Goal: Obtain resource: Download file/media

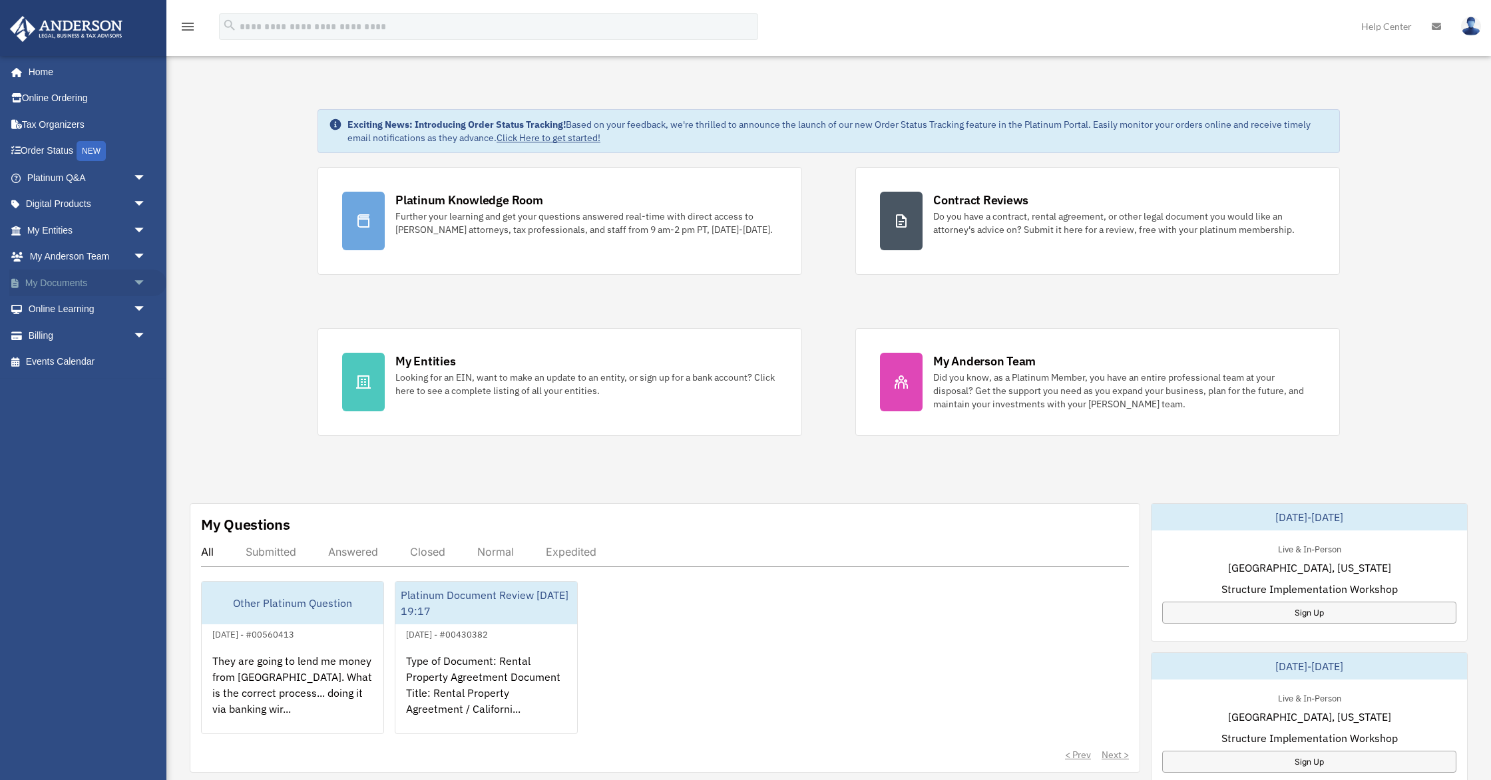
click at [140, 284] on span "arrow_drop_down" at bounding box center [146, 283] width 27 height 27
click at [70, 304] on link "Box" at bounding box center [93, 309] width 148 height 27
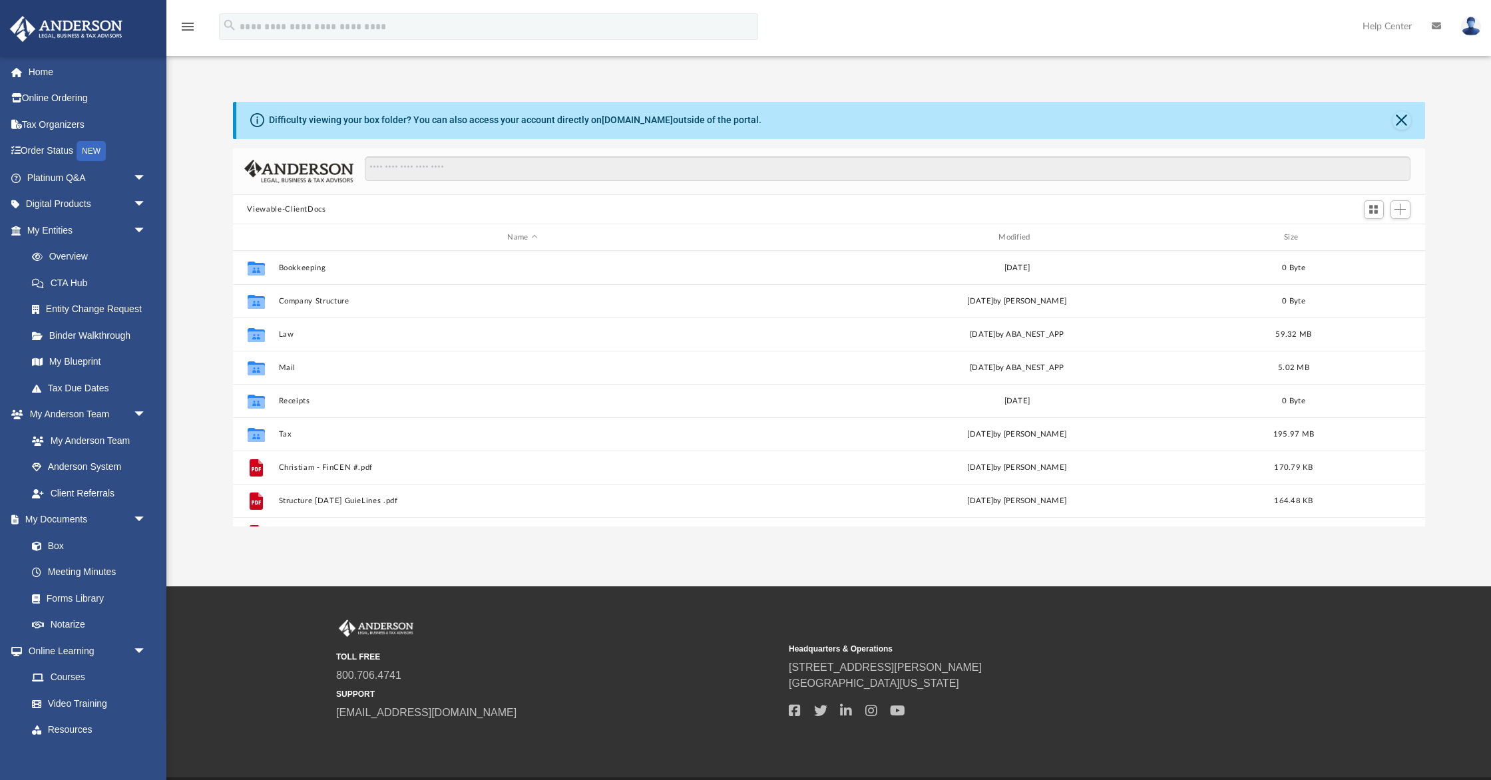
scroll to position [302, 1192]
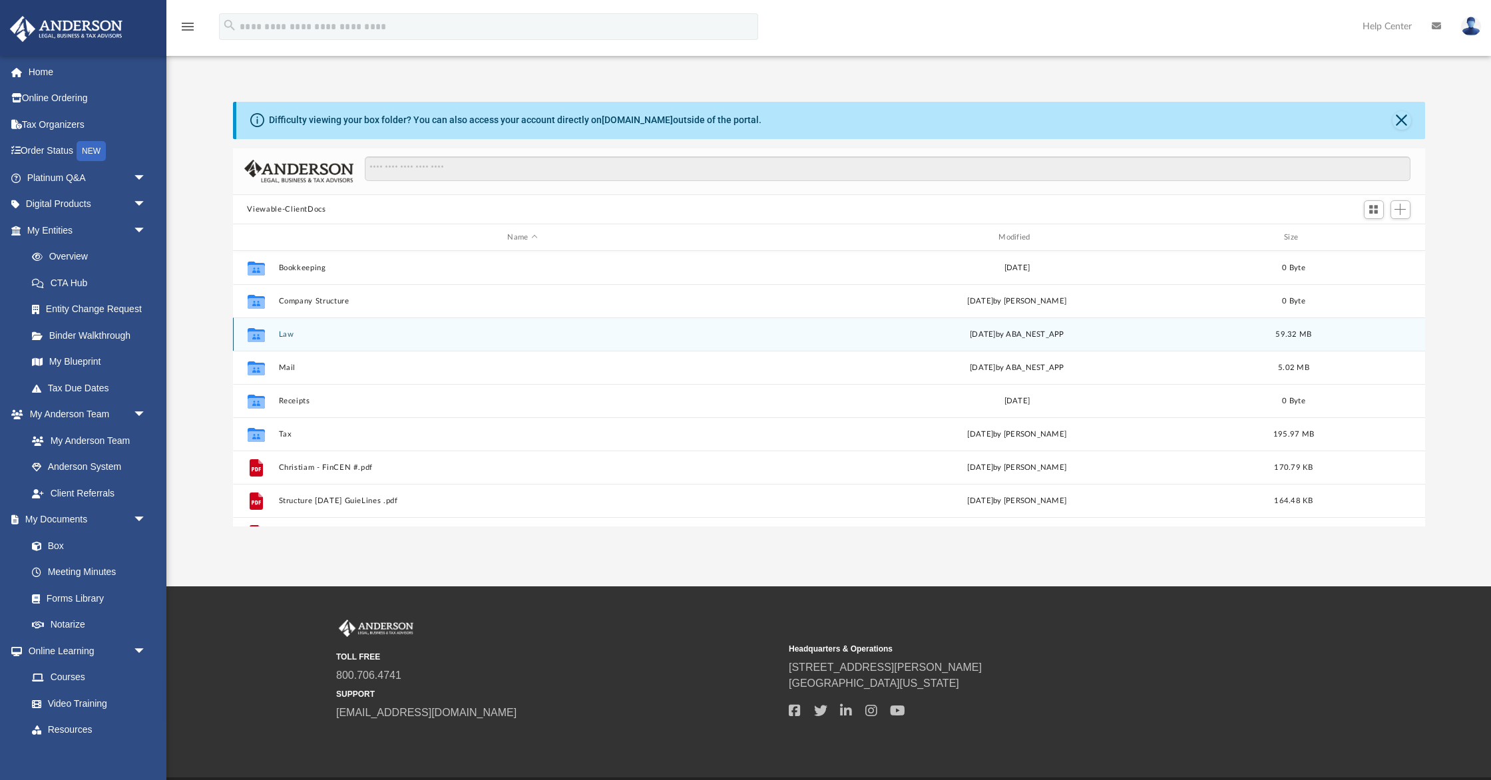
click at [288, 334] on button "Law" at bounding box center [522, 334] width 489 height 9
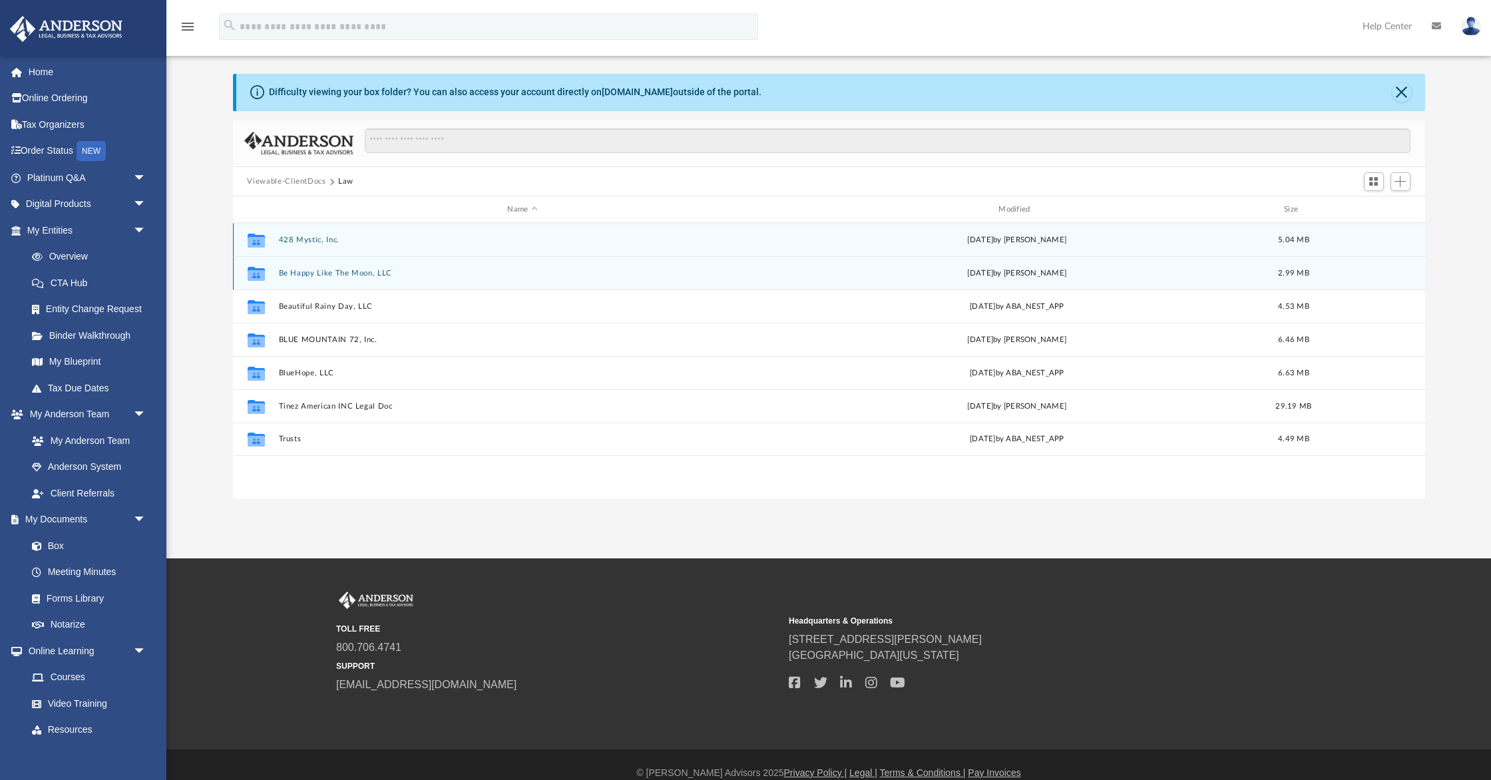
scroll to position [33, 0]
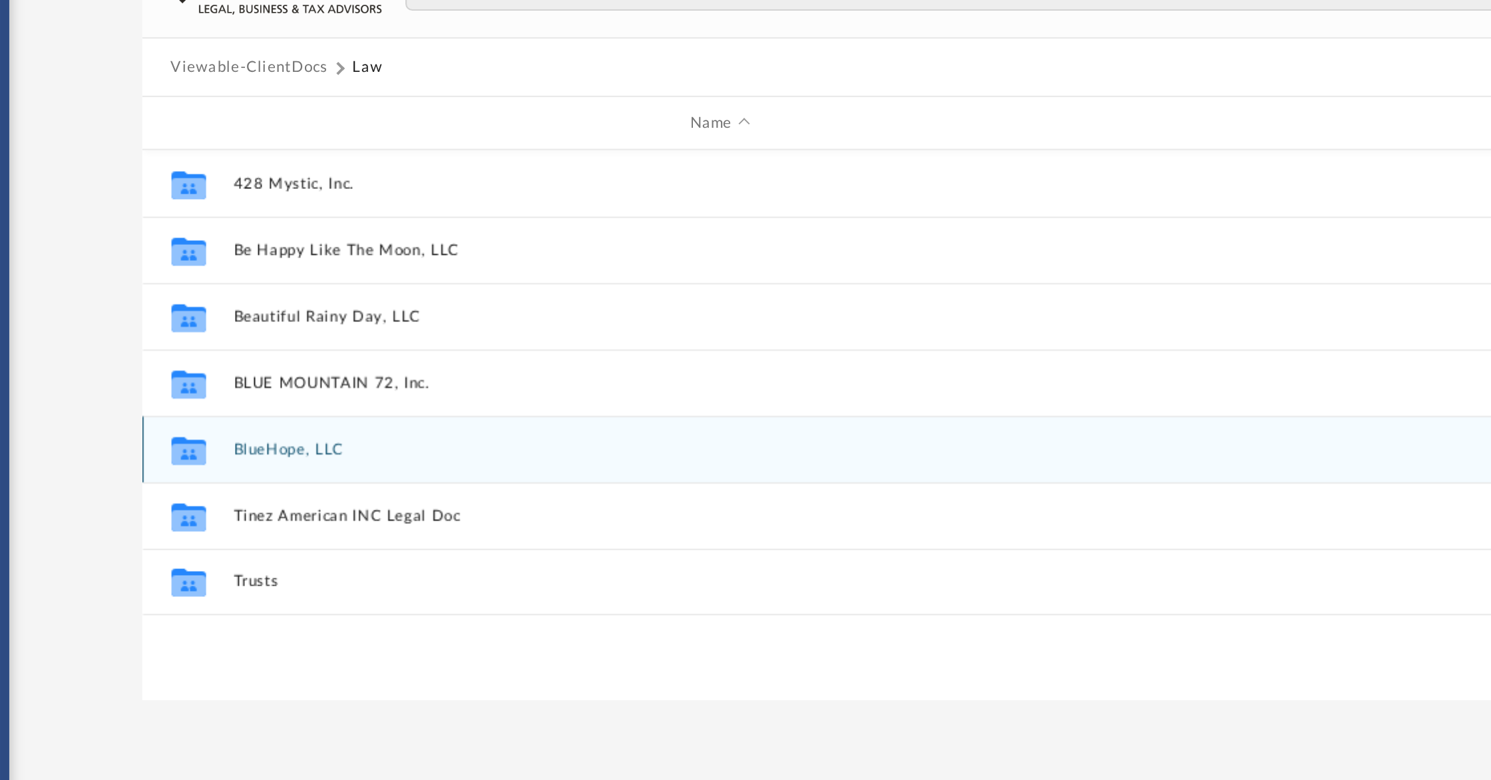
click at [301, 367] on button "BlueHope, LLC" at bounding box center [522, 368] width 489 height 9
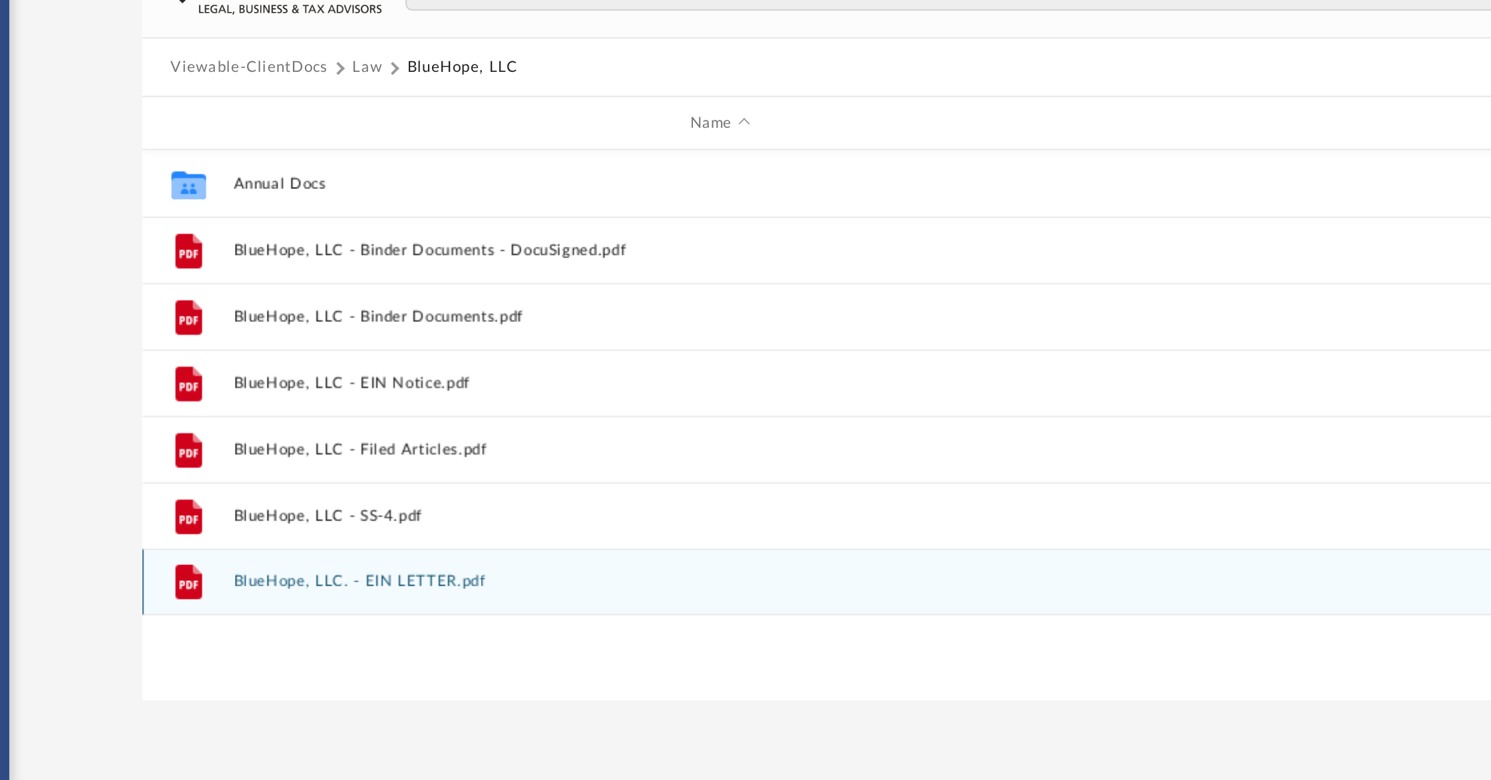
click at [331, 439] on div "File BlueHope, LLC. - EIN LETTER.pdf [DATE] 99.48 KB" at bounding box center [829, 434] width 1192 height 33
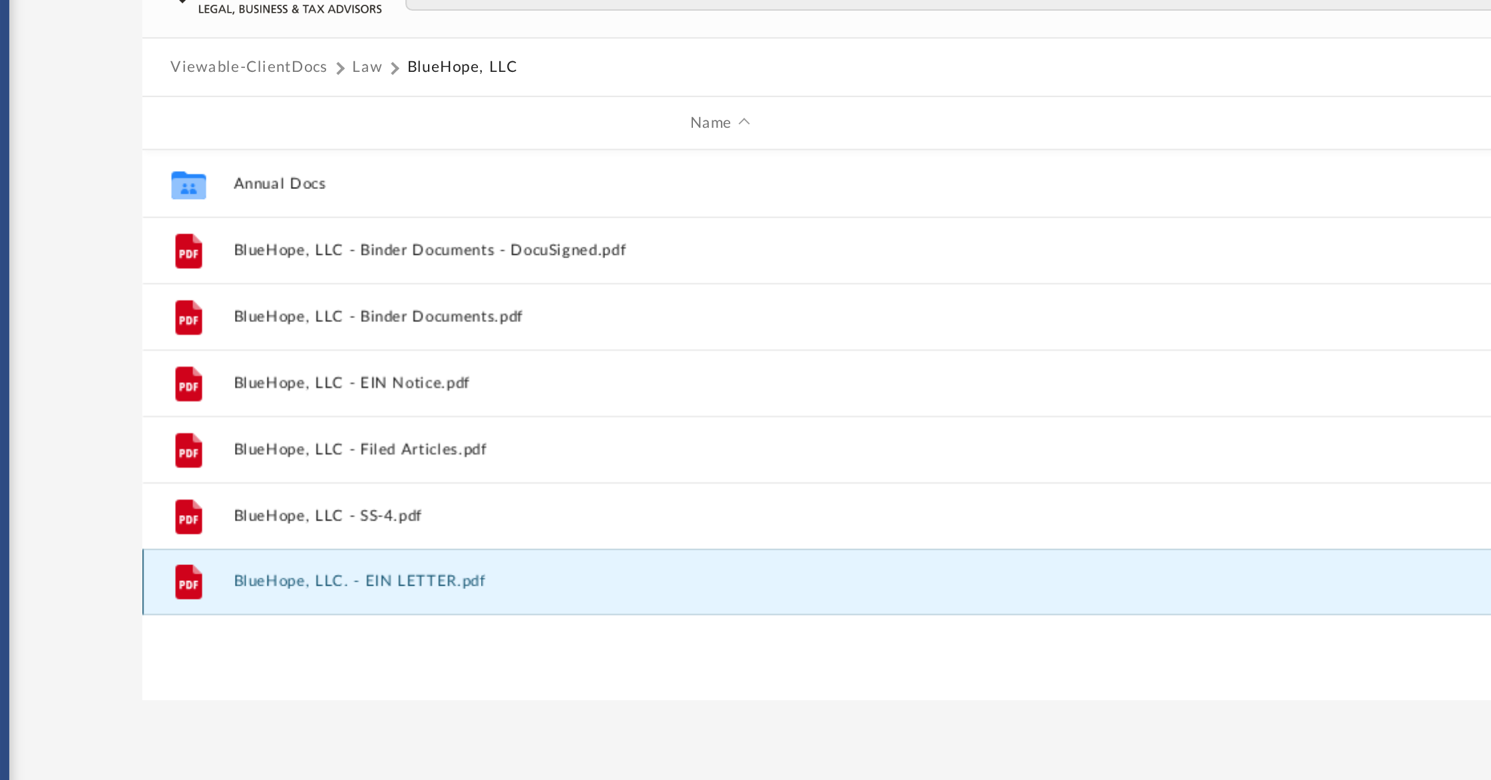
click at [333, 433] on button "BlueHope, LLC. - EIN LETTER.pdf" at bounding box center [522, 435] width 489 height 9
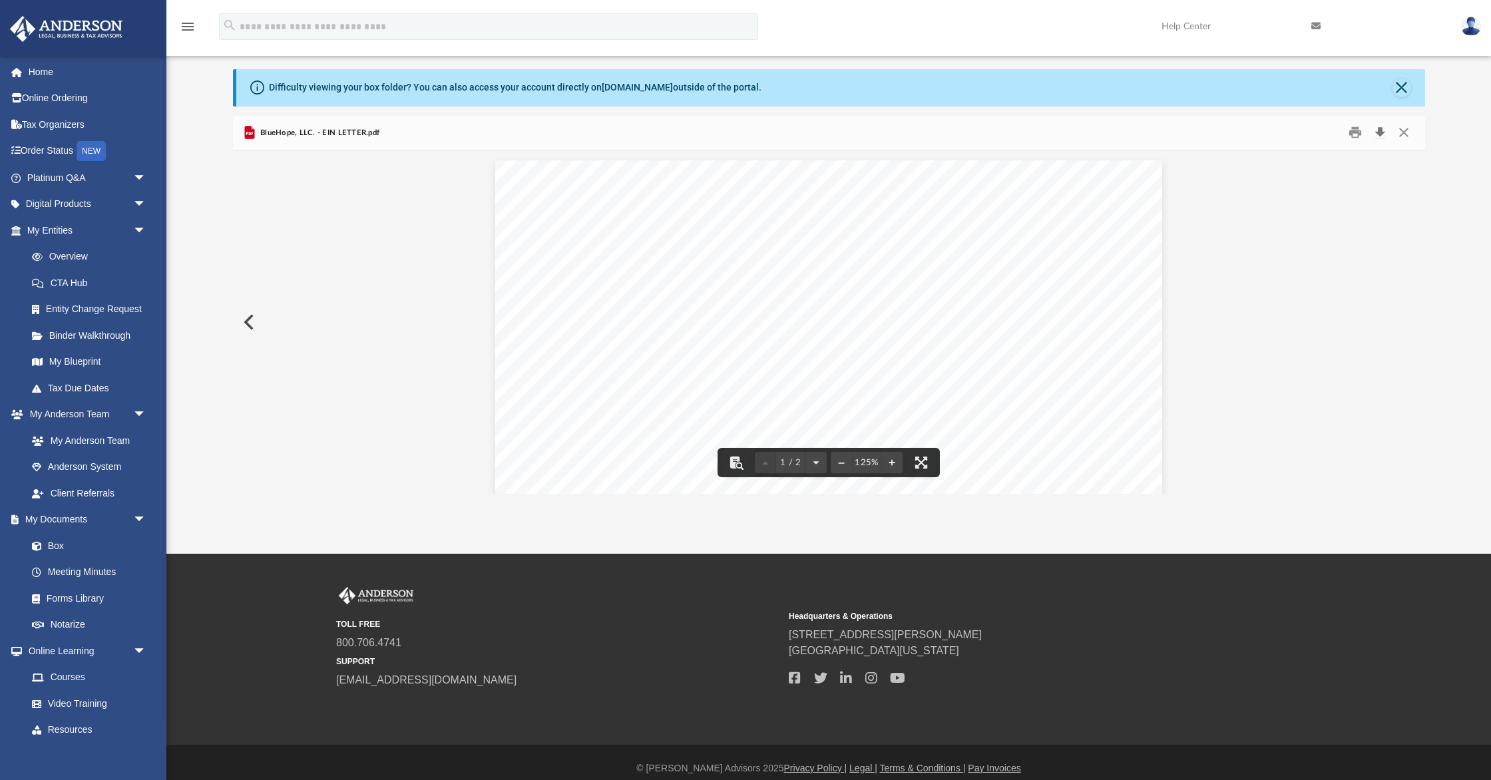
click at [1379, 128] on button "Download" at bounding box center [1381, 132] width 24 height 21
click at [1400, 86] on button "Close" at bounding box center [1401, 88] width 19 height 19
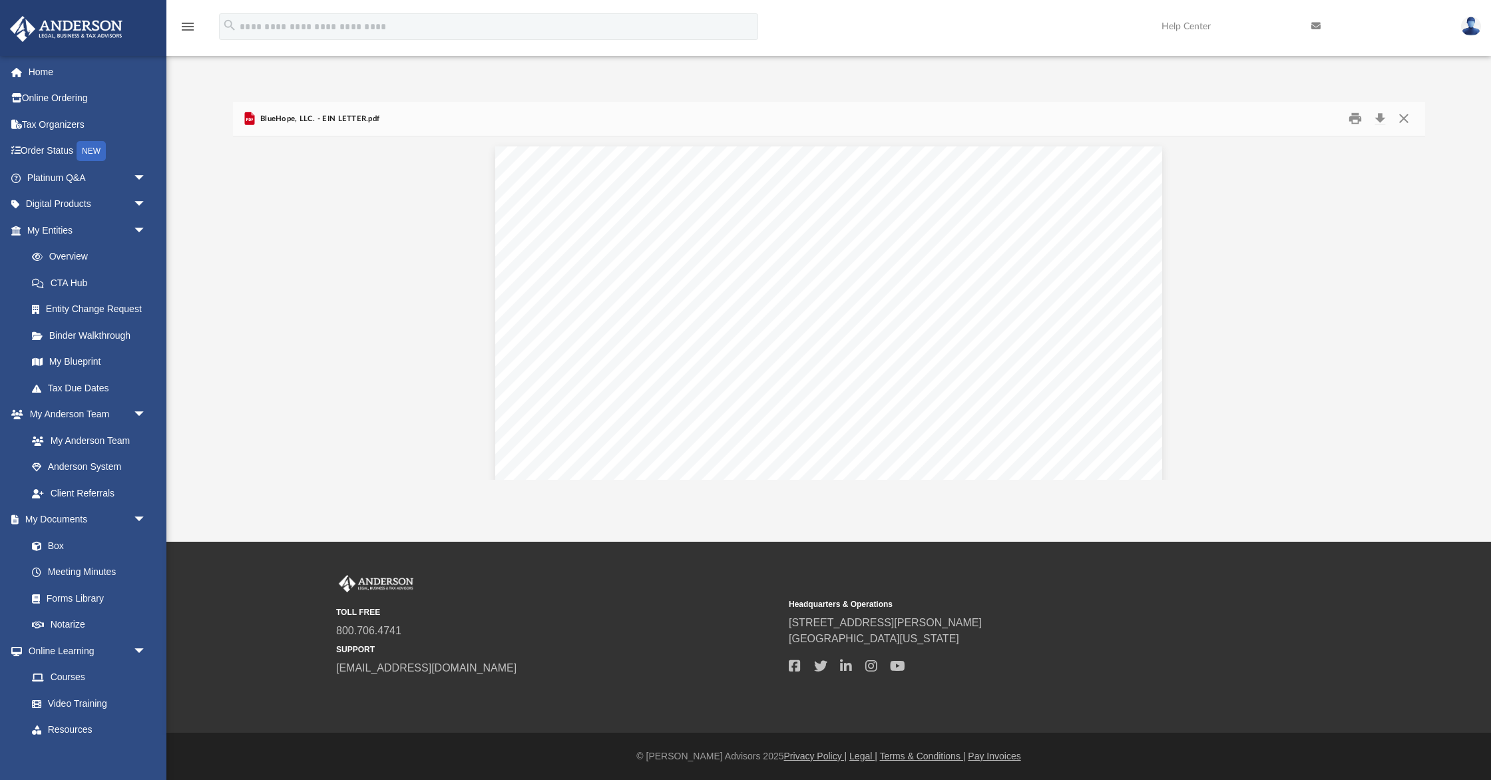
scroll to position [0, 0]
click at [1406, 114] on button "Close" at bounding box center [1404, 118] width 24 height 21
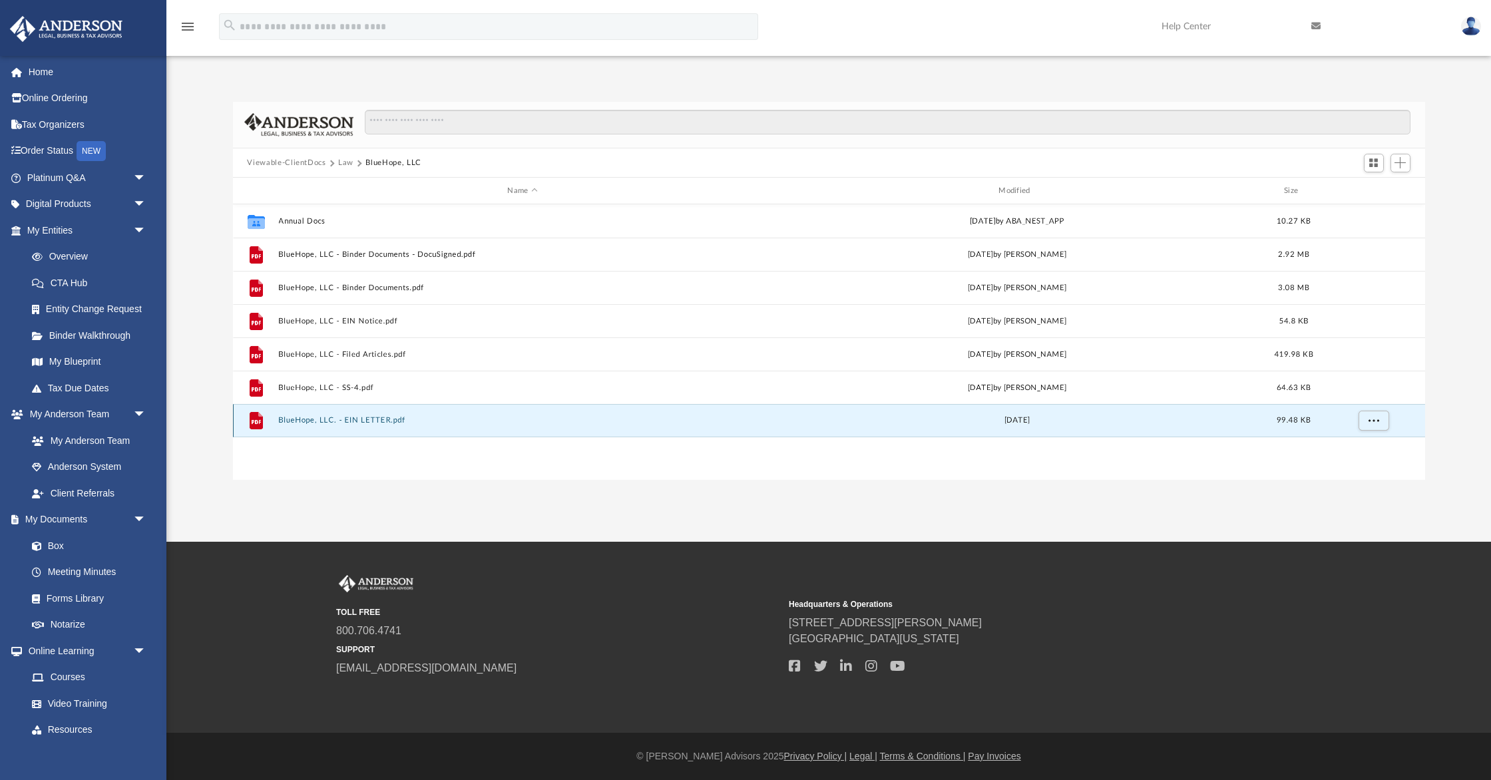
click at [353, 418] on button "BlueHope, LLC. - EIN LETTER.pdf" at bounding box center [522, 421] width 489 height 9
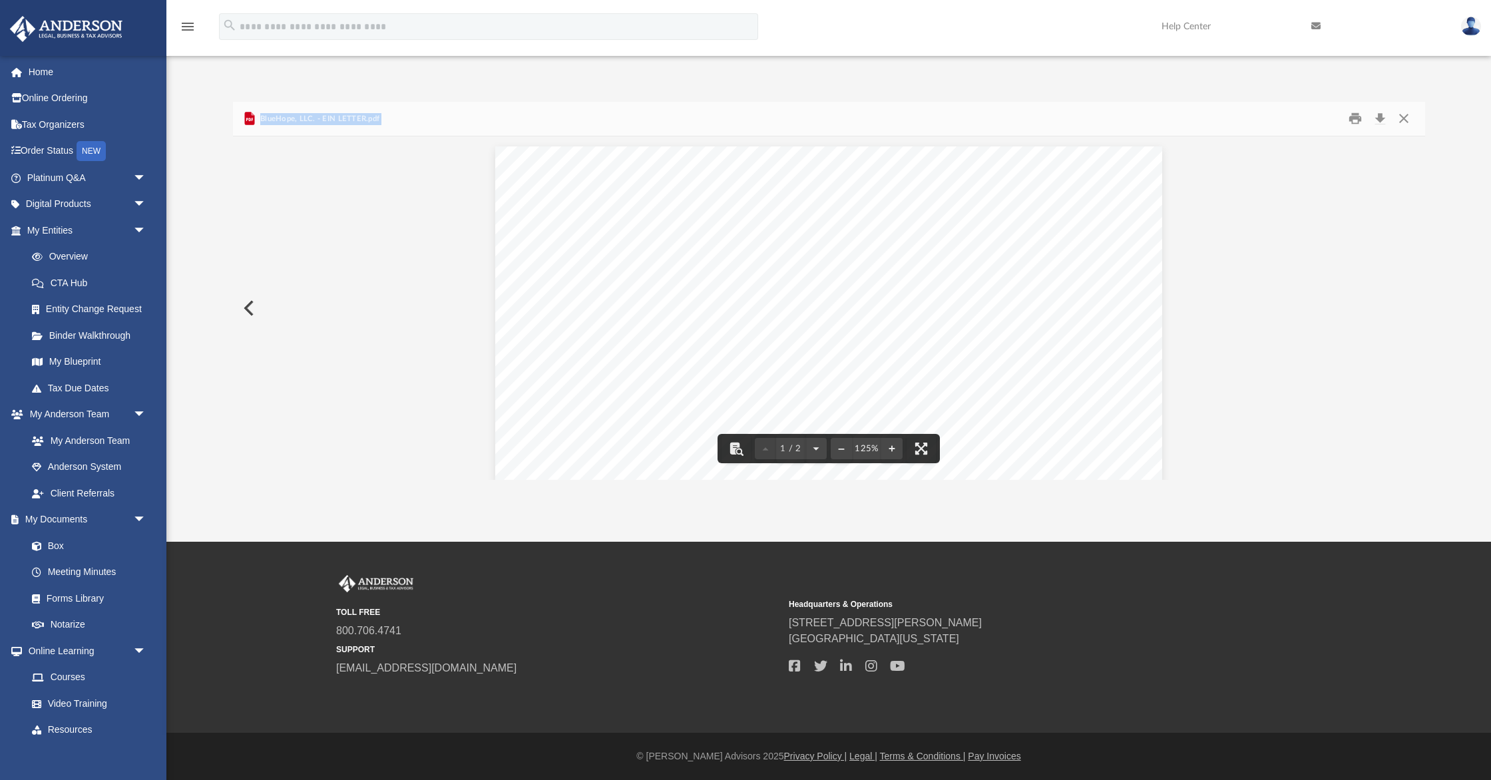
click at [248, 304] on button "Preview" at bounding box center [247, 308] width 29 height 37
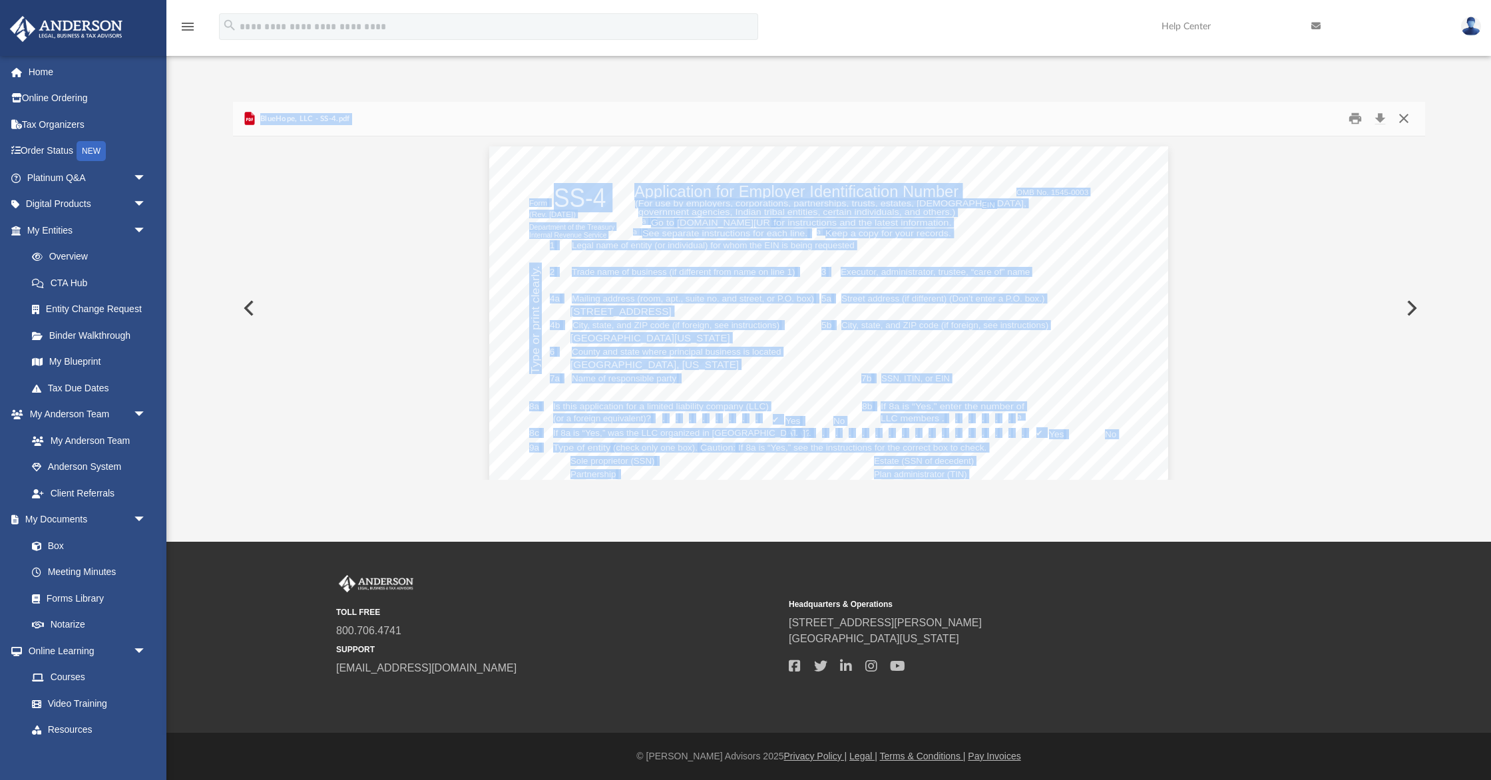
click at [1407, 116] on button "Close" at bounding box center [1404, 118] width 24 height 21
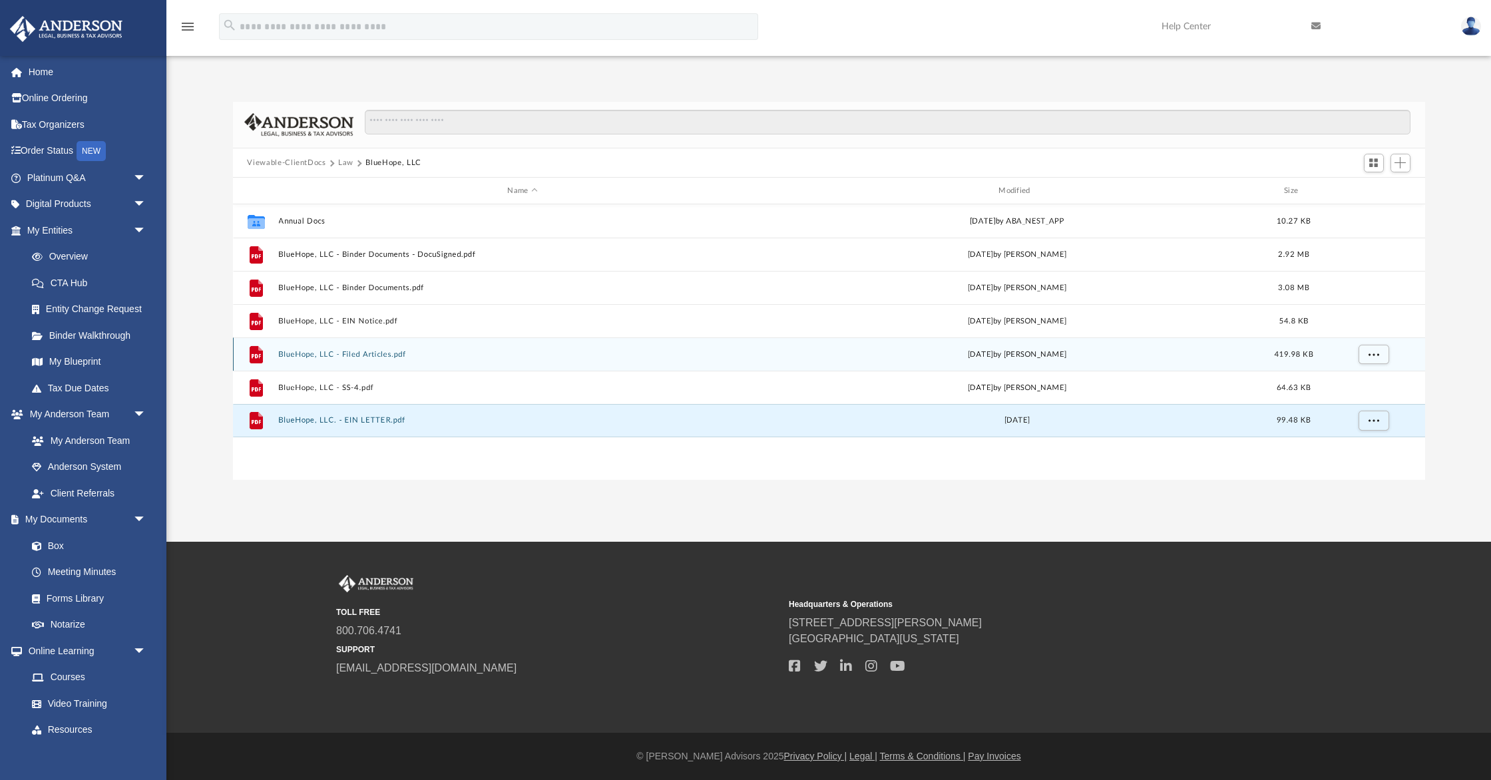
click at [381, 353] on button "BlueHope, LLC - Filed Articles.pdf" at bounding box center [522, 354] width 489 height 9
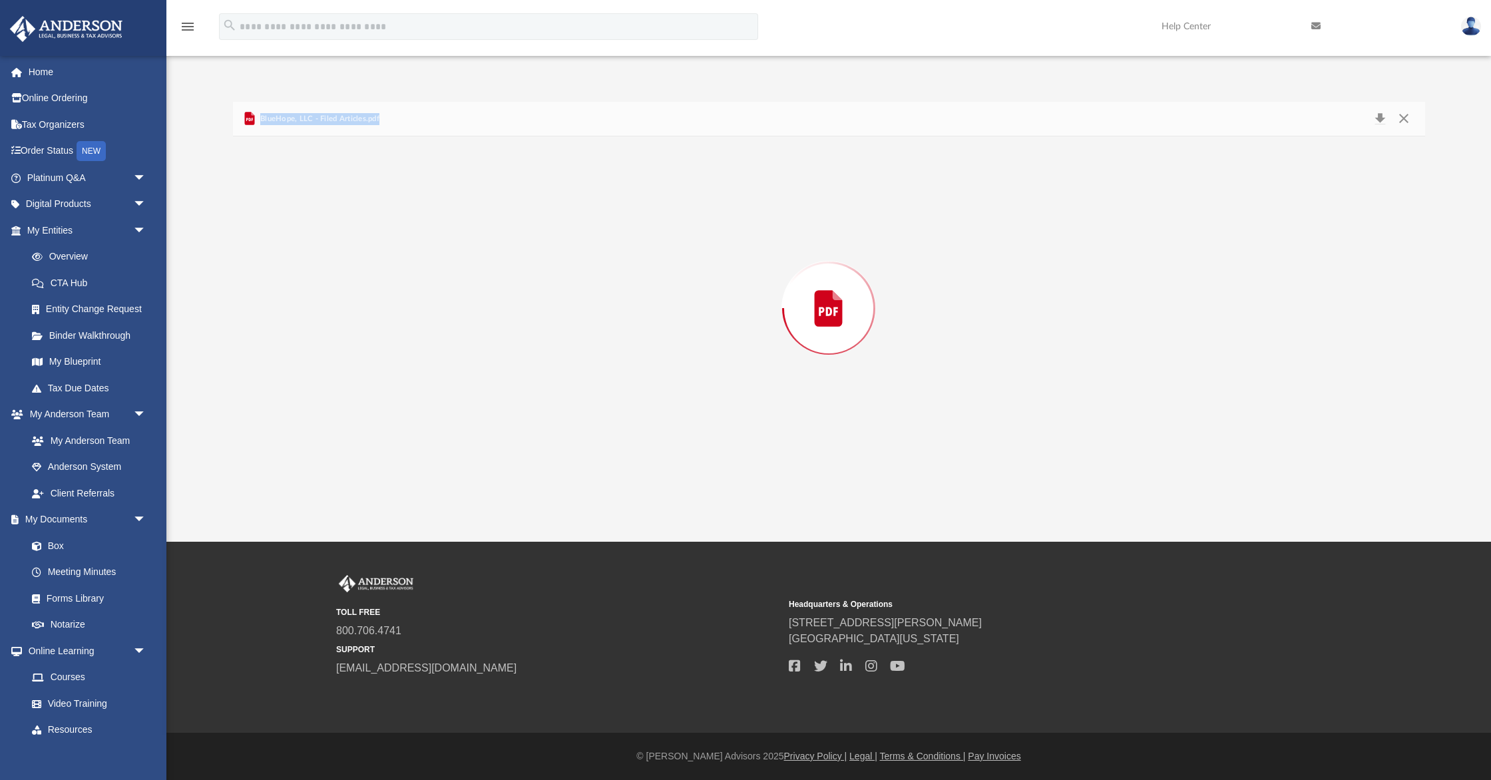
click at [381, 353] on div "Preview" at bounding box center [829, 307] width 1192 height 343
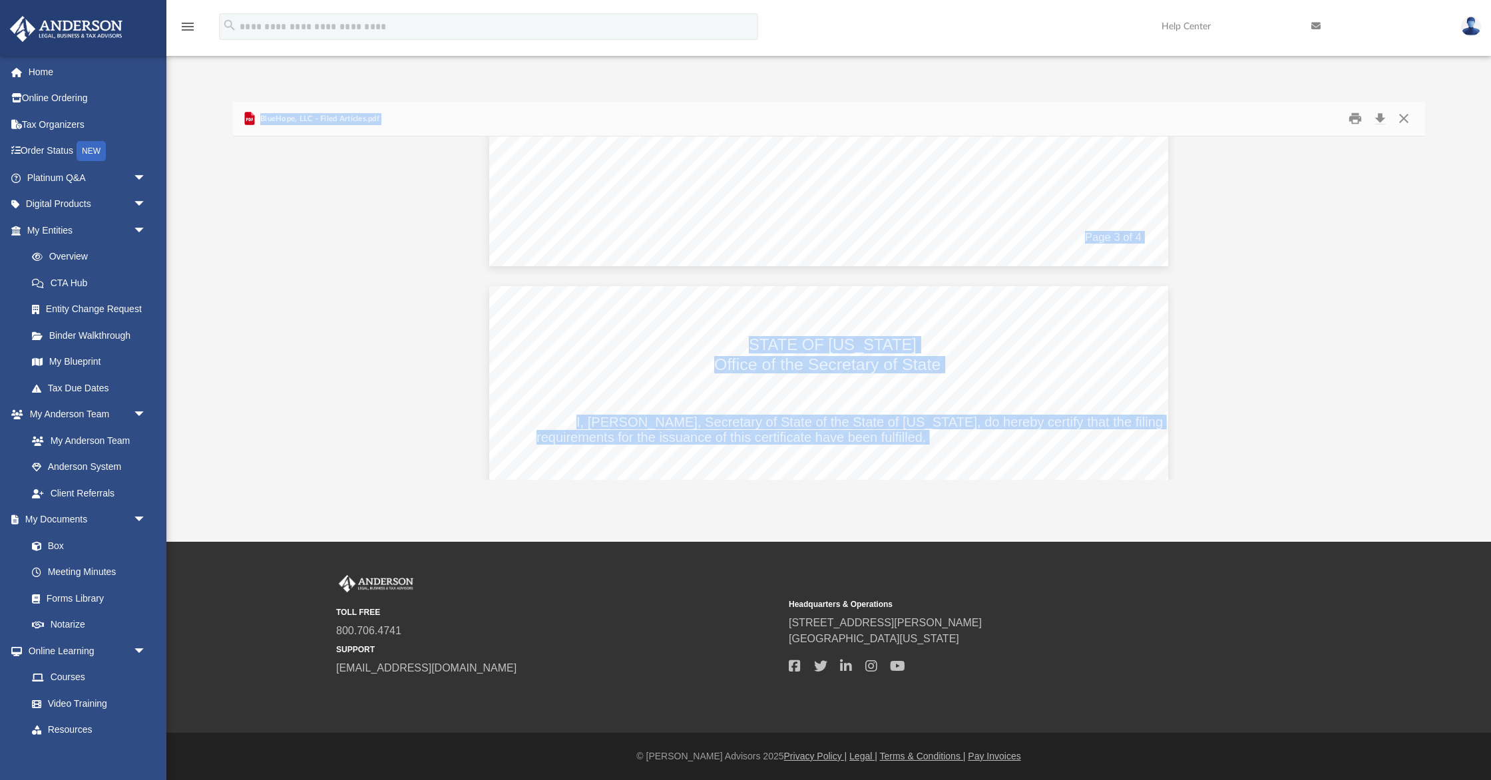
scroll to position [2270, 0]
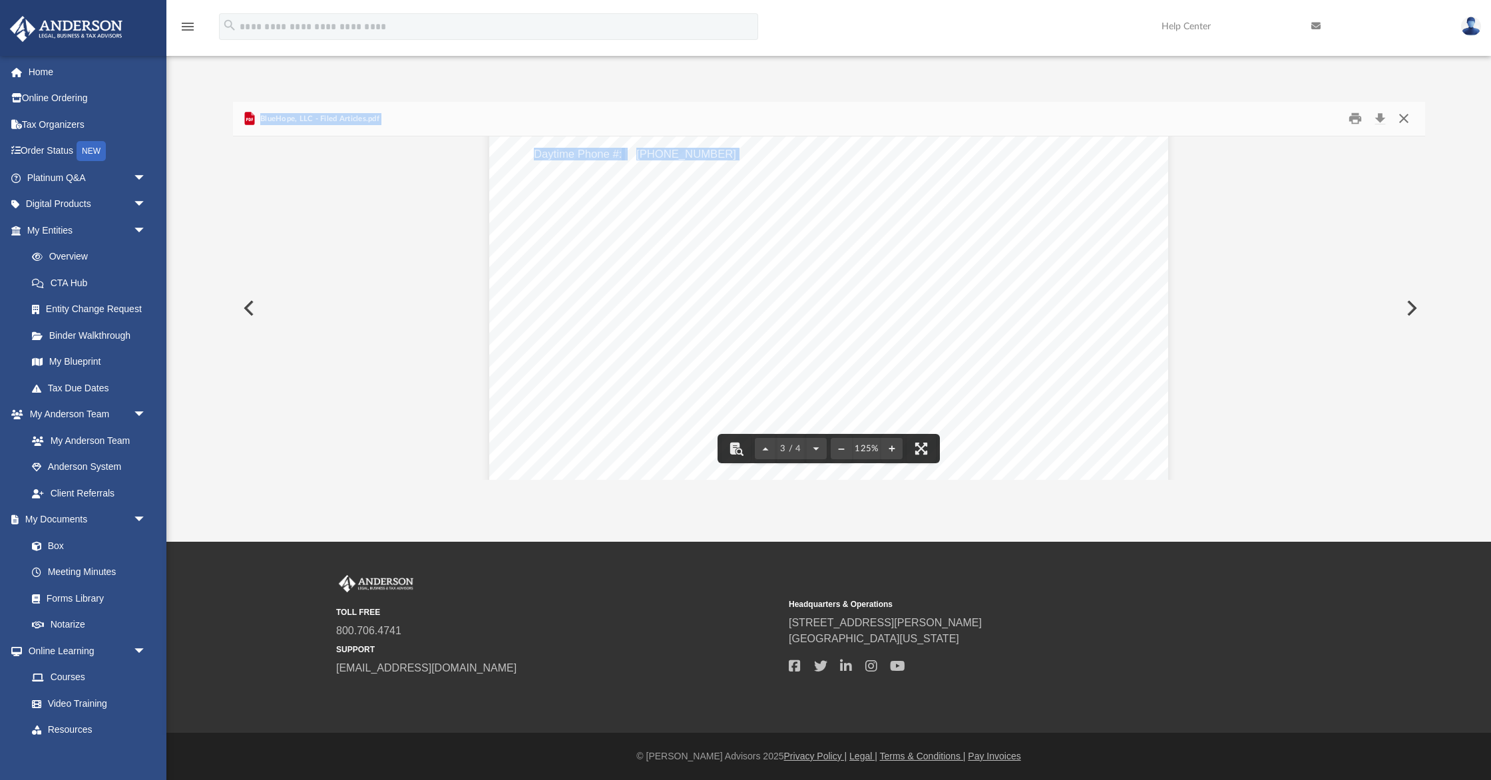
click at [1405, 116] on button "Close" at bounding box center [1404, 118] width 24 height 21
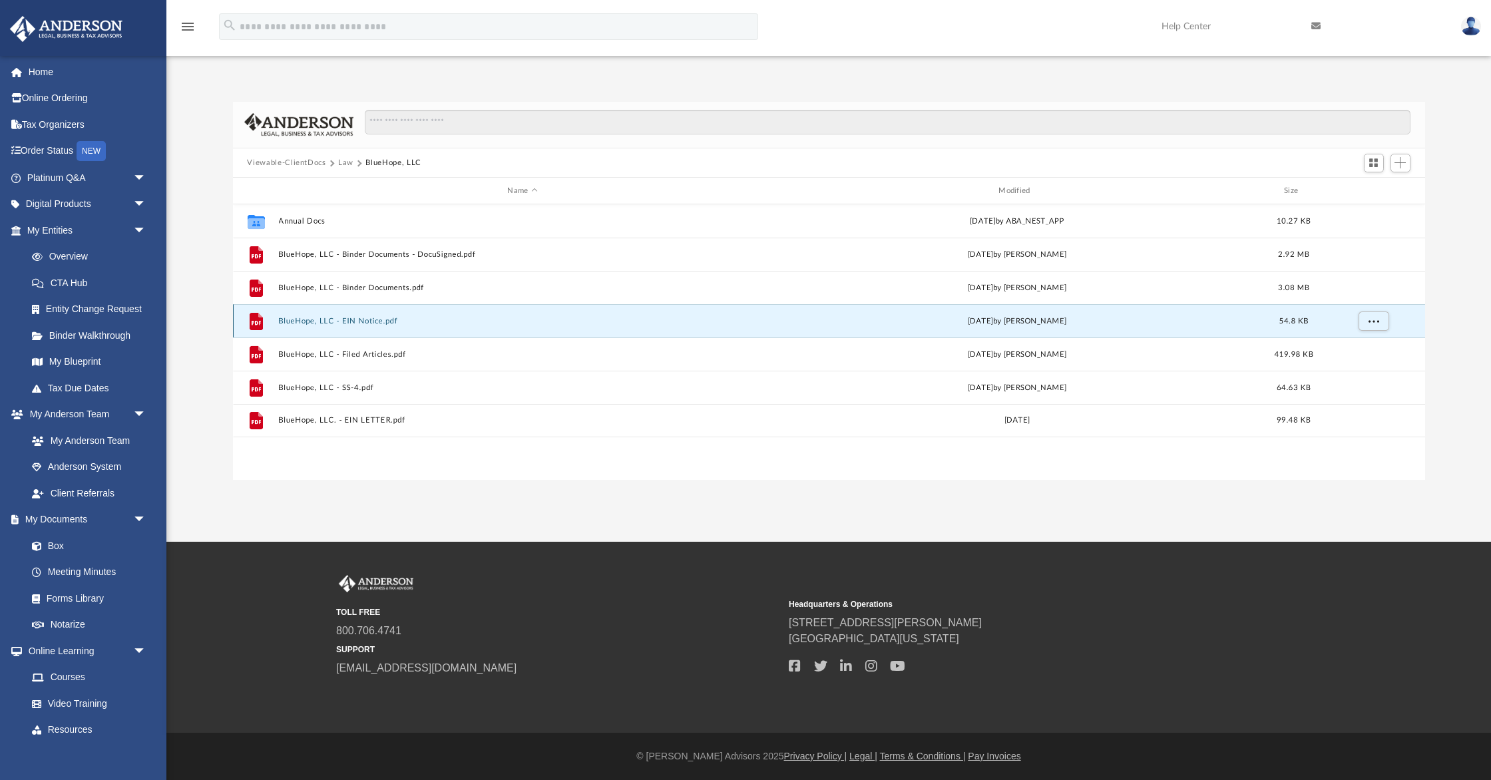
click at [338, 318] on button "BlueHope, LLC - EIN Notice.pdf" at bounding box center [522, 321] width 489 height 9
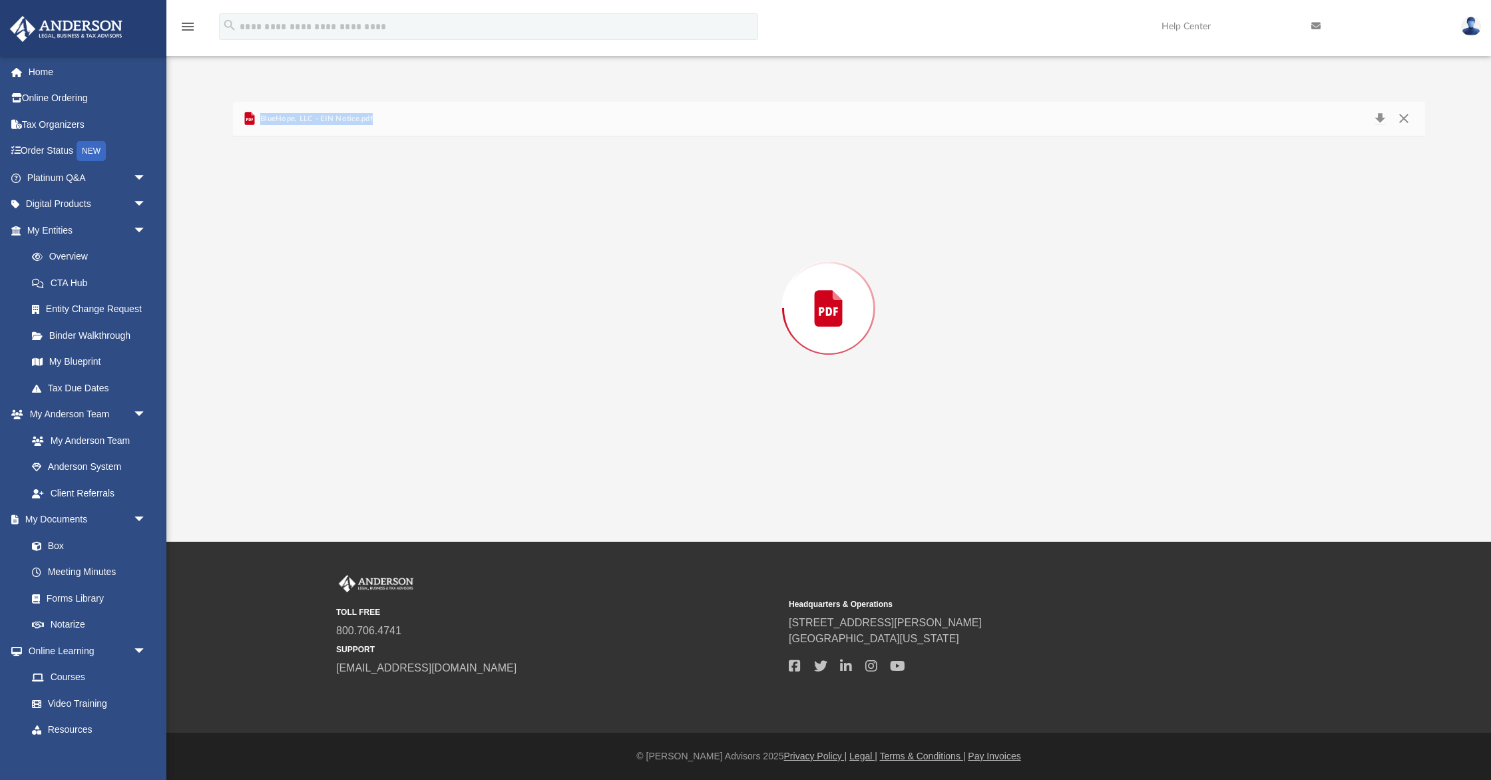
click at [338, 318] on div "Preview" at bounding box center [829, 307] width 1192 height 343
click at [1403, 116] on button "Close" at bounding box center [1404, 118] width 24 height 21
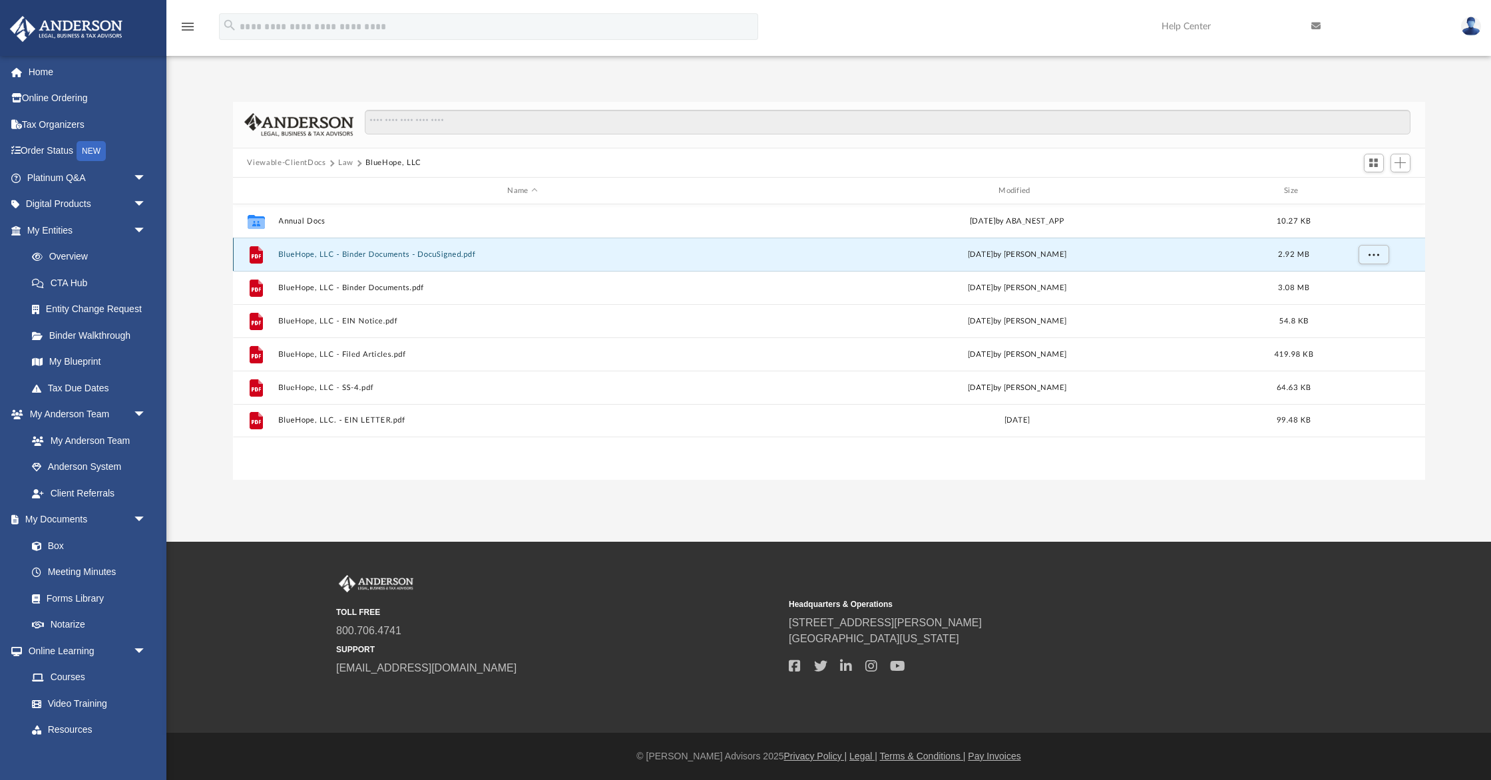
click at [417, 254] on button "BlueHope, LLC - Binder Documents - DocuSigned.pdf" at bounding box center [522, 254] width 489 height 9
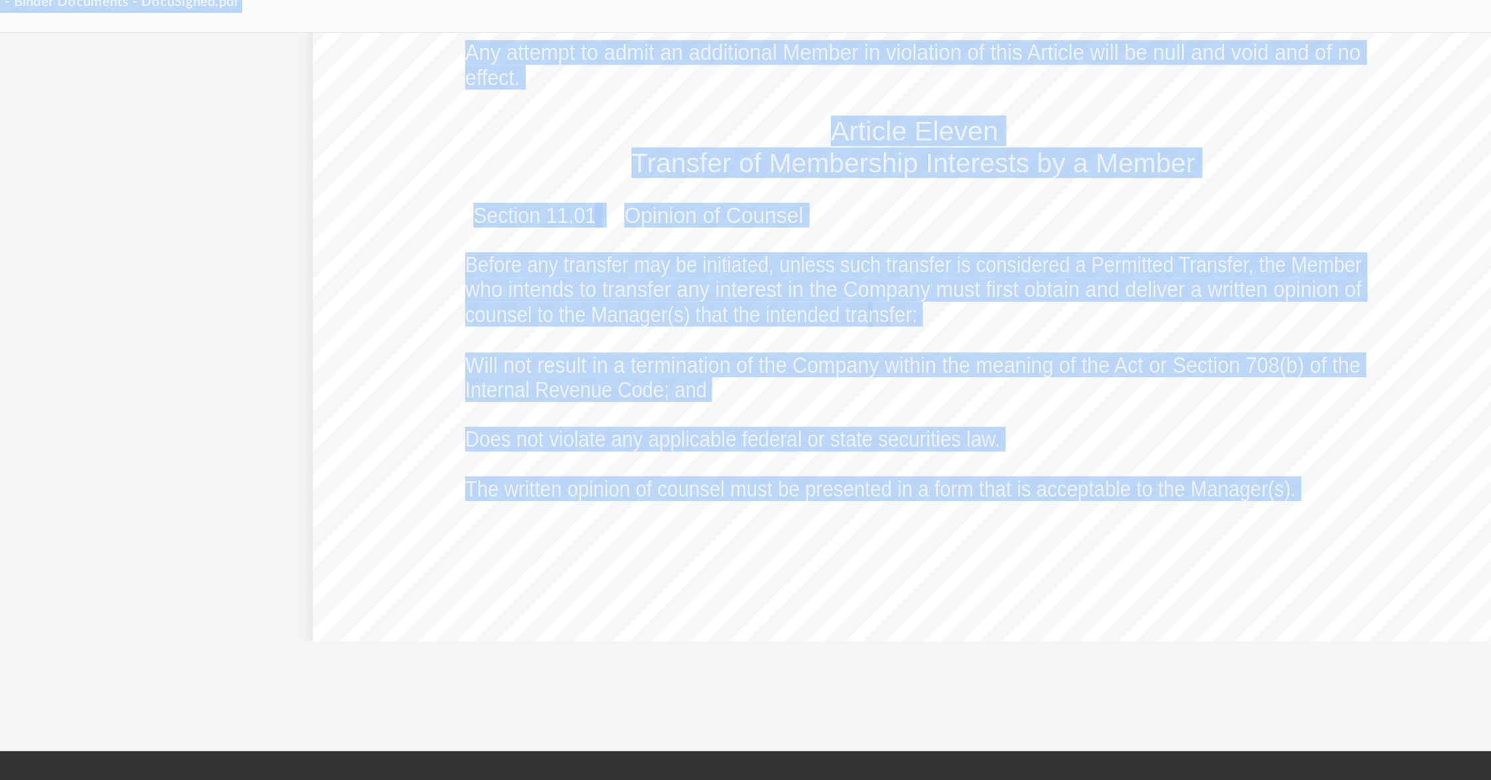
scroll to position [31574, 0]
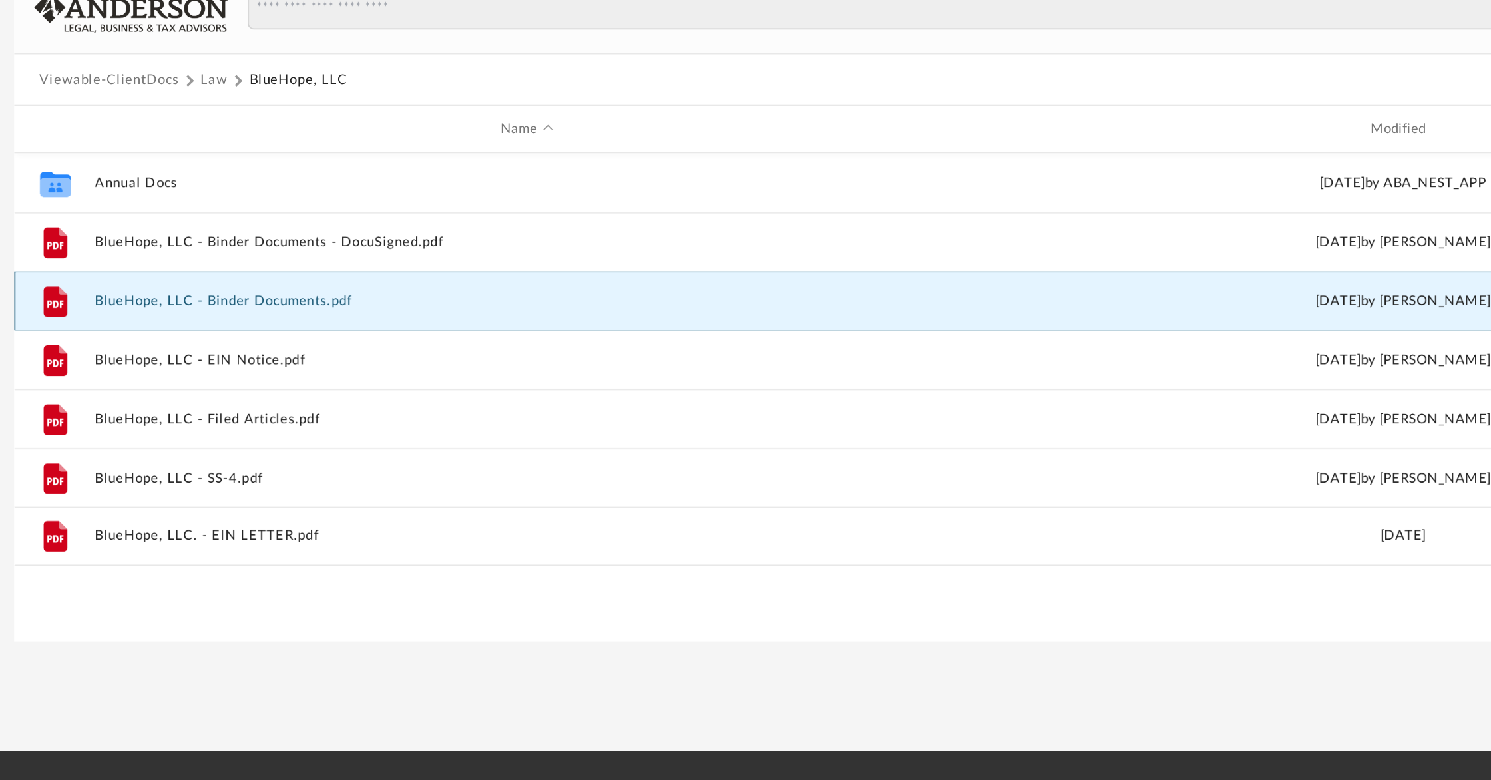
click at [378, 288] on button "BlueHope, LLC - Binder Documents.pdf" at bounding box center [522, 288] width 489 height 9
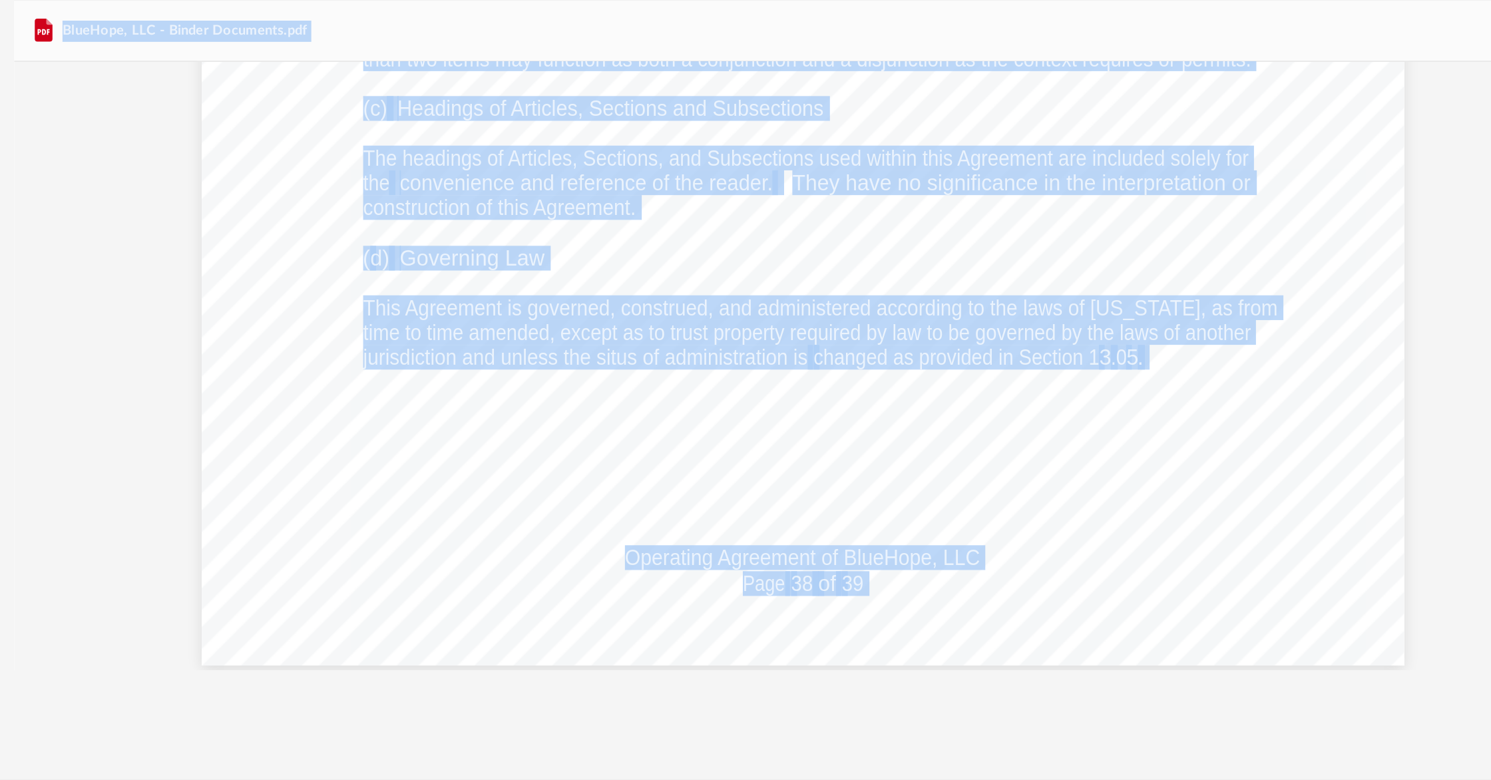
scroll to position [46287, 150]
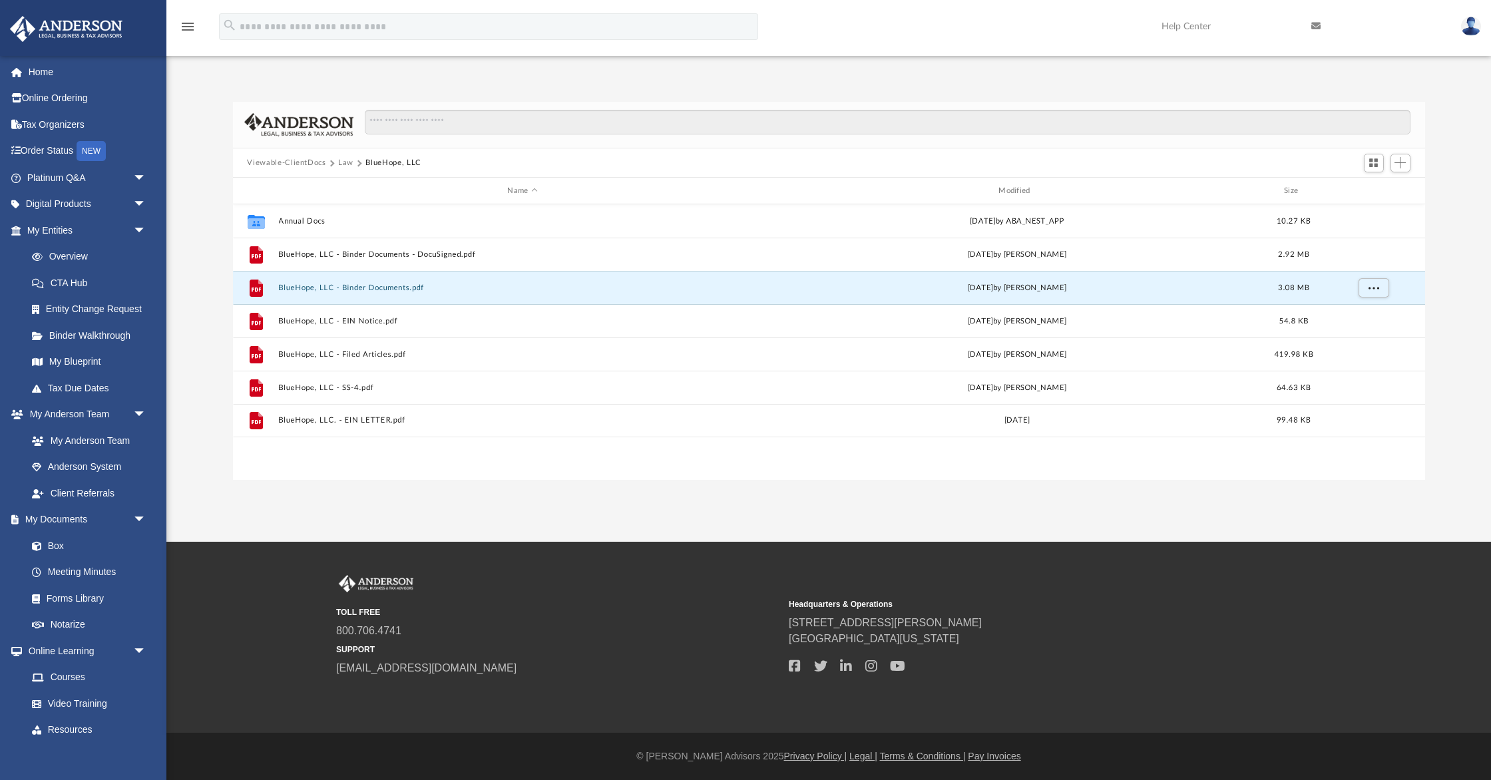
click at [346, 162] on button "Law" at bounding box center [345, 163] width 15 height 12
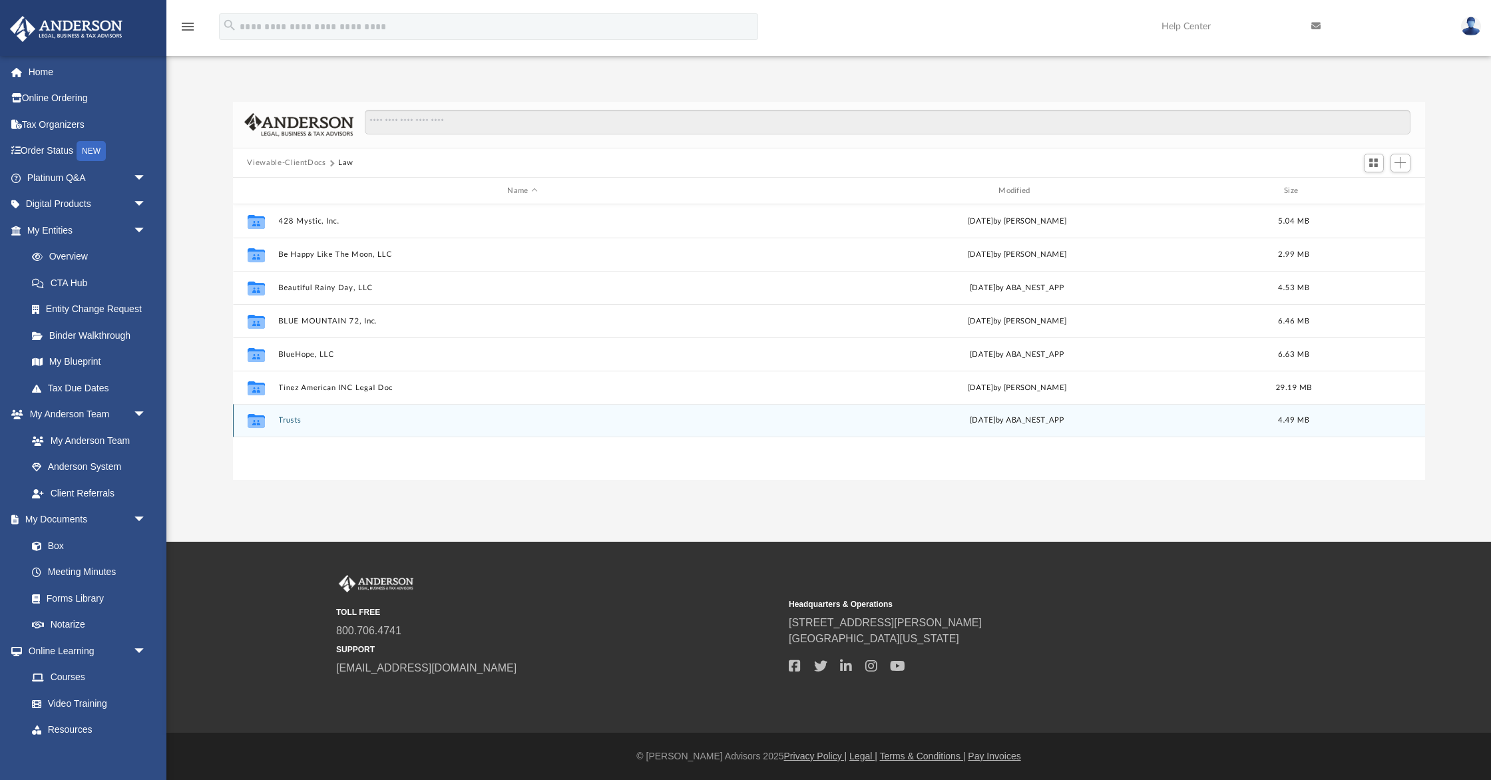
click at [302, 419] on button "Trusts" at bounding box center [522, 421] width 489 height 9
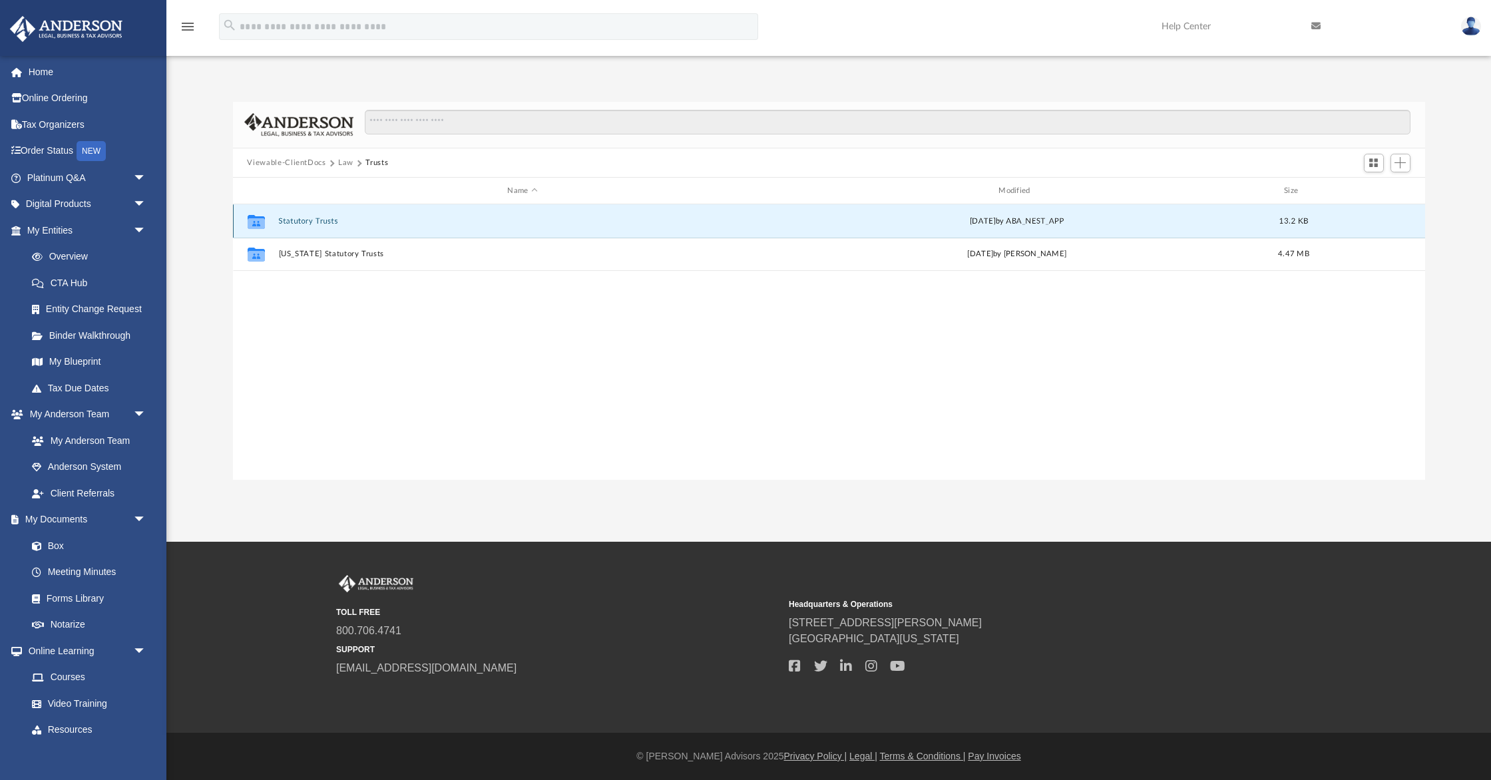
click at [336, 222] on button "Statutory Trusts" at bounding box center [522, 221] width 489 height 9
click at [308, 220] on button "16801 San [PERSON_NAME] Mission Statutory Trust" at bounding box center [522, 221] width 489 height 9
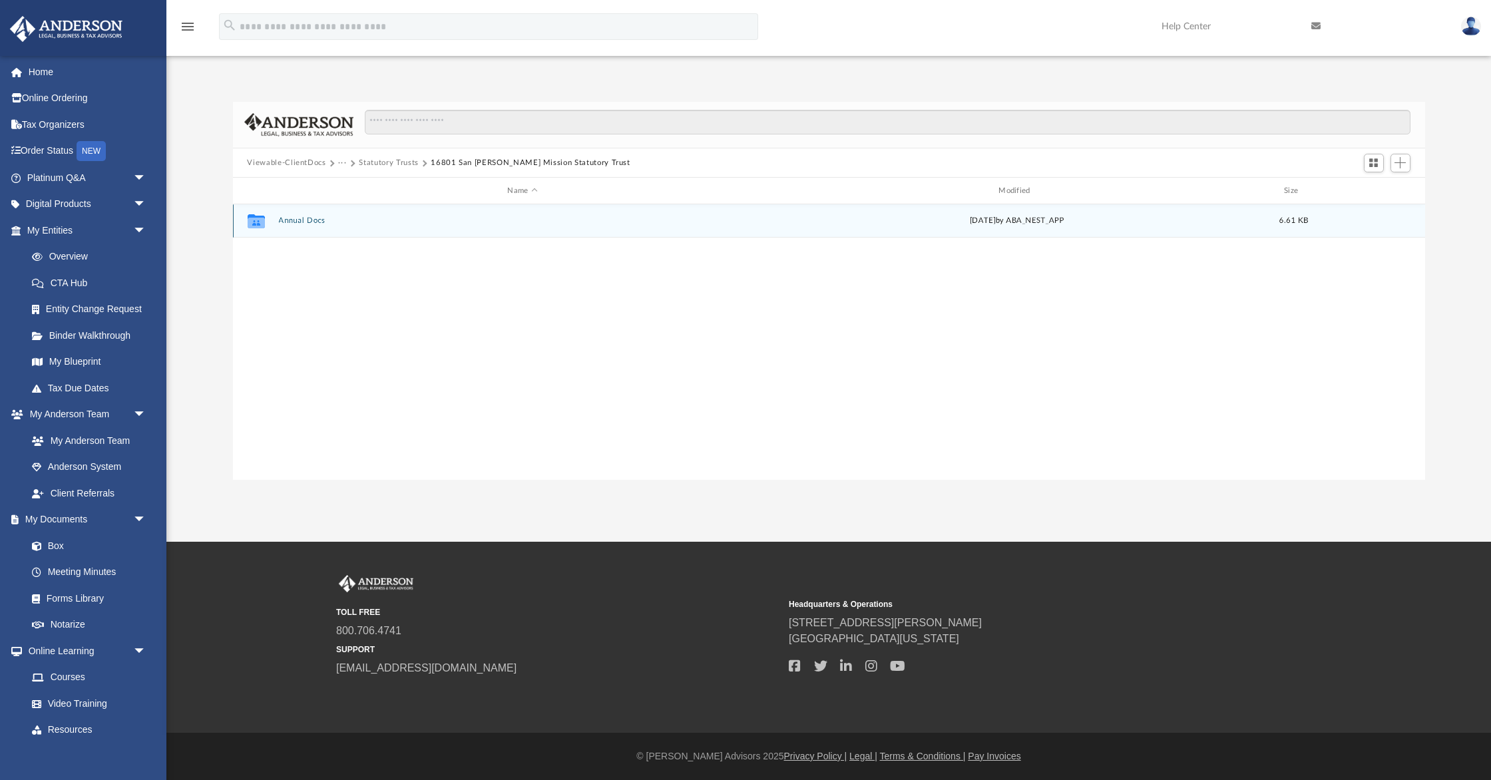
click at [296, 220] on button "Annual Docs" at bounding box center [522, 221] width 489 height 9
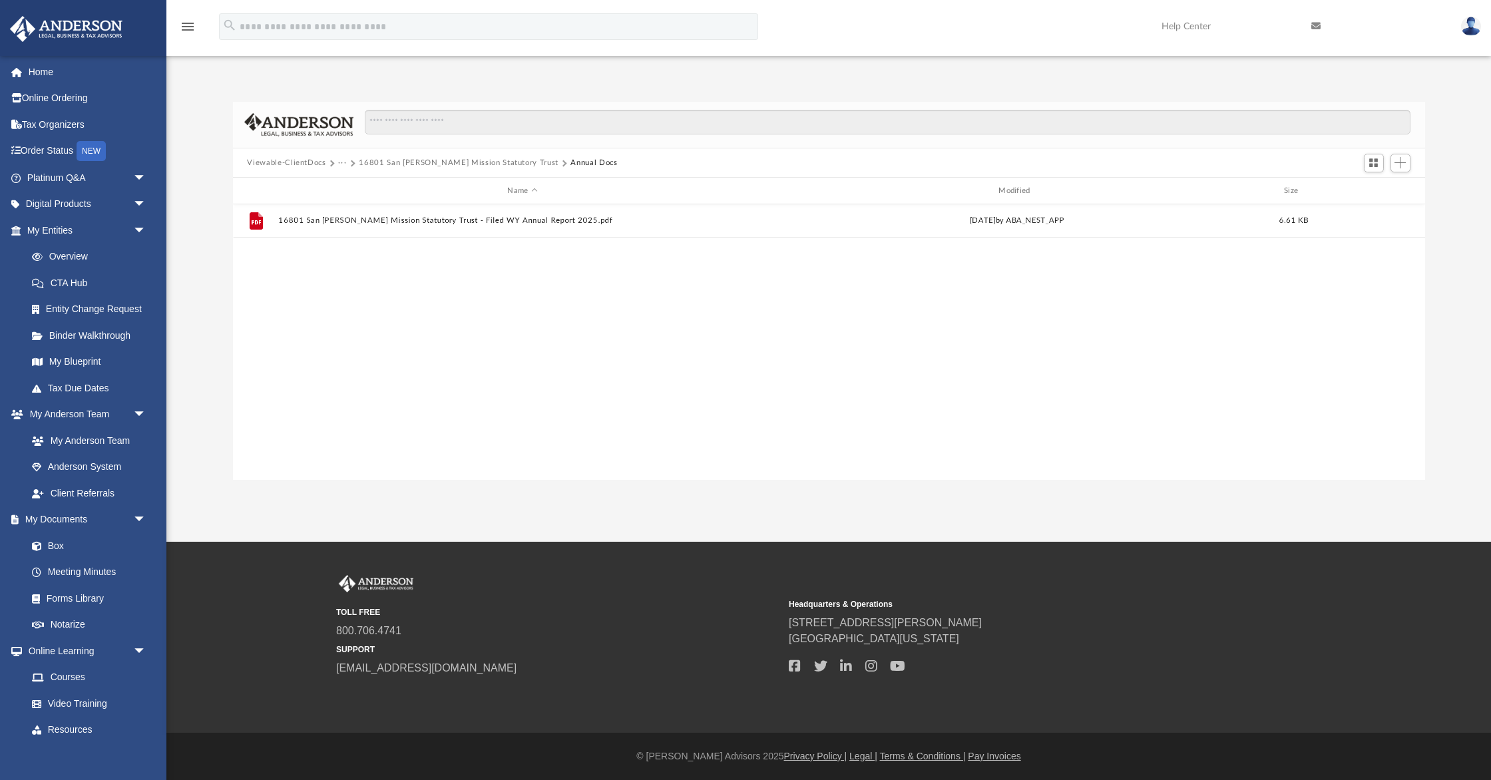
click at [256, 161] on button "Viewable-ClientDocs" at bounding box center [286, 163] width 79 height 12
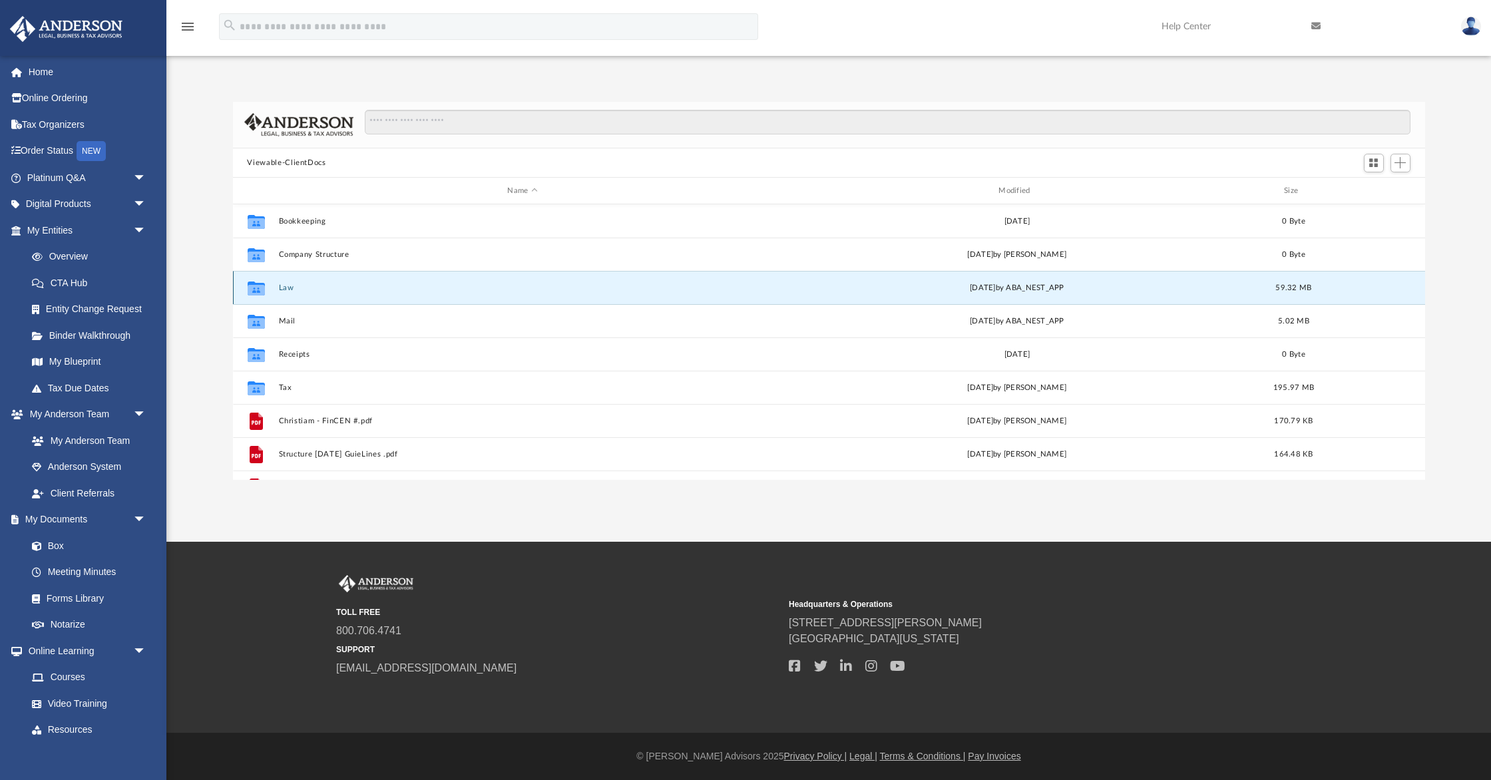
click at [285, 285] on button "Law" at bounding box center [522, 288] width 489 height 9
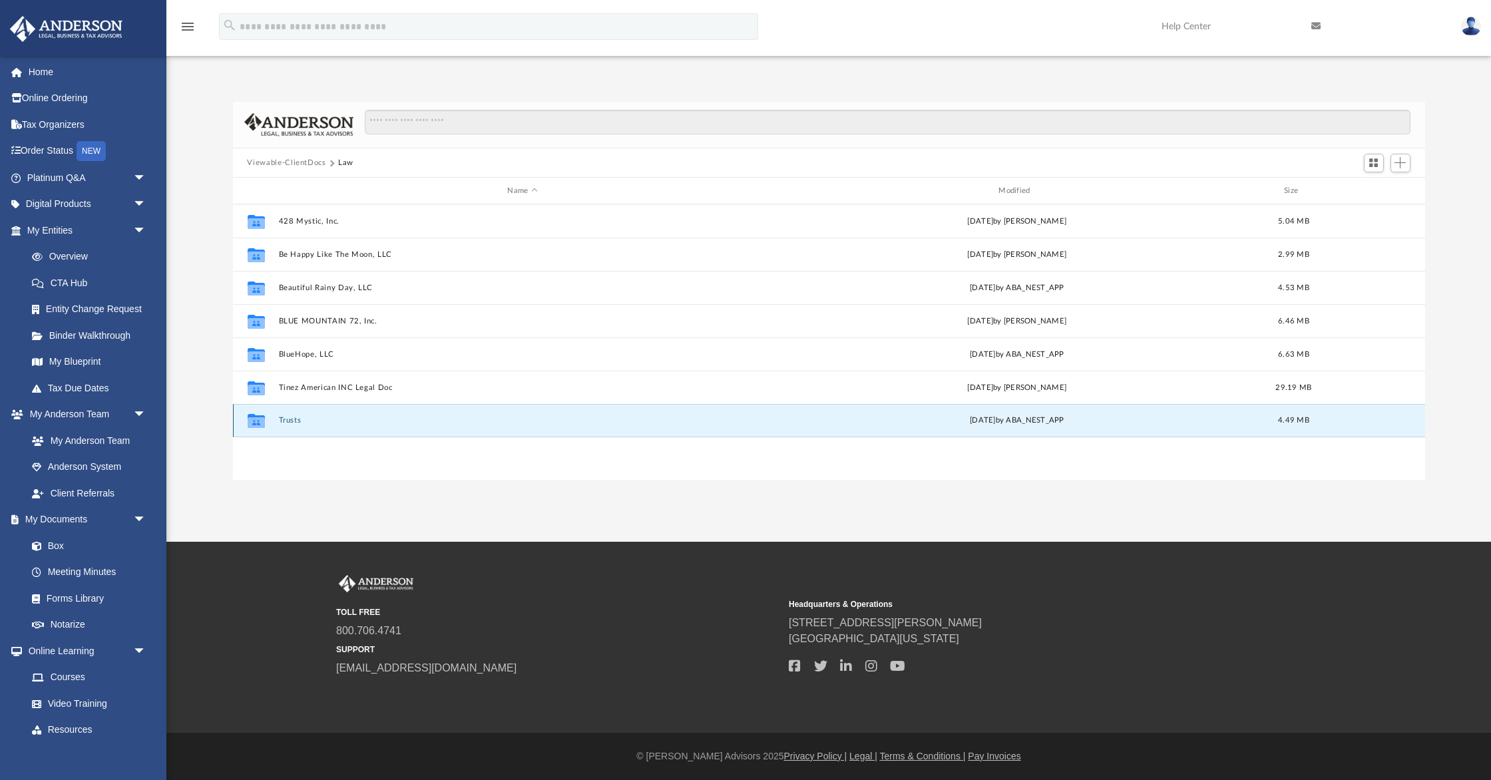
click at [299, 420] on button "Trusts" at bounding box center [522, 421] width 489 height 9
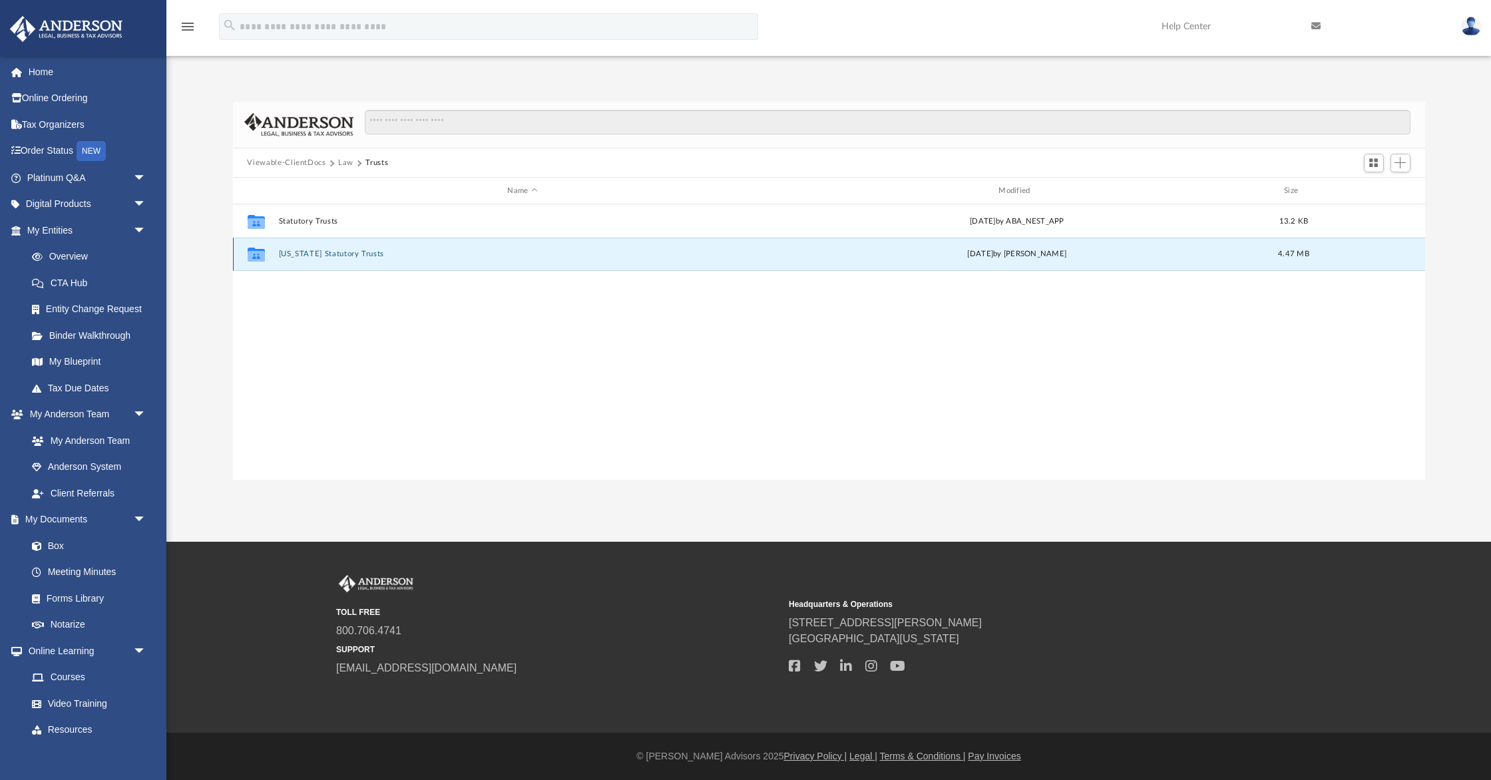
click at [319, 251] on button "[US_STATE] Statutory Trusts" at bounding box center [522, 254] width 489 height 9
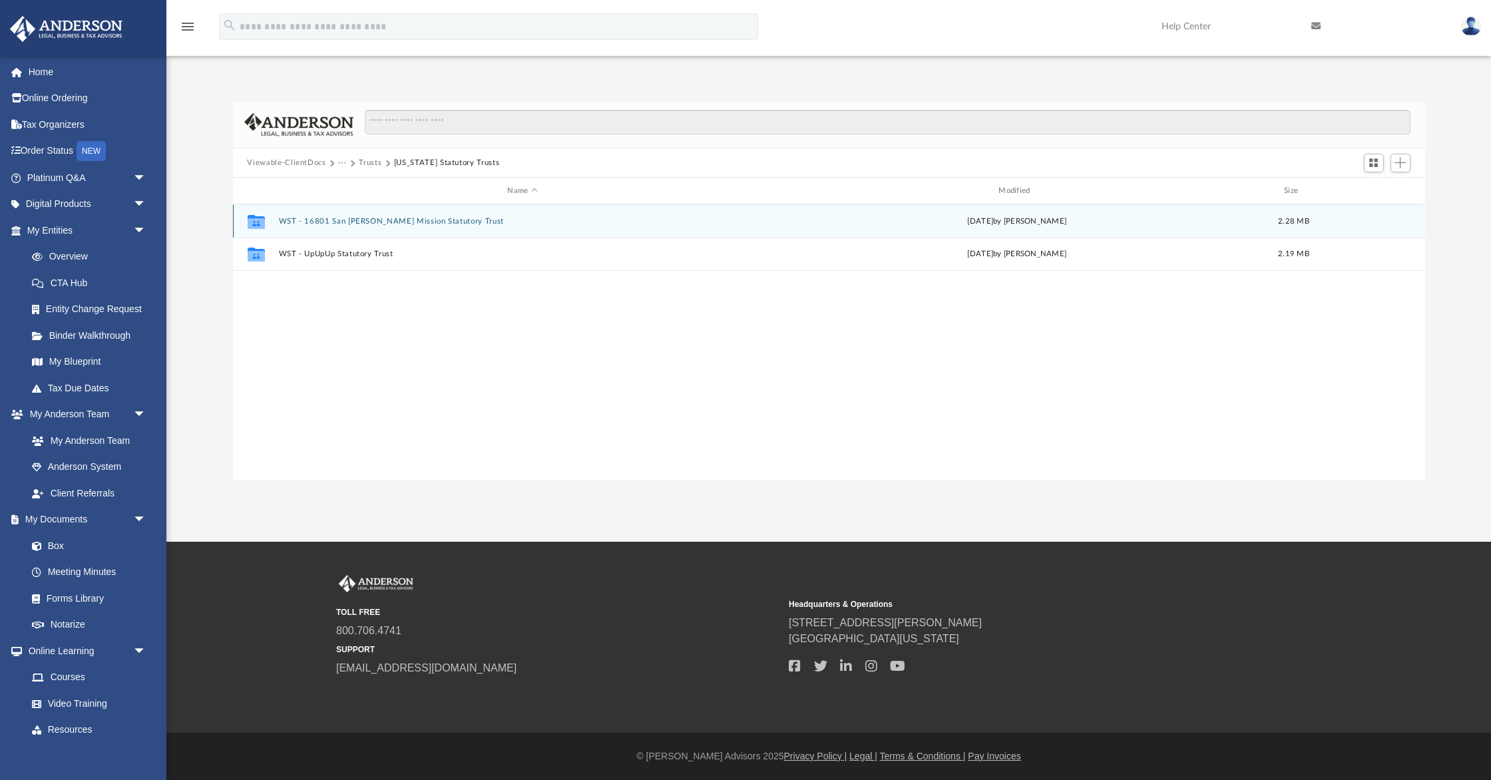
click at [385, 220] on button "WST - 16801 San [PERSON_NAME] Mission Statutory Trust" at bounding box center [522, 221] width 489 height 9
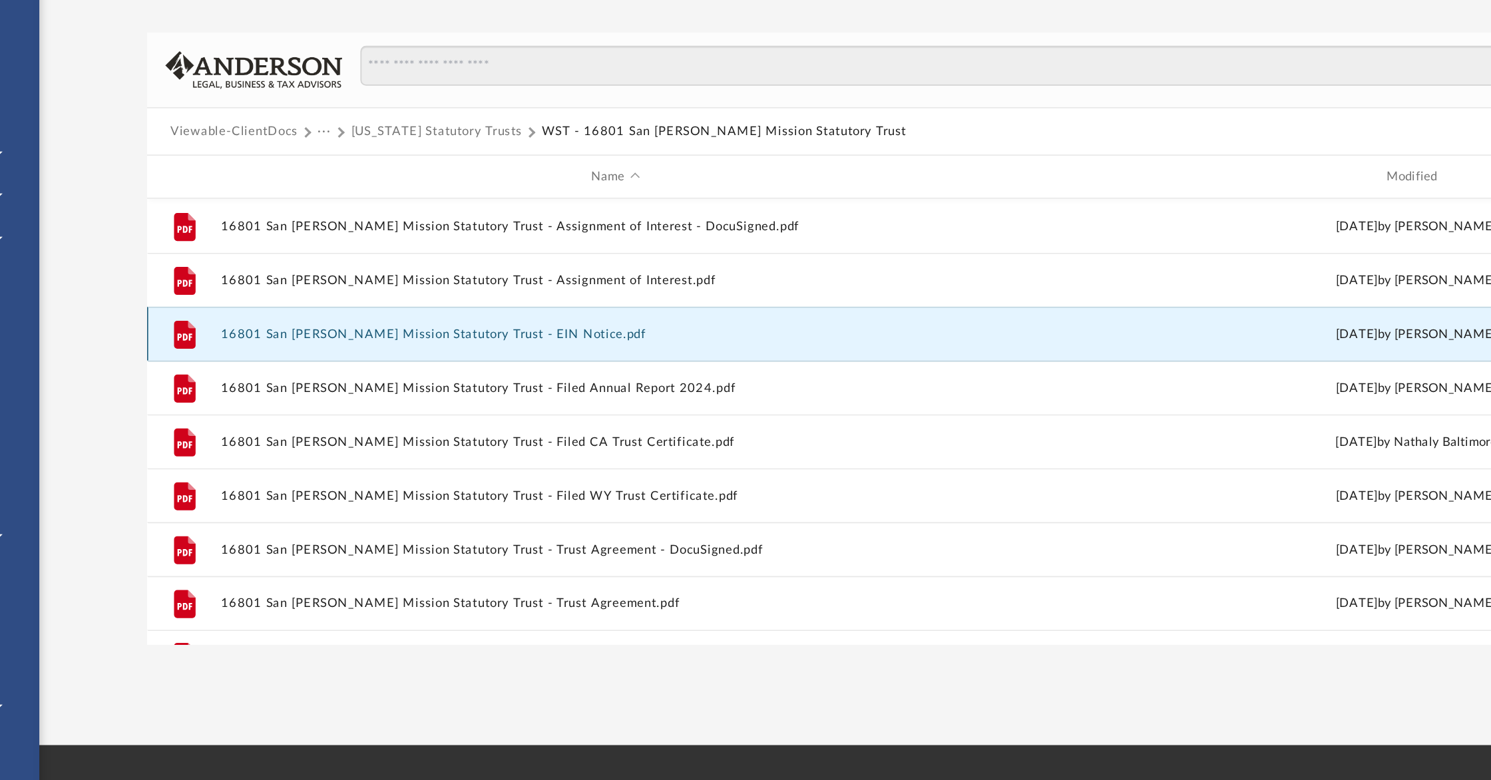
click at [413, 288] on button "16801 San [PERSON_NAME] Mission Statutory Trust - EIN Notice.pdf" at bounding box center [522, 288] width 489 height 9
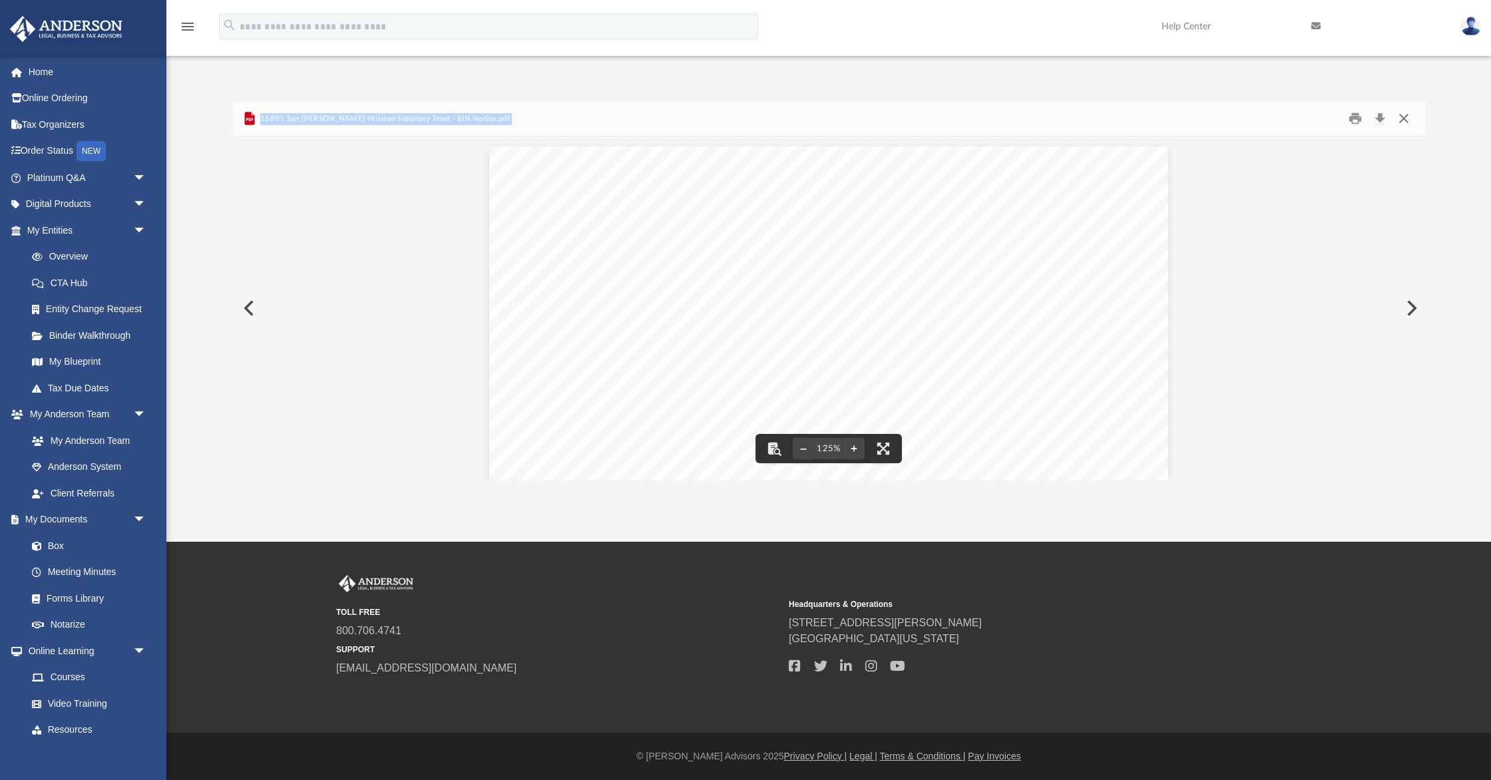
click at [1404, 118] on button "Close" at bounding box center [1404, 118] width 24 height 21
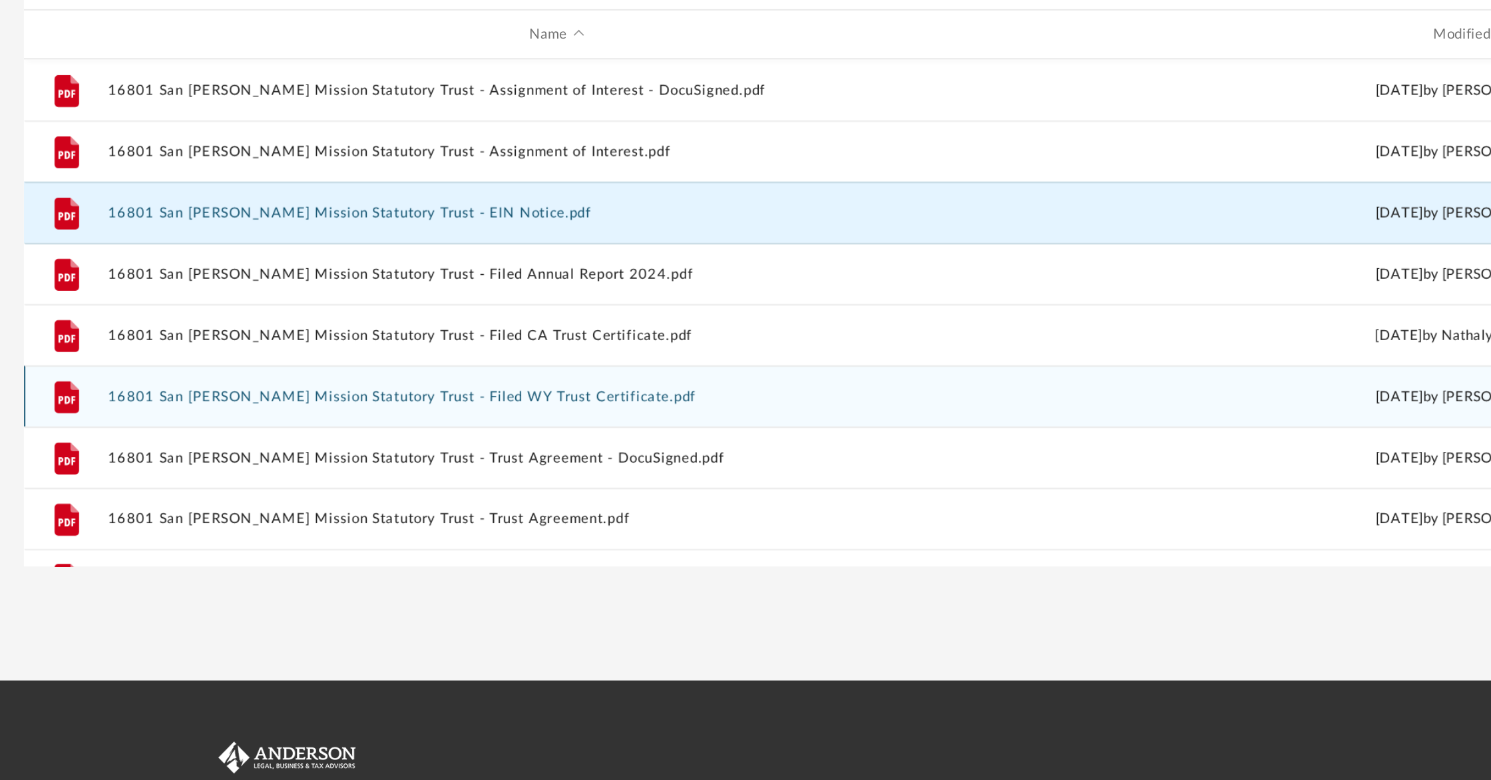
scroll to position [23, 0]
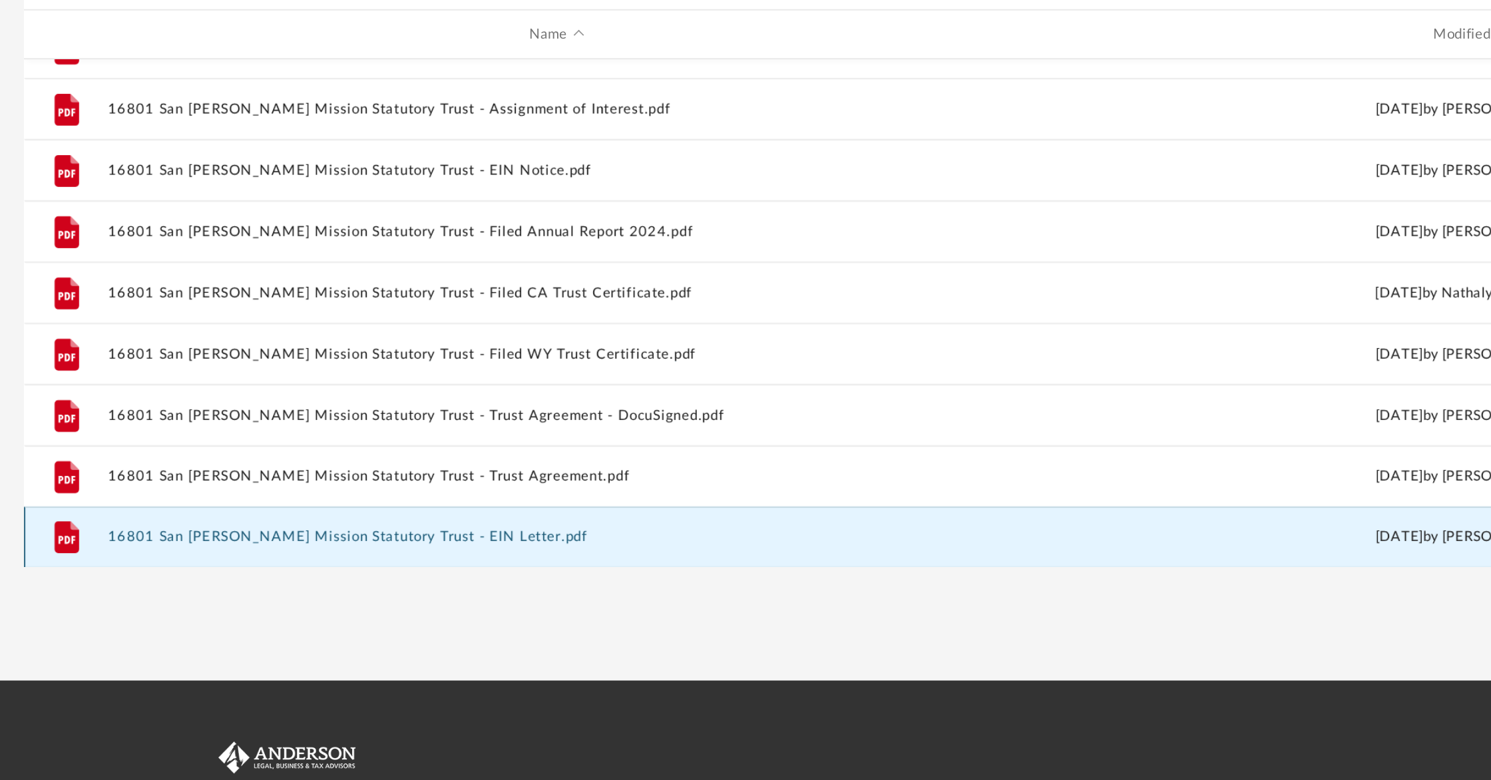
click at [469, 460] on button "16801 San [PERSON_NAME] Mission Statutory Trust - EIN Letter.pdf" at bounding box center [522, 464] width 489 height 9
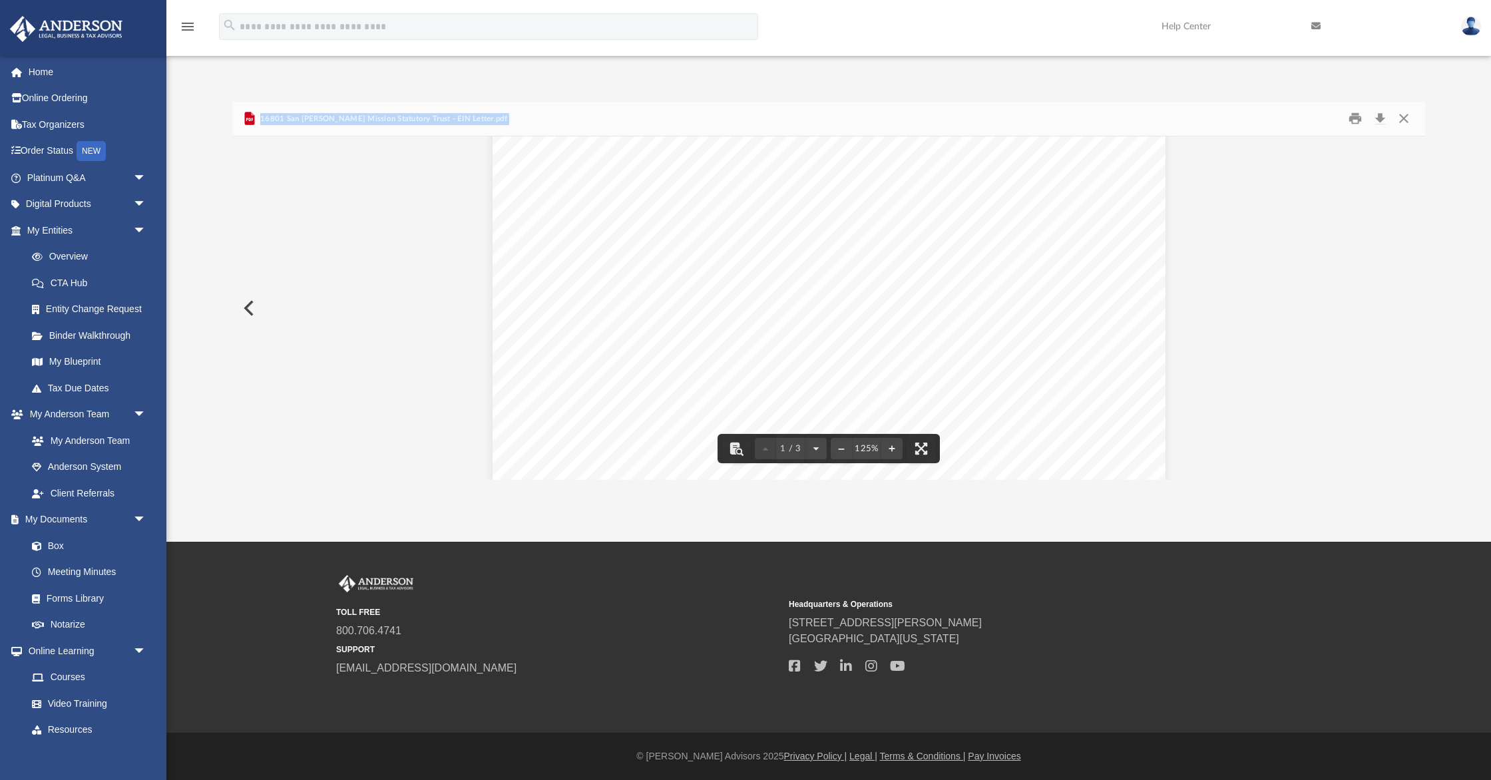
scroll to position [0, 0]
click at [1380, 115] on button "Download" at bounding box center [1381, 118] width 24 height 21
click at [1402, 118] on button "Close" at bounding box center [1404, 118] width 24 height 21
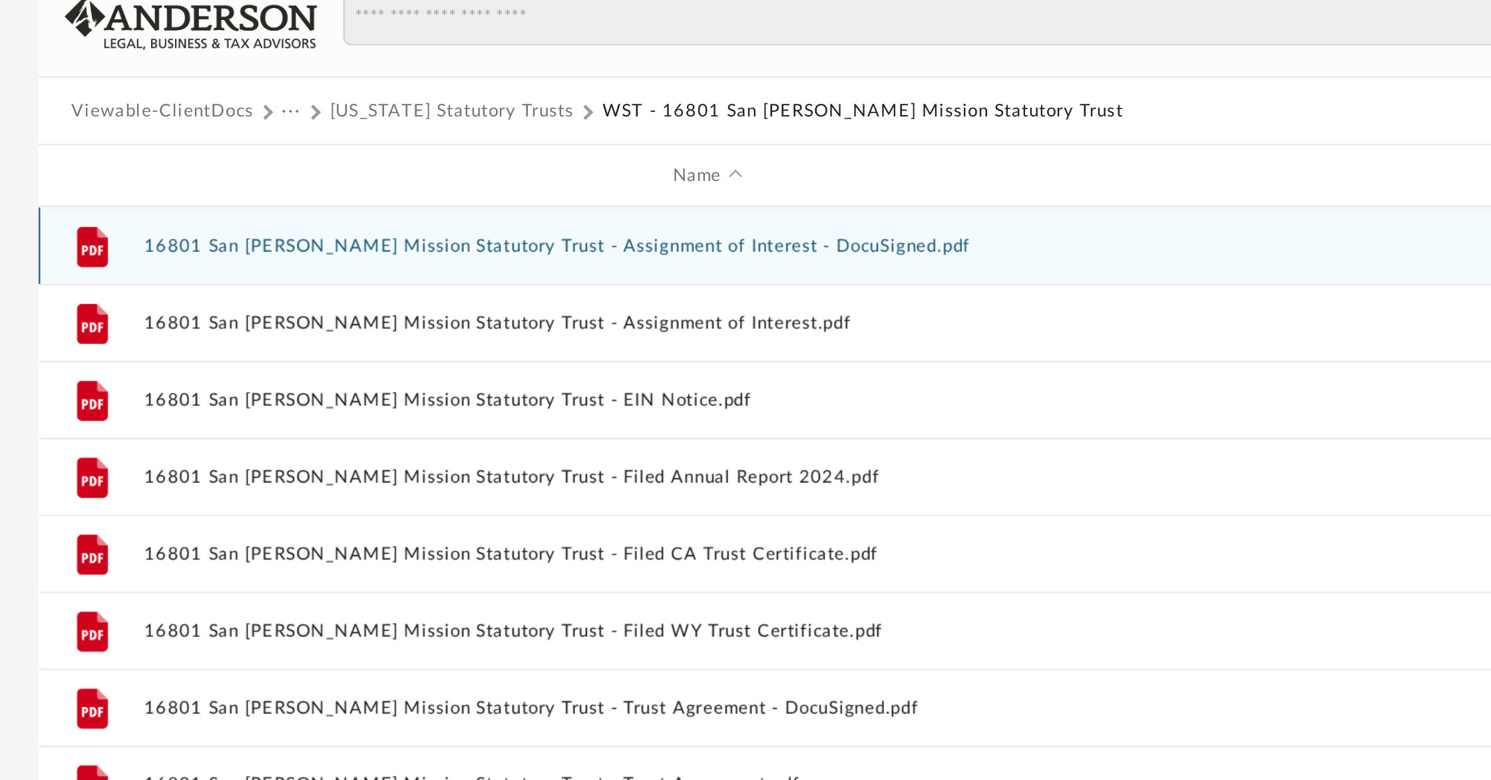
click at [513, 222] on button "16801 San [PERSON_NAME] Mission Statutory Trust - Assignment of Interest - Docu…" at bounding box center [522, 221] width 489 height 9
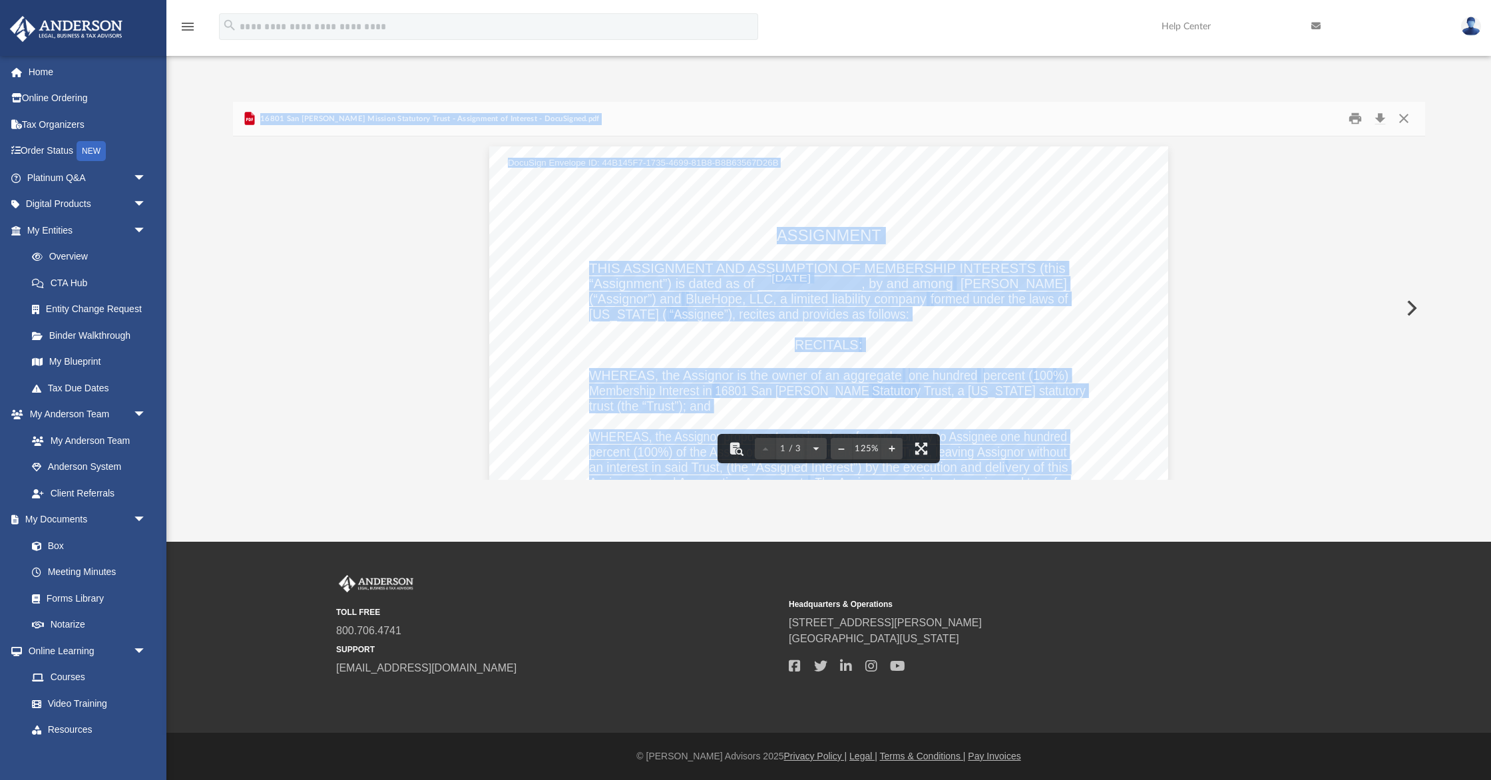
click at [1056, 202] on div "ASSIGNMENT THIS ASSIGNMENT AND ASSUMPTION OF MEMBERSHIP INTERESTS (this “Assign…" at bounding box center [828, 585] width 679 height 879
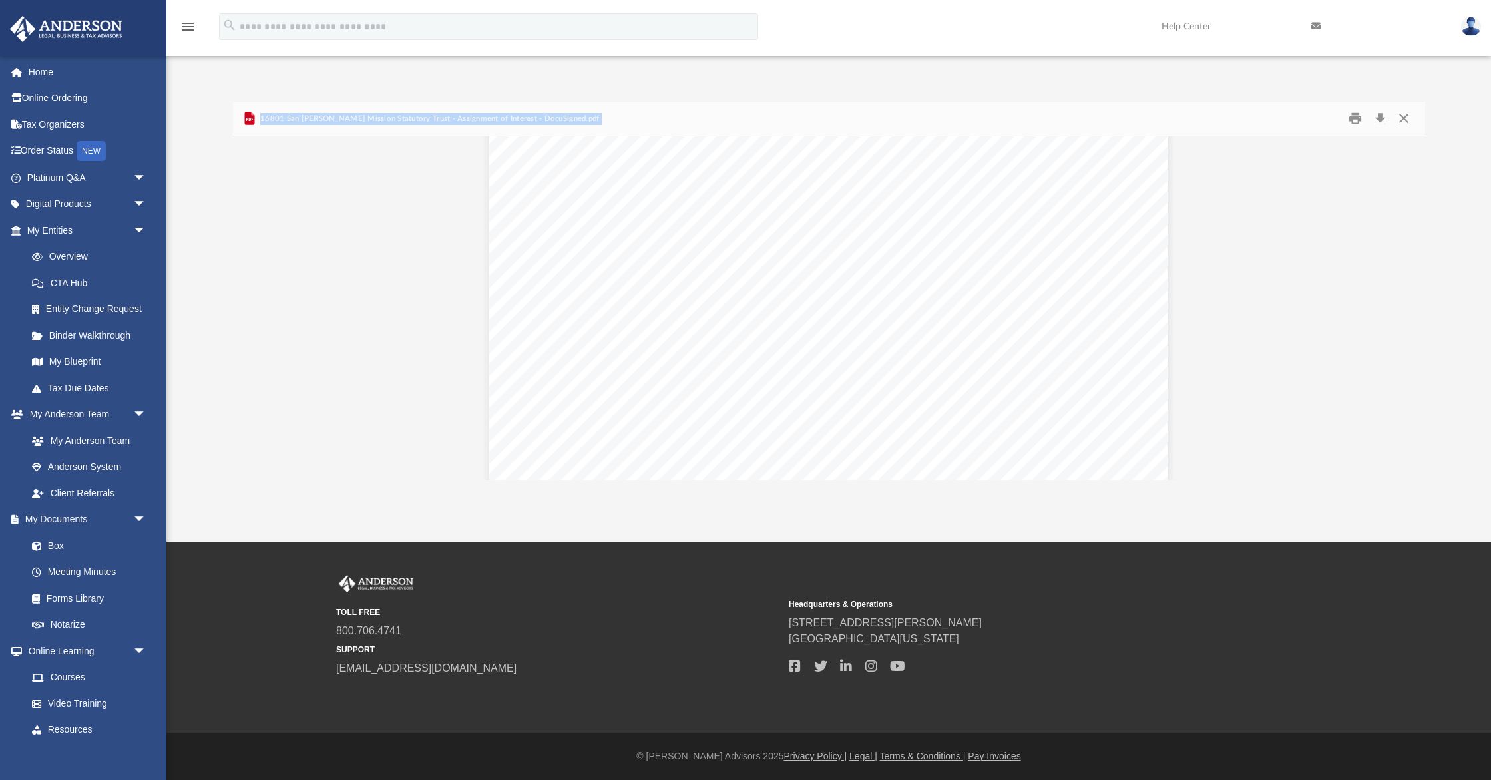
scroll to position [2352, 0]
click at [1403, 118] on button "Close" at bounding box center [1404, 118] width 24 height 21
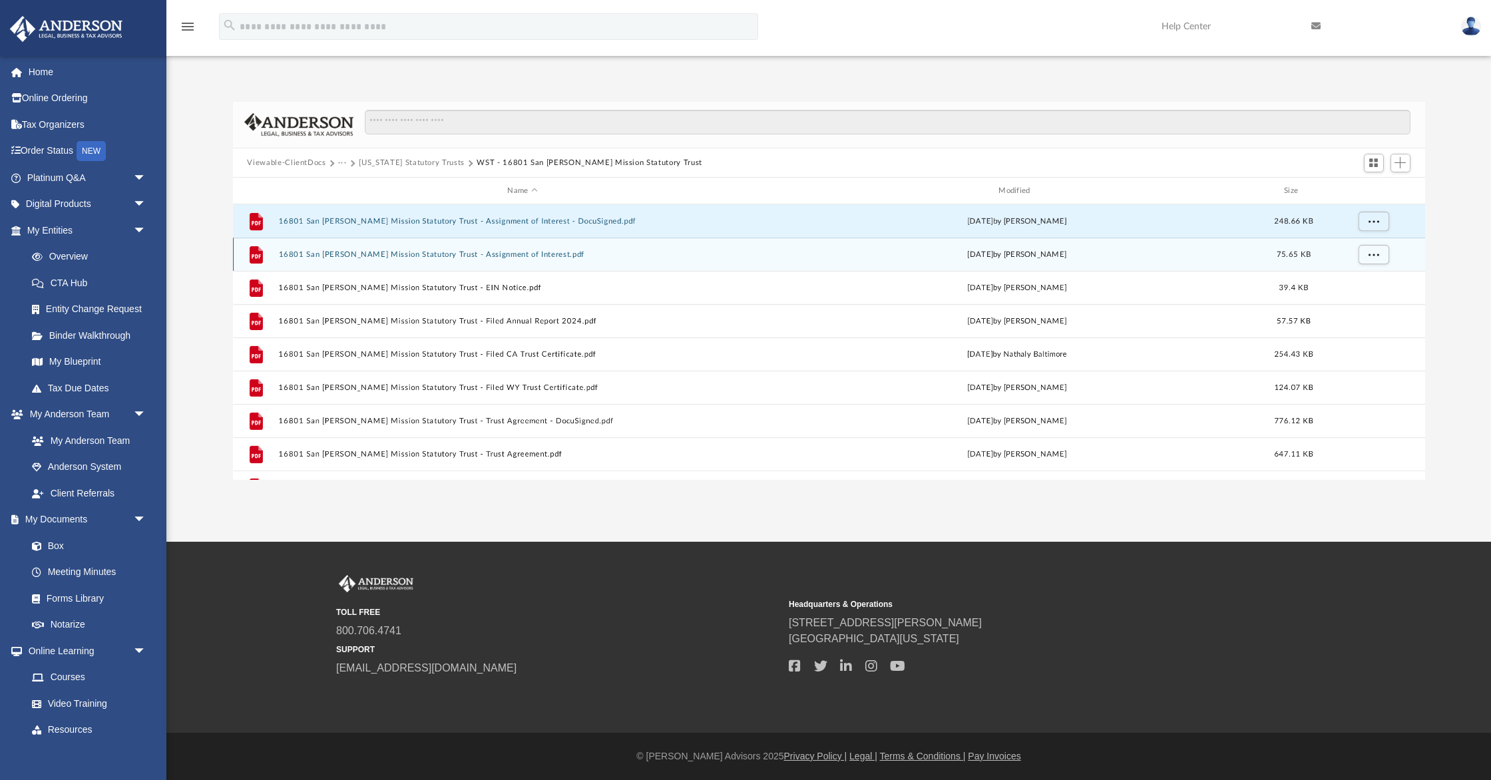
click at [459, 257] on button "16801 San [PERSON_NAME] Mission Statutory Trust - Assignment of Interest.pdf" at bounding box center [522, 254] width 489 height 9
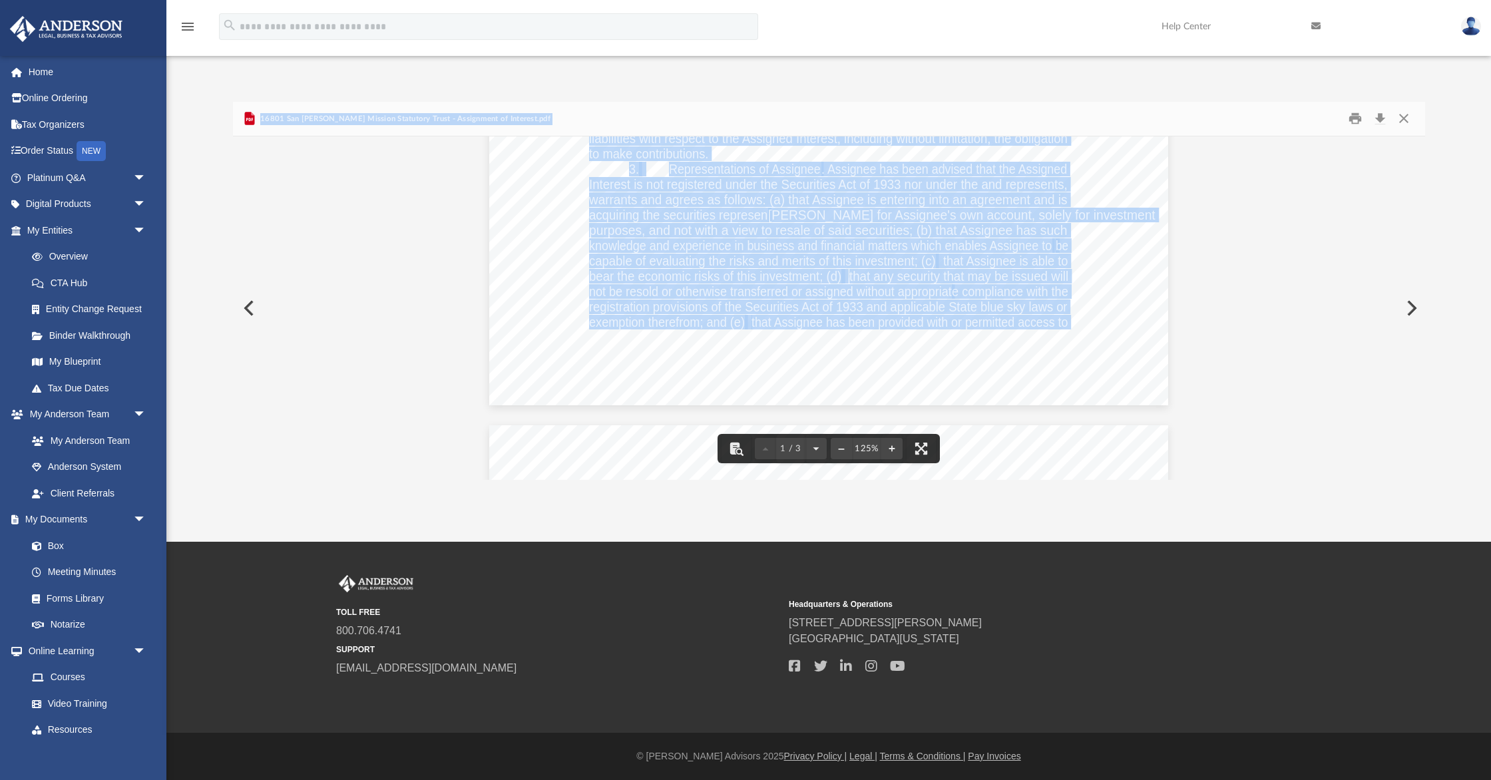
scroll to position [668, 0]
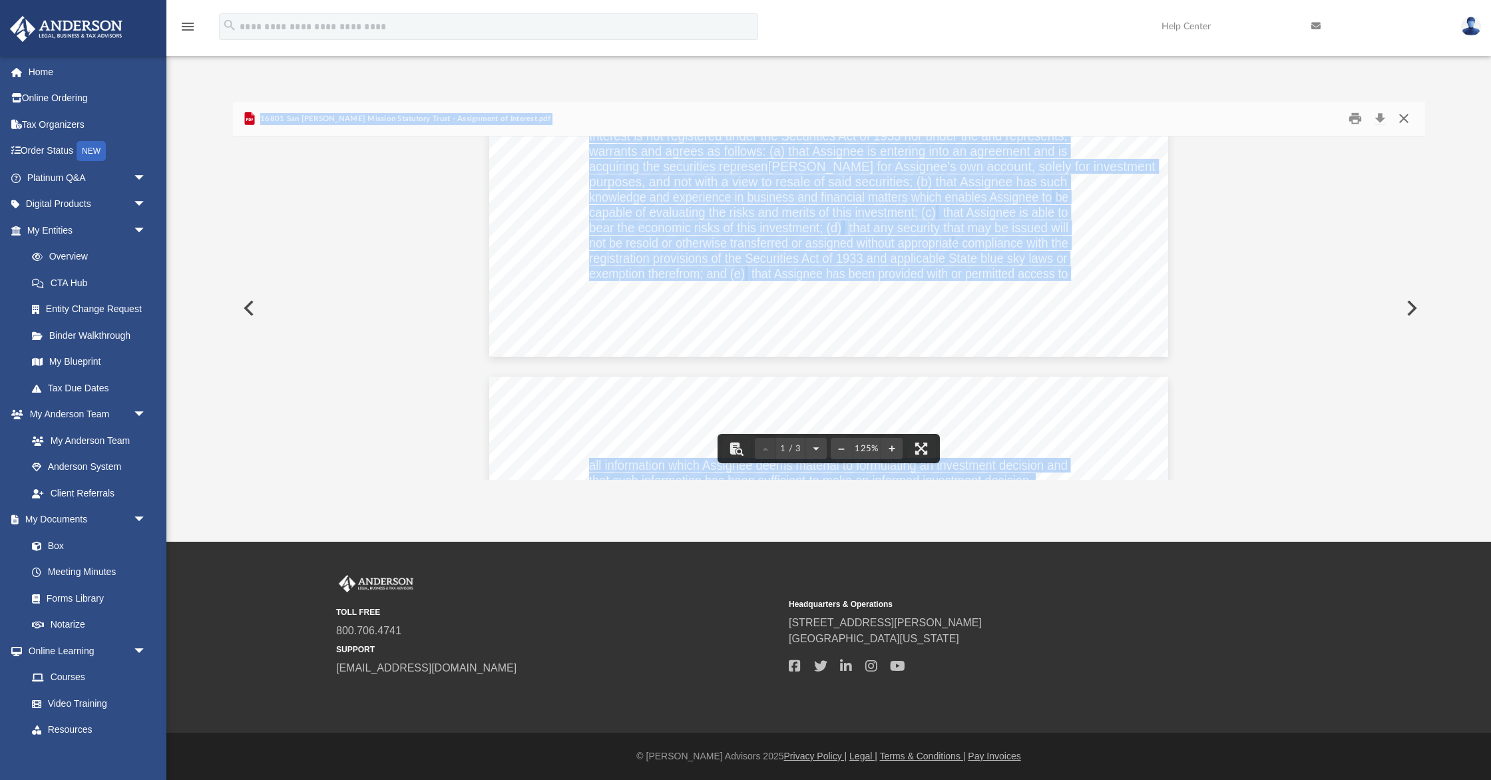
click at [1406, 114] on button "Close" at bounding box center [1404, 118] width 24 height 21
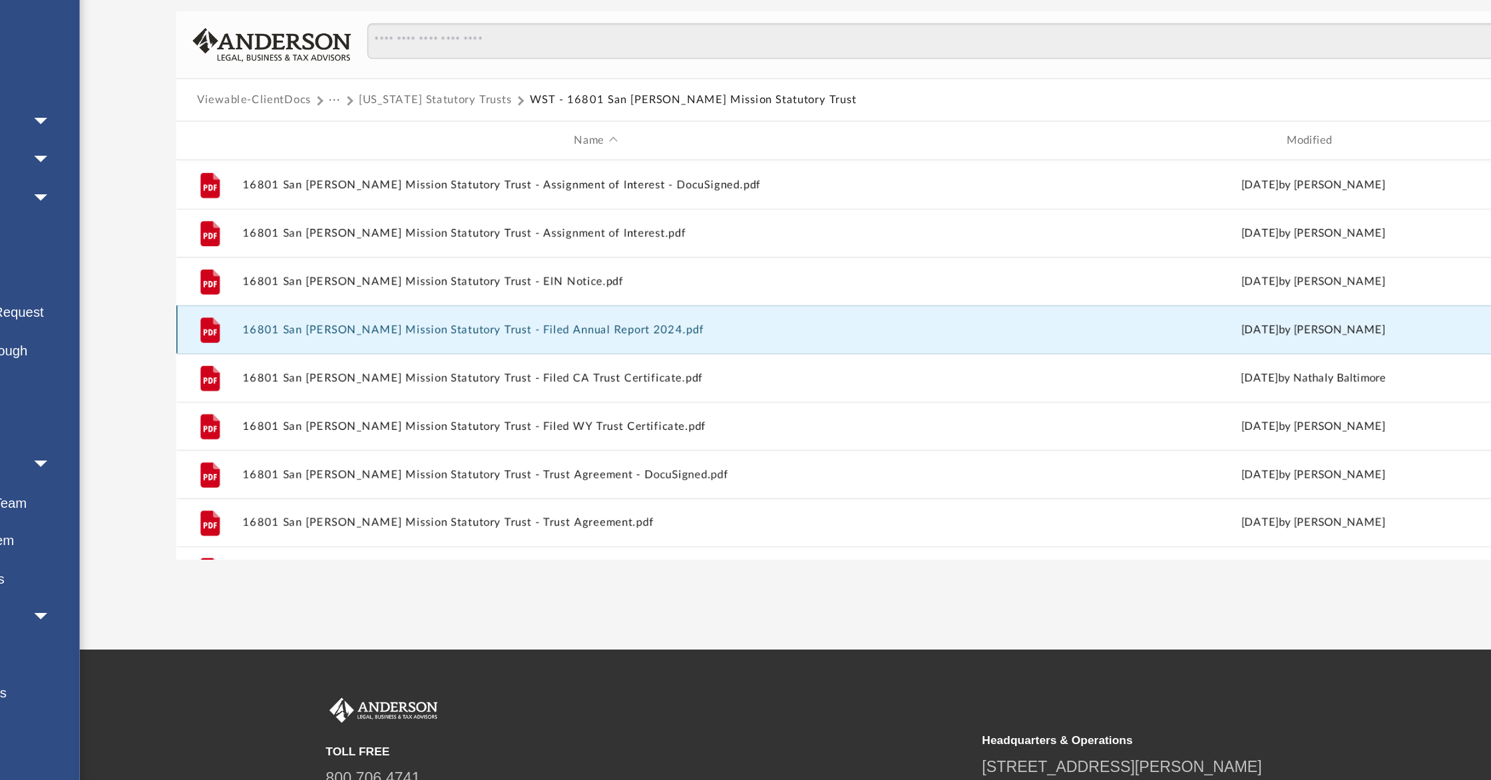
click at [423, 322] on button "16801 San [PERSON_NAME] Mission Statutory Trust - Filed Annual Report 2024.pdf" at bounding box center [522, 321] width 489 height 9
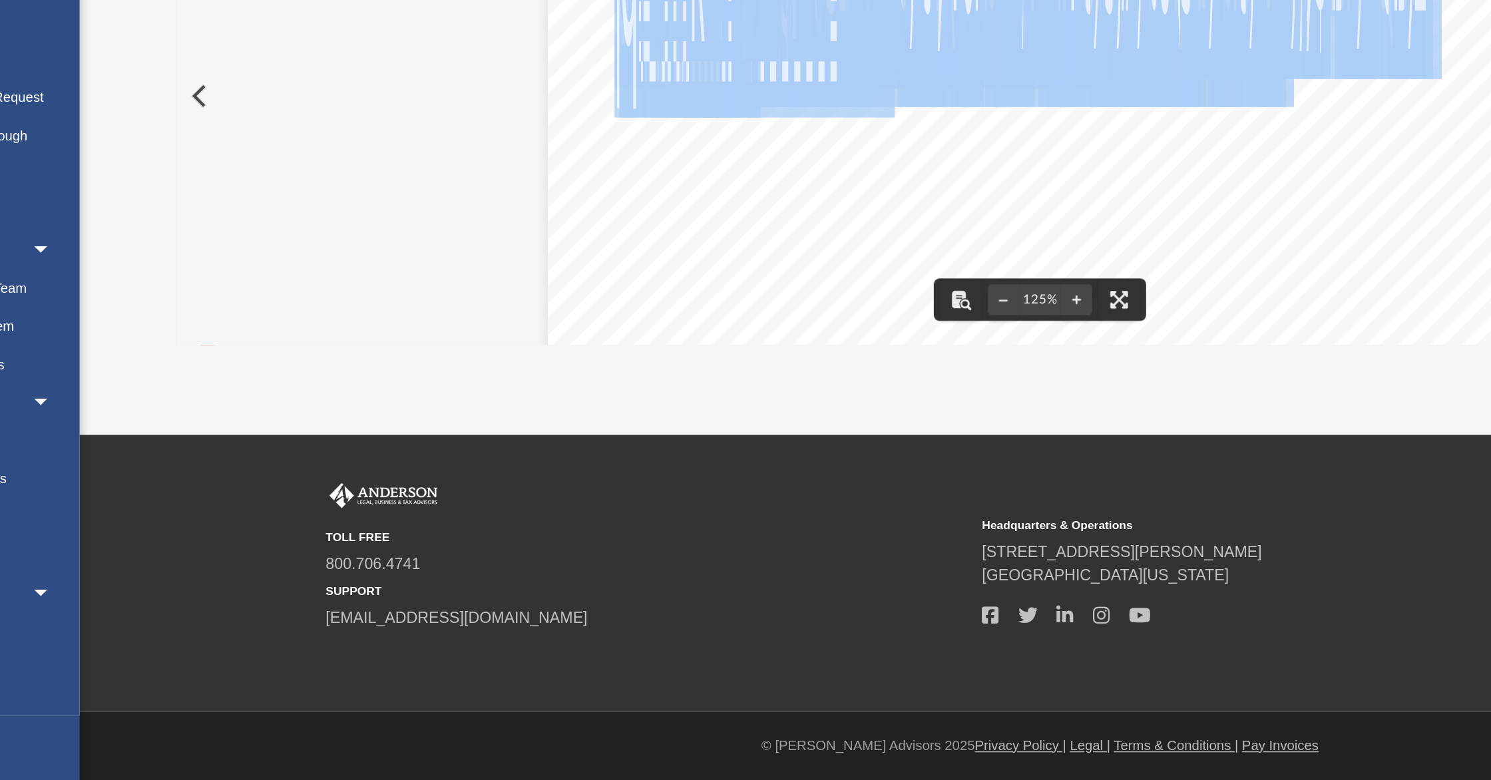
scroll to position [0, 0]
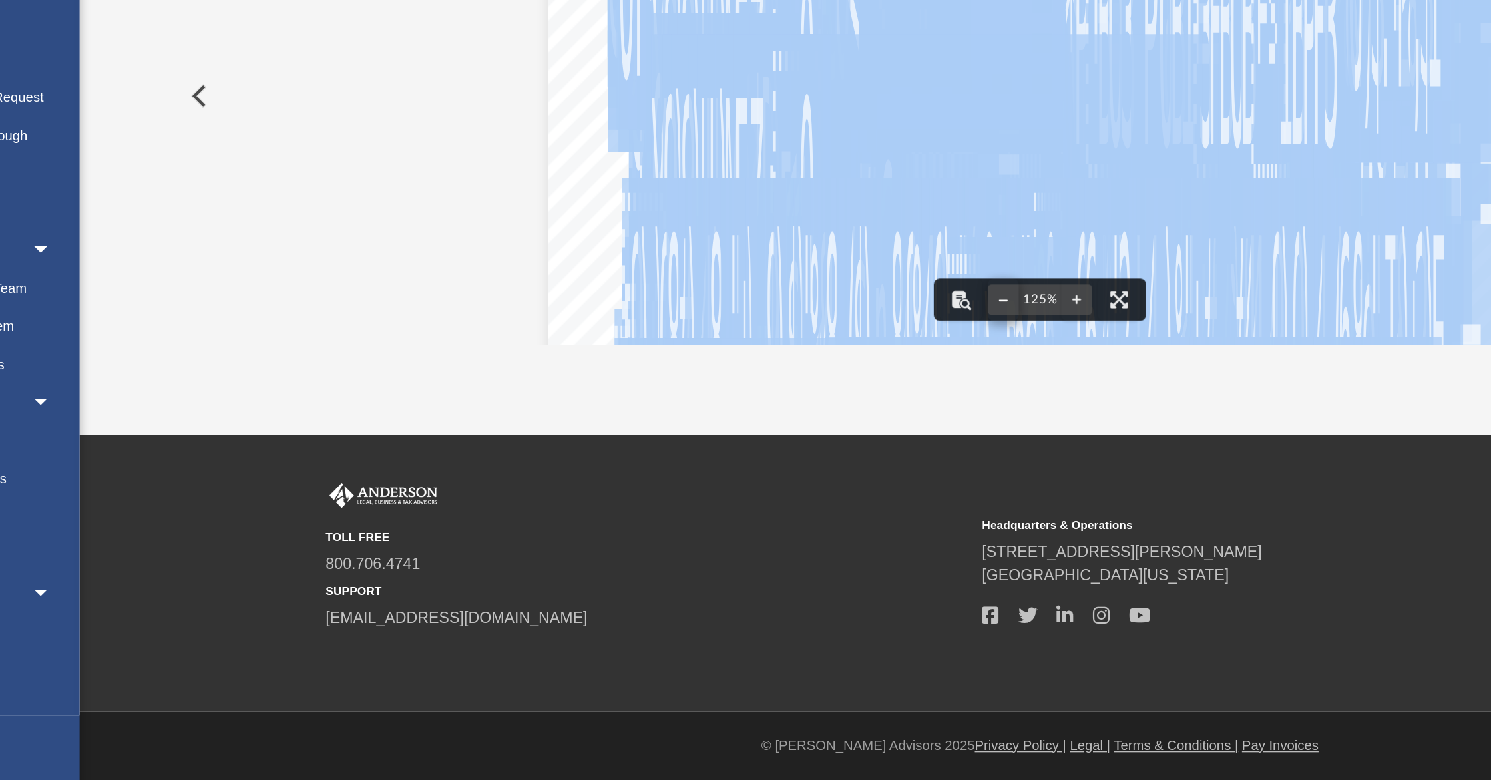
click at [806, 449] on button "File preview" at bounding box center [803, 448] width 21 height 29
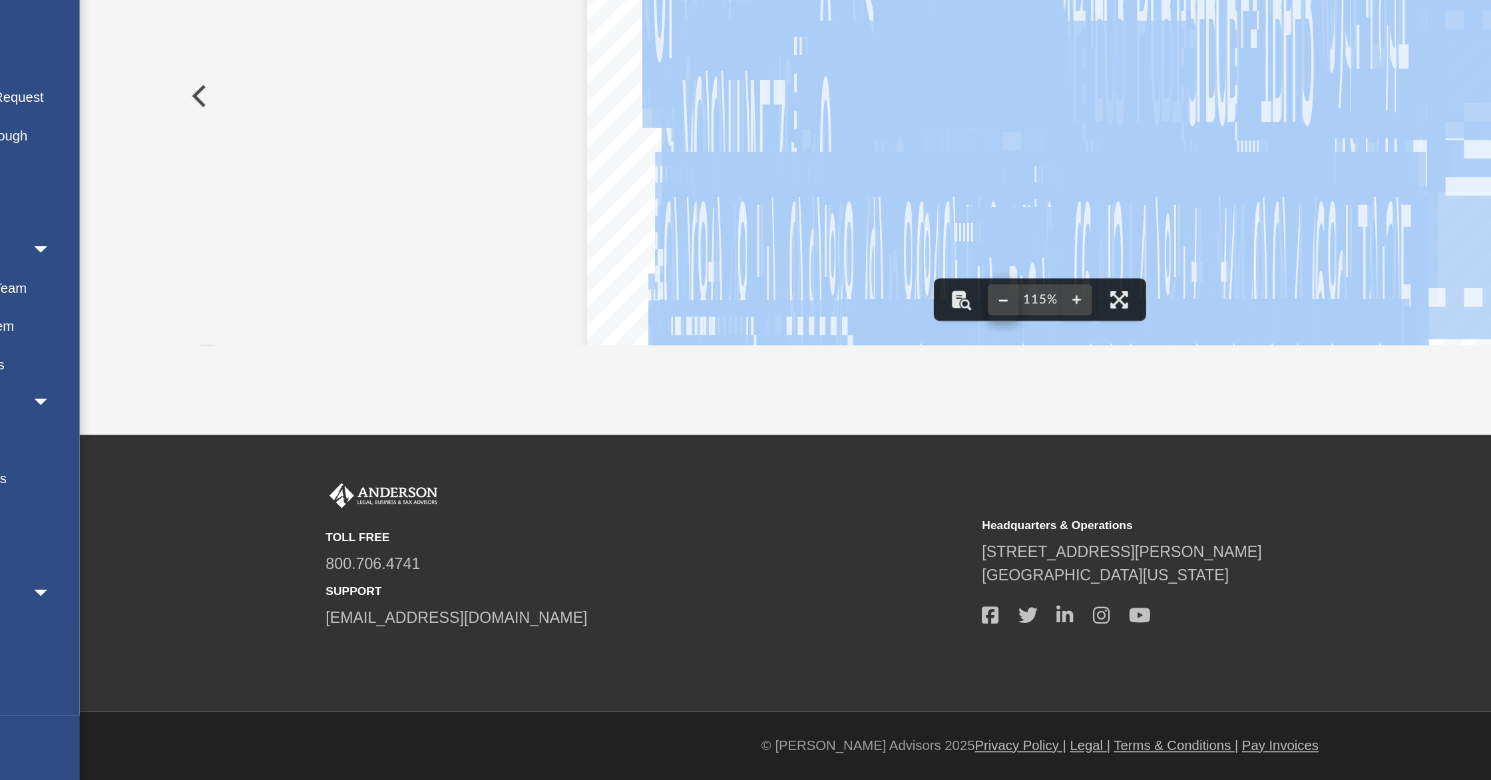
click at [806, 449] on button "File preview" at bounding box center [803, 448] width 21 height 29
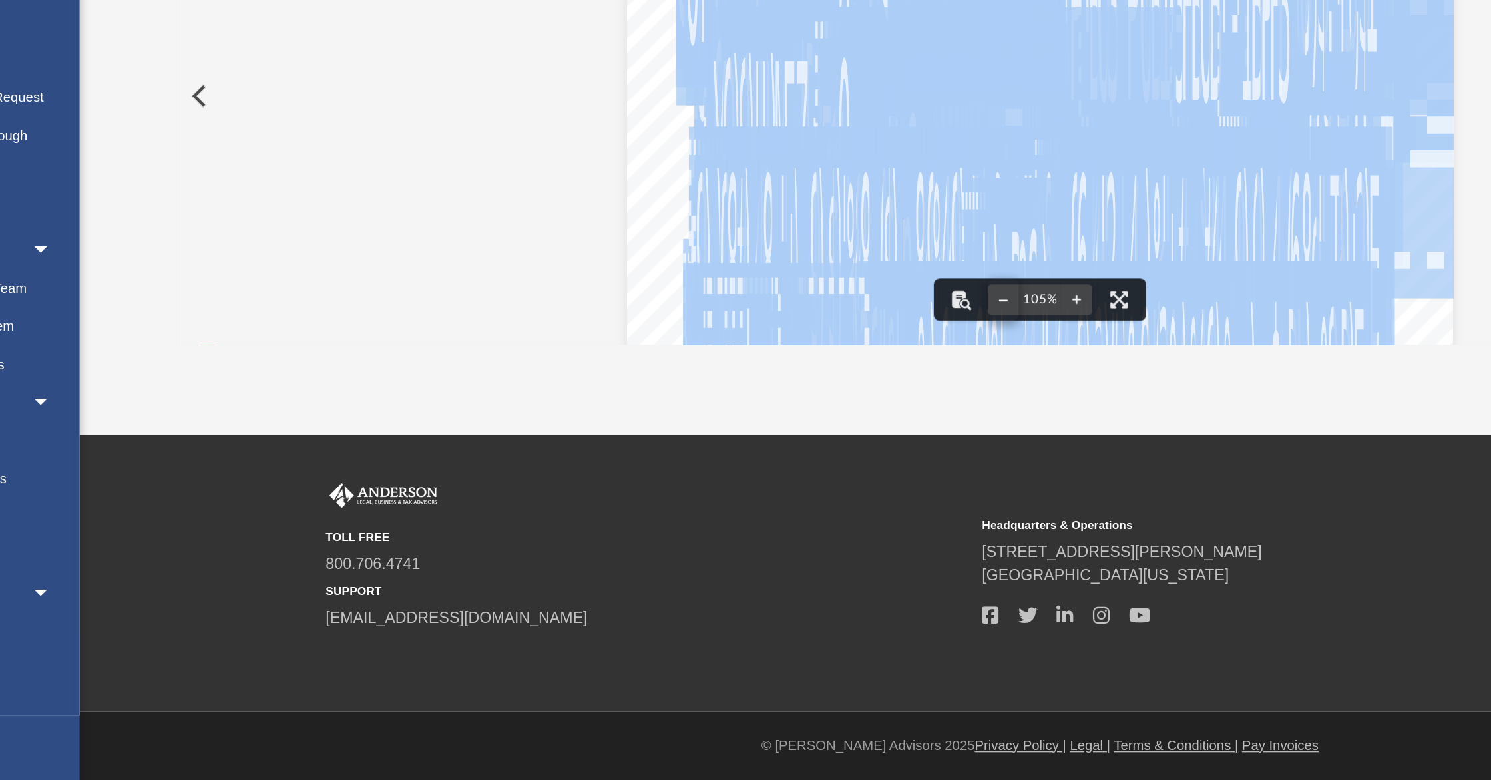
click at [806, 449] on button "File preview" at bounding box center [803, 448] width 21 height 29
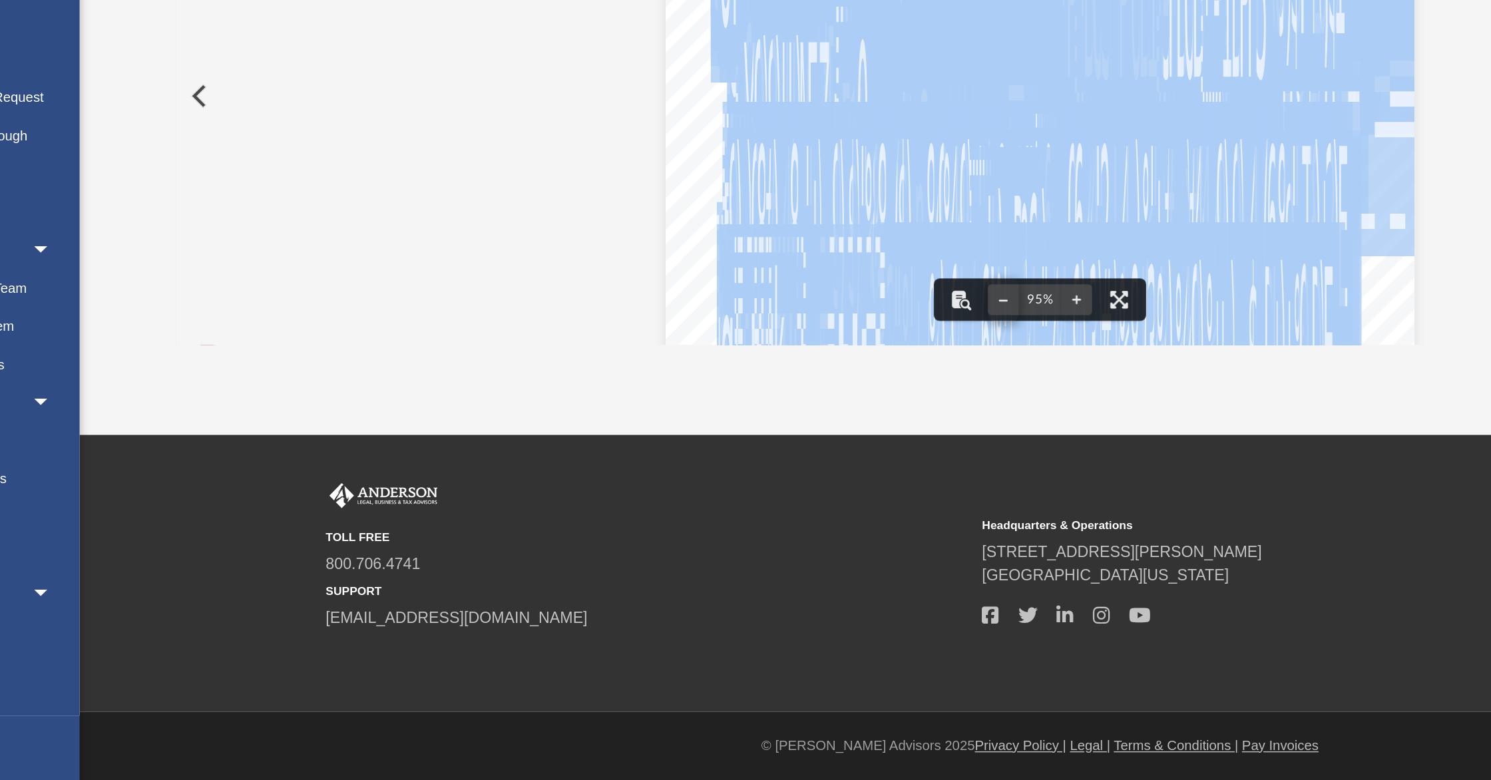
click at [806, 449] on button "File preview" at bounding box center [803, 448] width 21 height 29
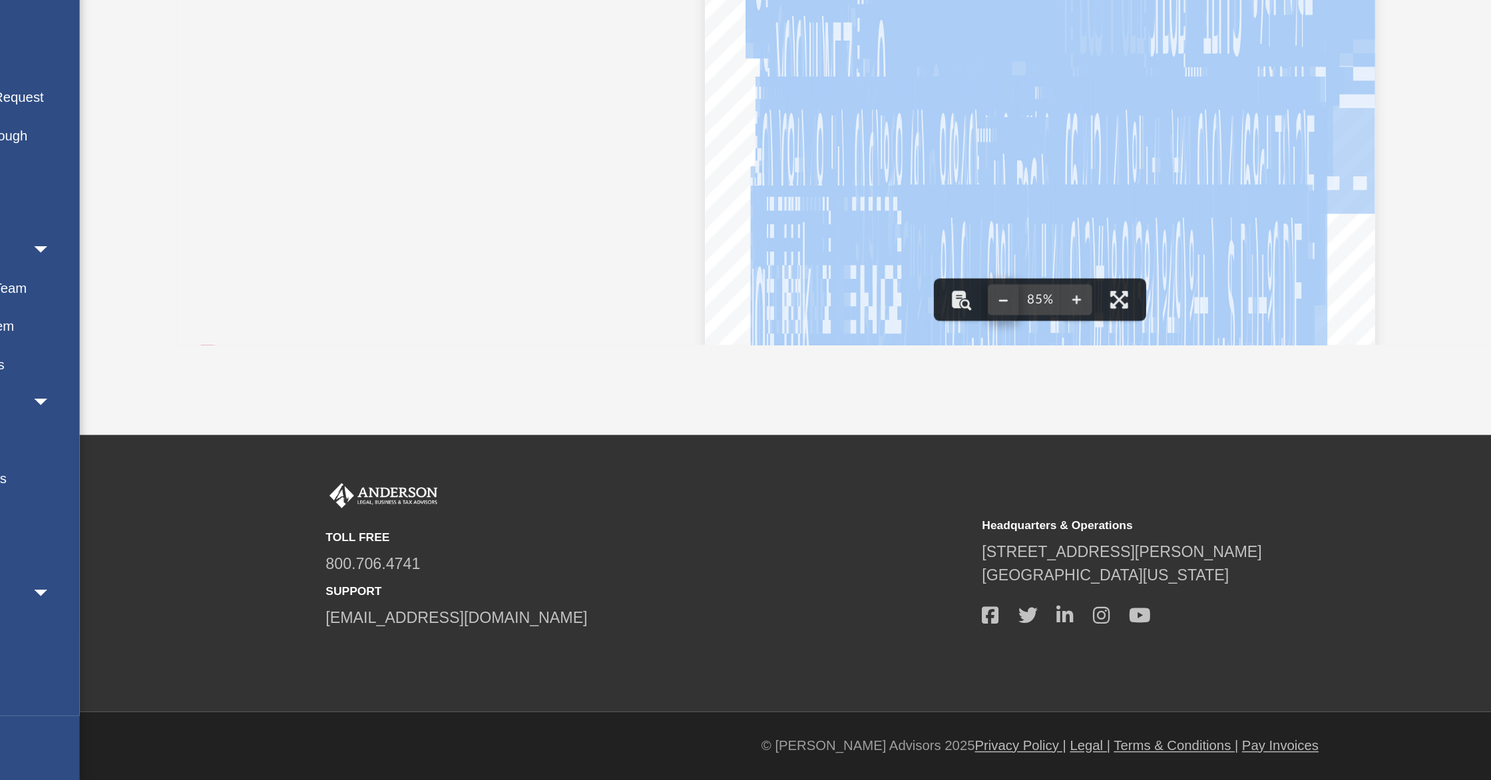
click at [806, 449] on button "File preview" at bounding box center [803, 448] width 21 height 29
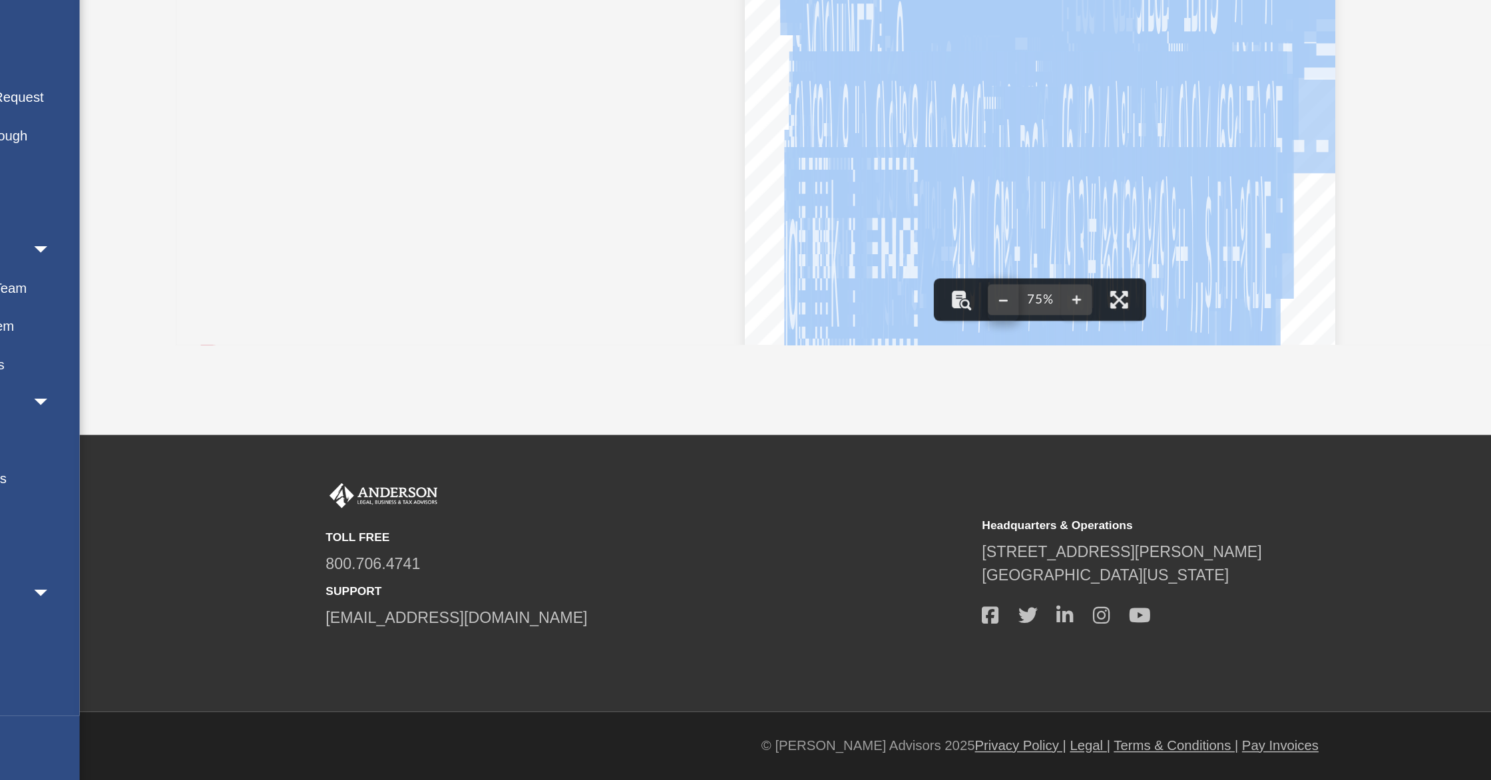
click at [806, 449] on button "File preview" at bounding box center [803, 448] width 21 height 29
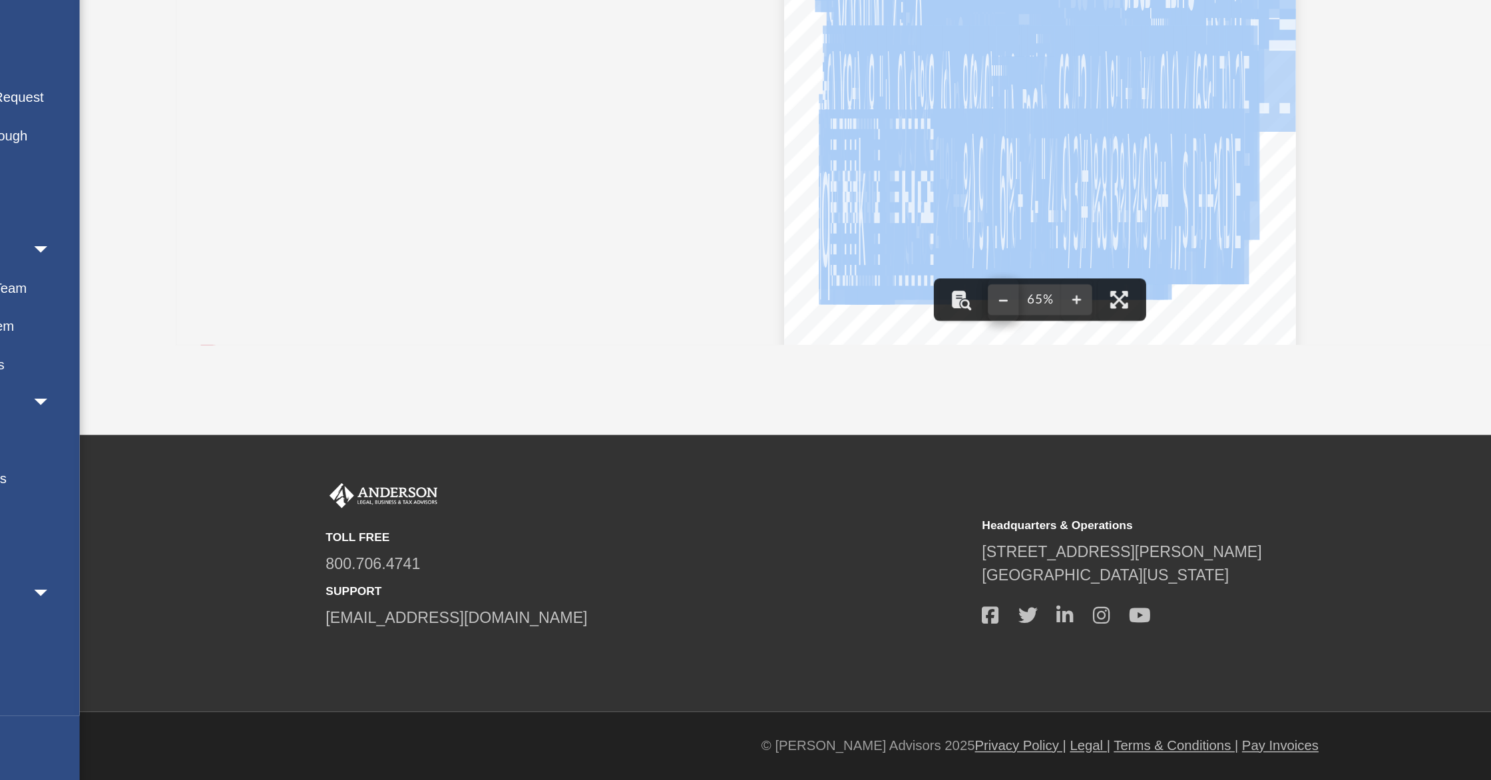
click at [806, 449] on button "File preview" at bounding box center [803, 448] width 21 height 29
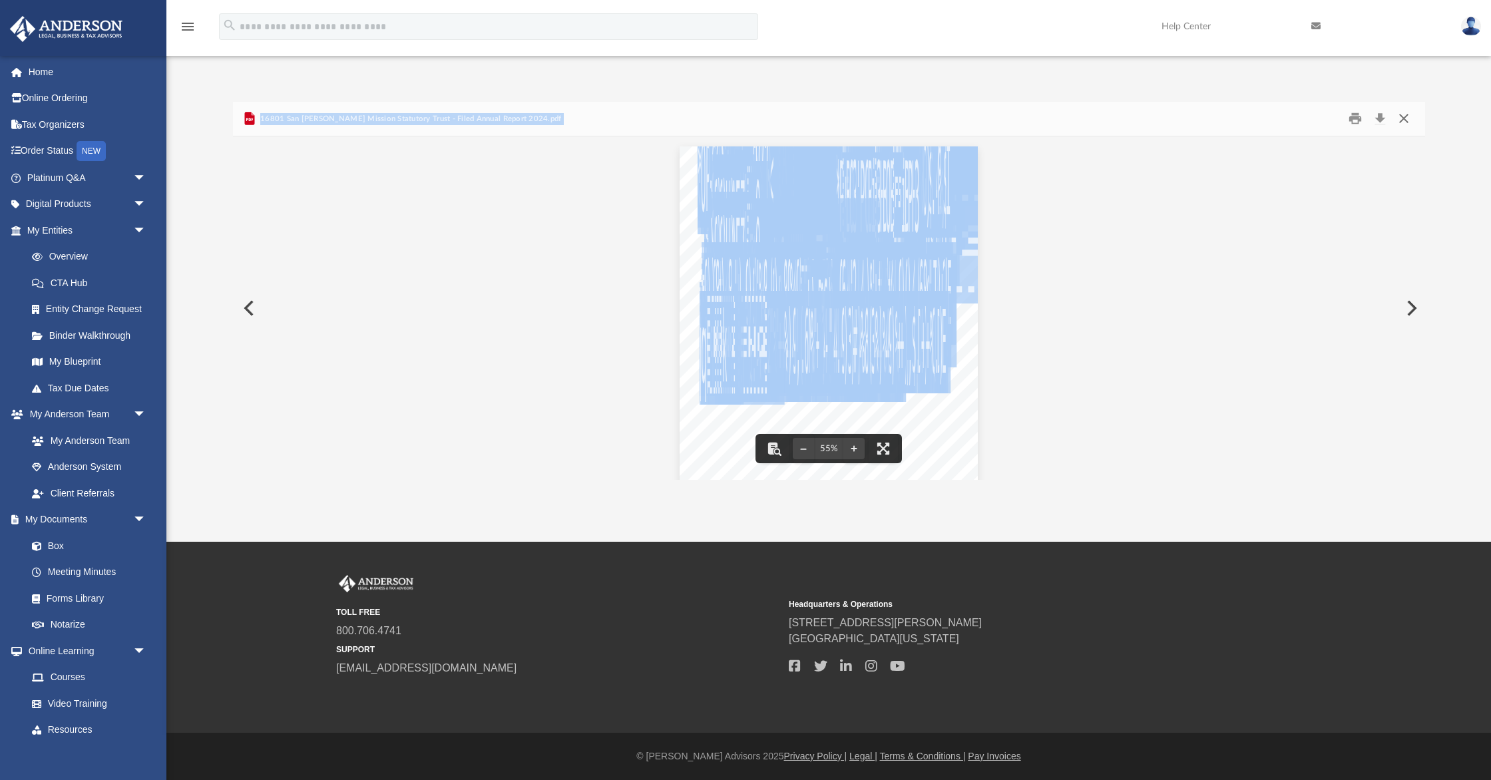
click at [1405, 115] on button "Close" at bounding box center [1404, 118] width 24 height 21
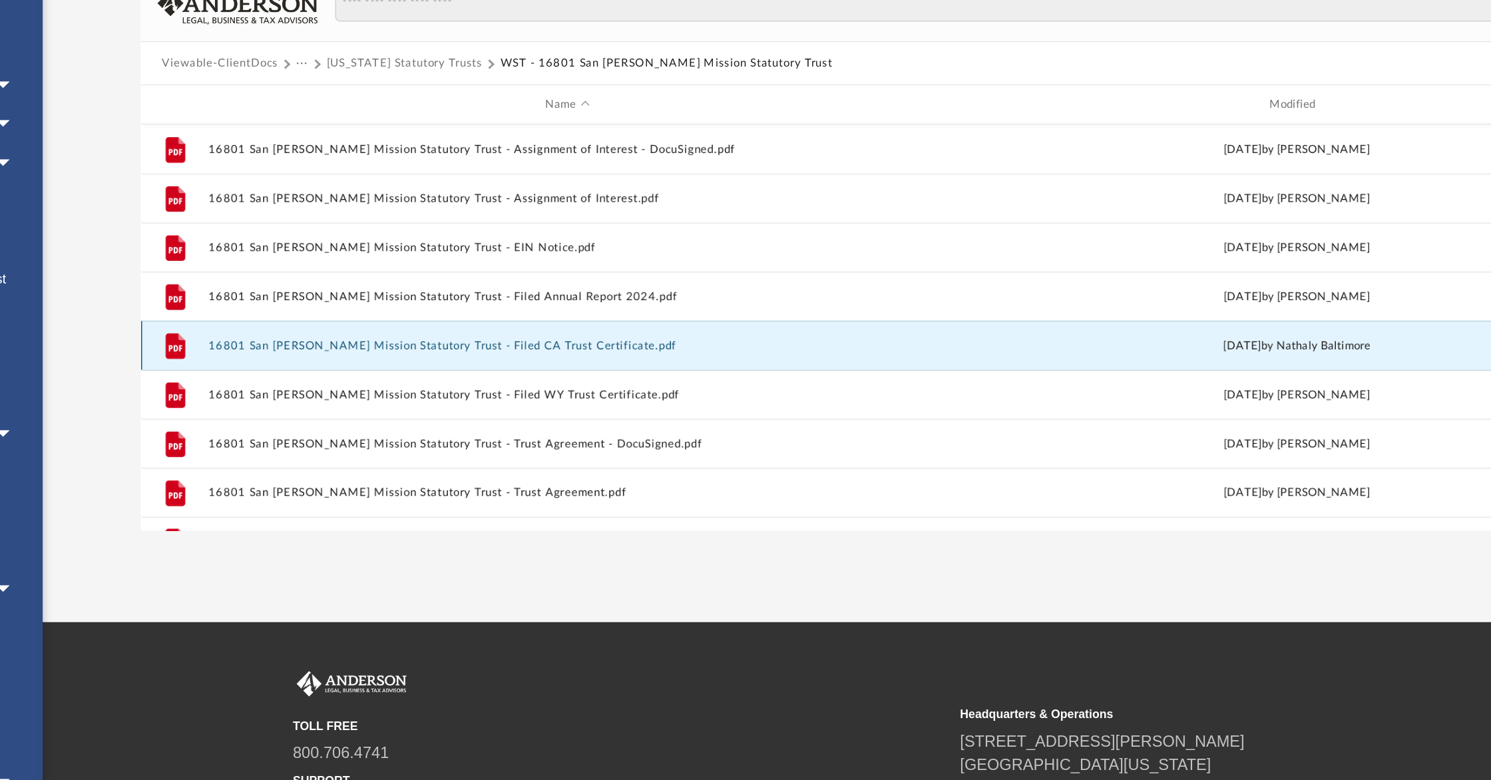
click at [416, 356] on button "16801 San [PERSON_NAME] Mission Statutory Trust - Filed CA Trust Certificate.pdf" at bounding box center [522, 354] width 489 height 9
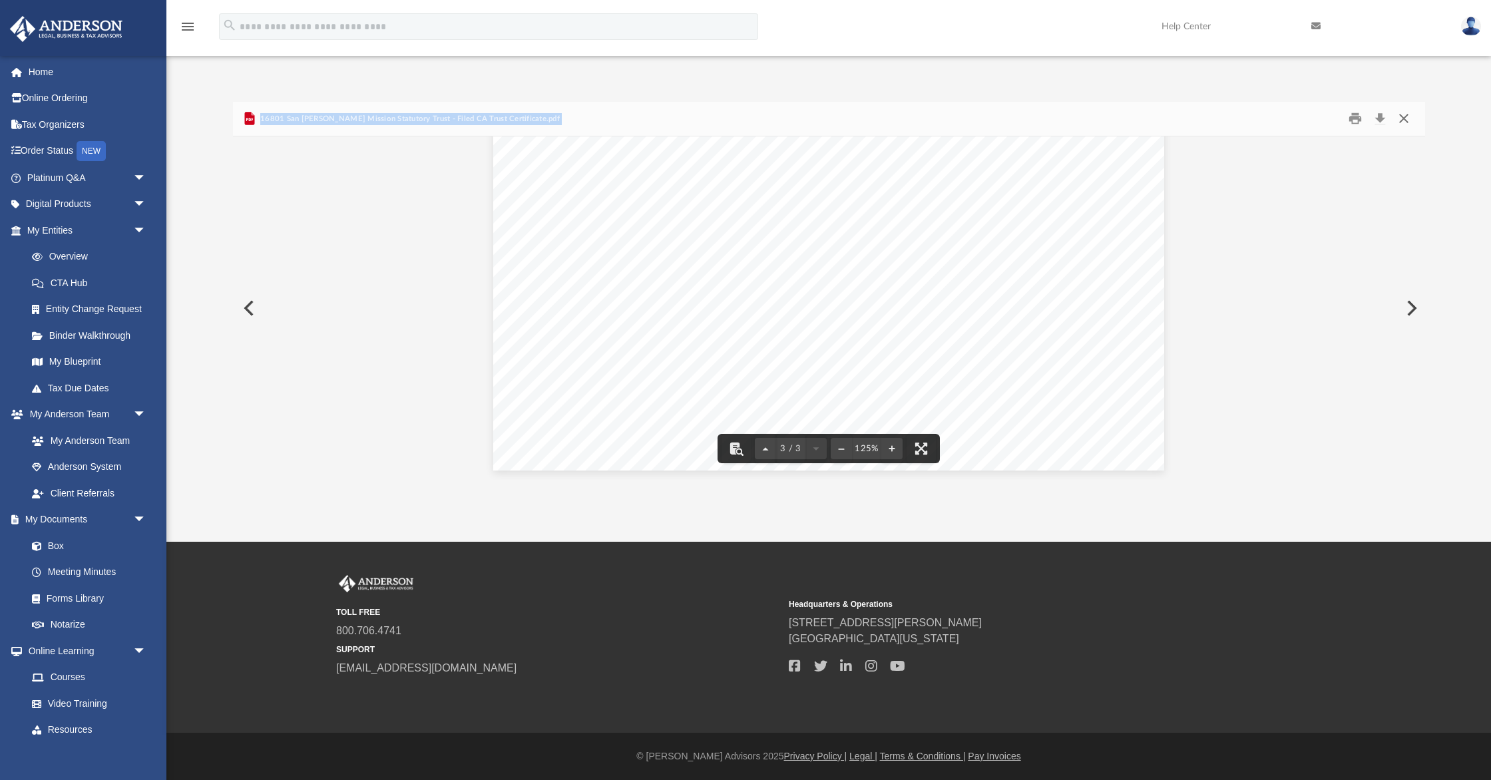
click at [1406, 114] on button "Close" at bounding box center [1404, 118] width 24 height 21
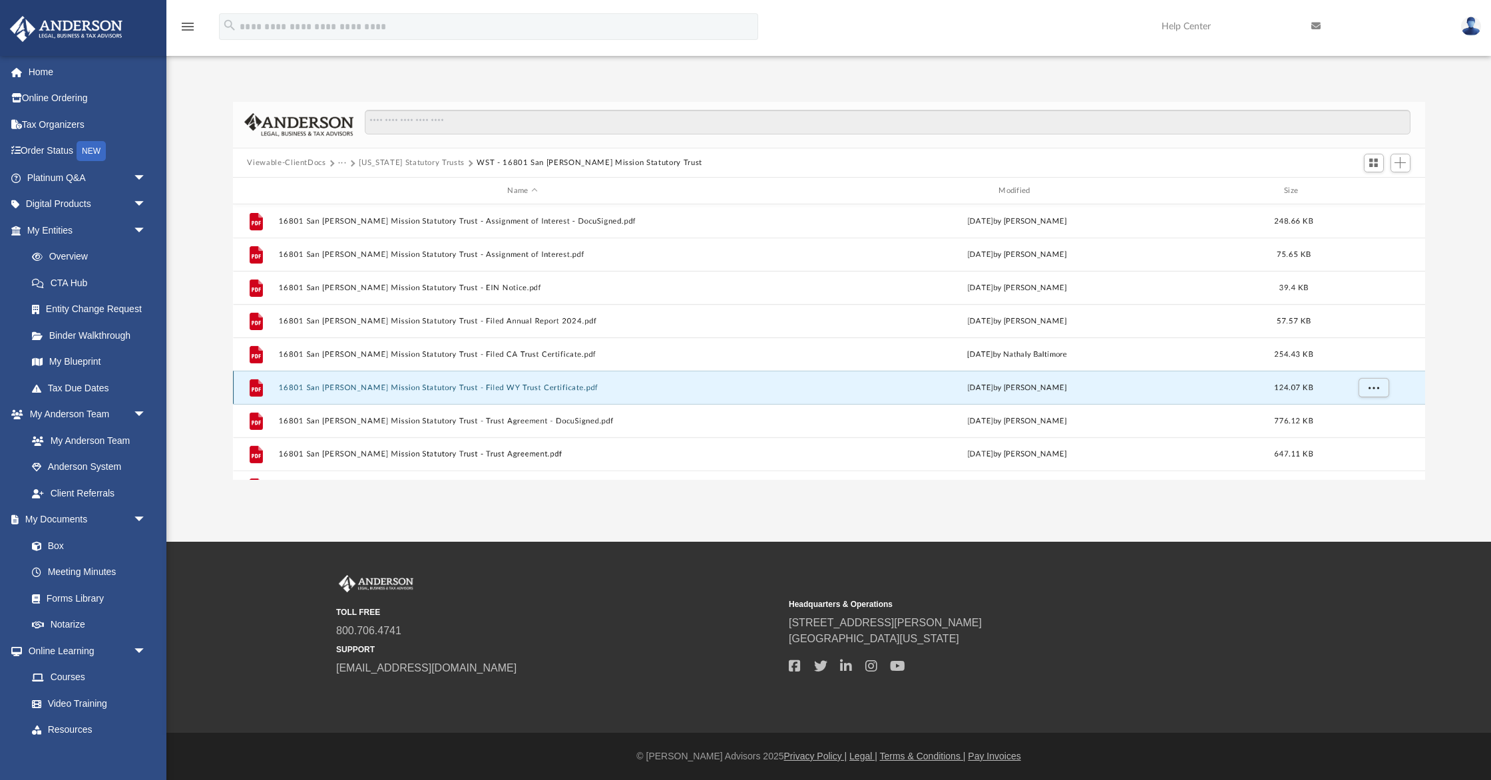
click at [486, 387] on button "16801 San [PERSON_NAME] Mission Statutory Trust - Filed WY Trust Certificate.pdf" at bounding box center [522, 387] width 489 height 9
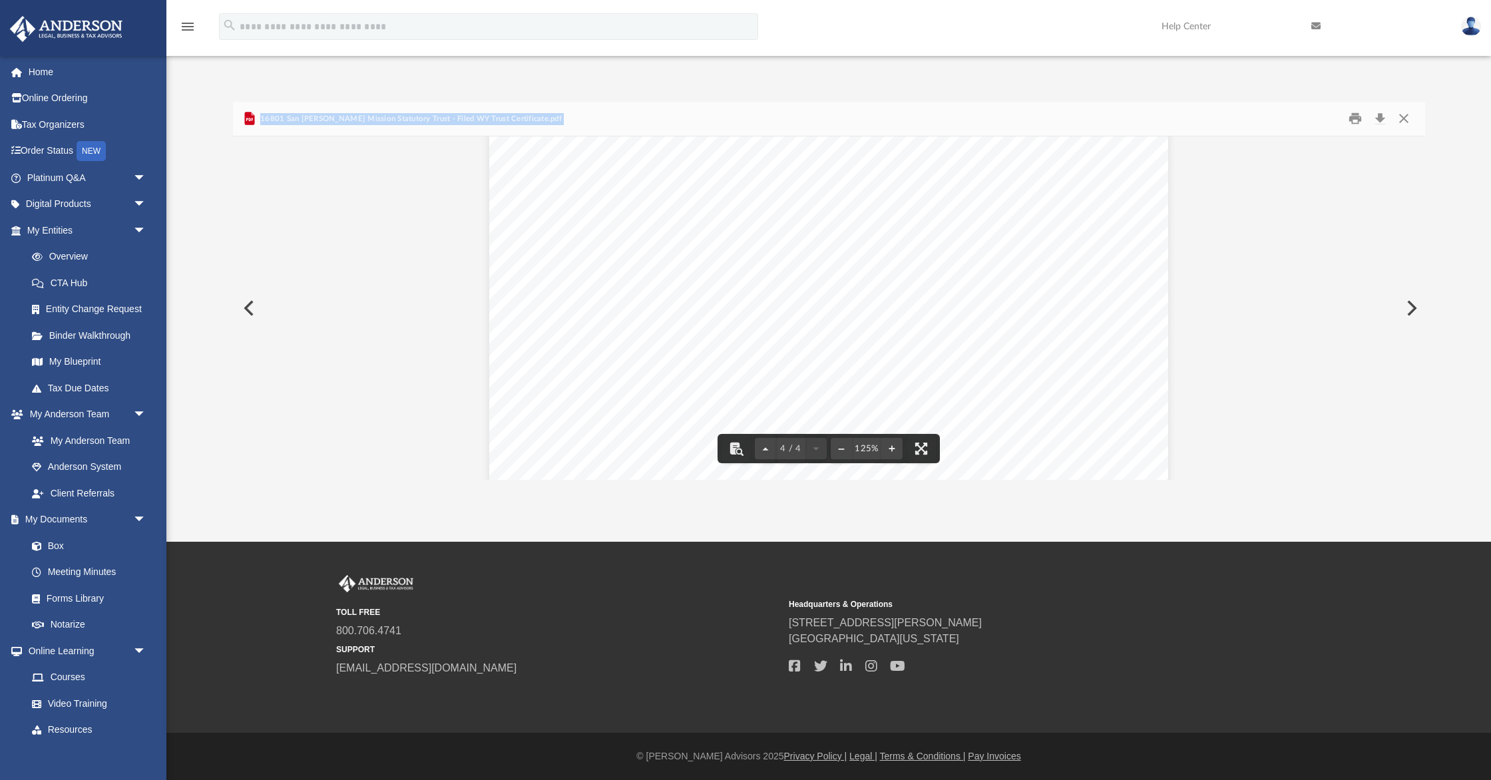
scroll to position [3250, 0]
click at [1403, 116] on button "Close" at bounding box center [1404, 118] width 24 height 21
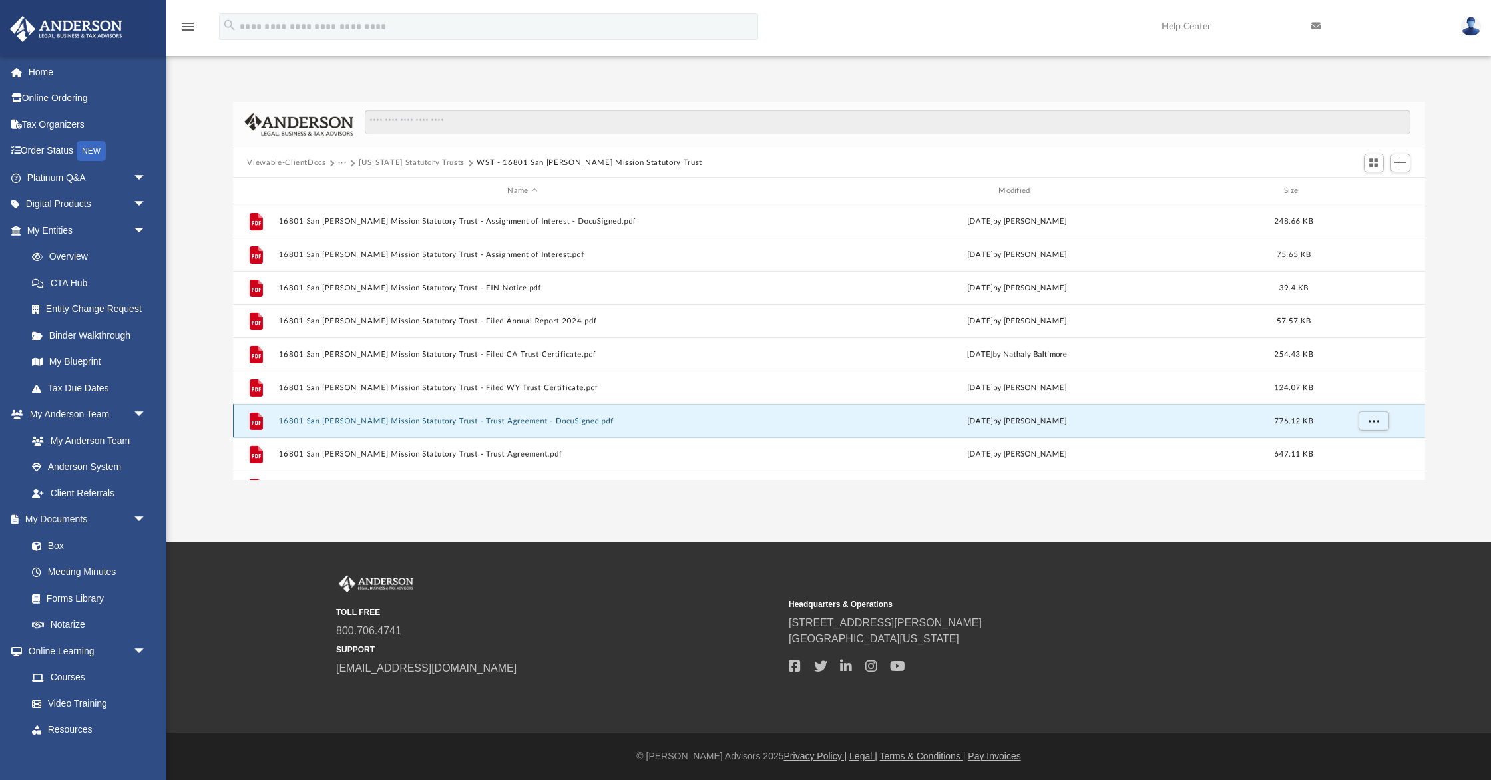
click at [526, 417] on button "16801 San [PERSON_NAME] Mission Statutory Trust - Trust Agreement - DocuSigned.…" at bounding box center [522, 421] width 489 height 9
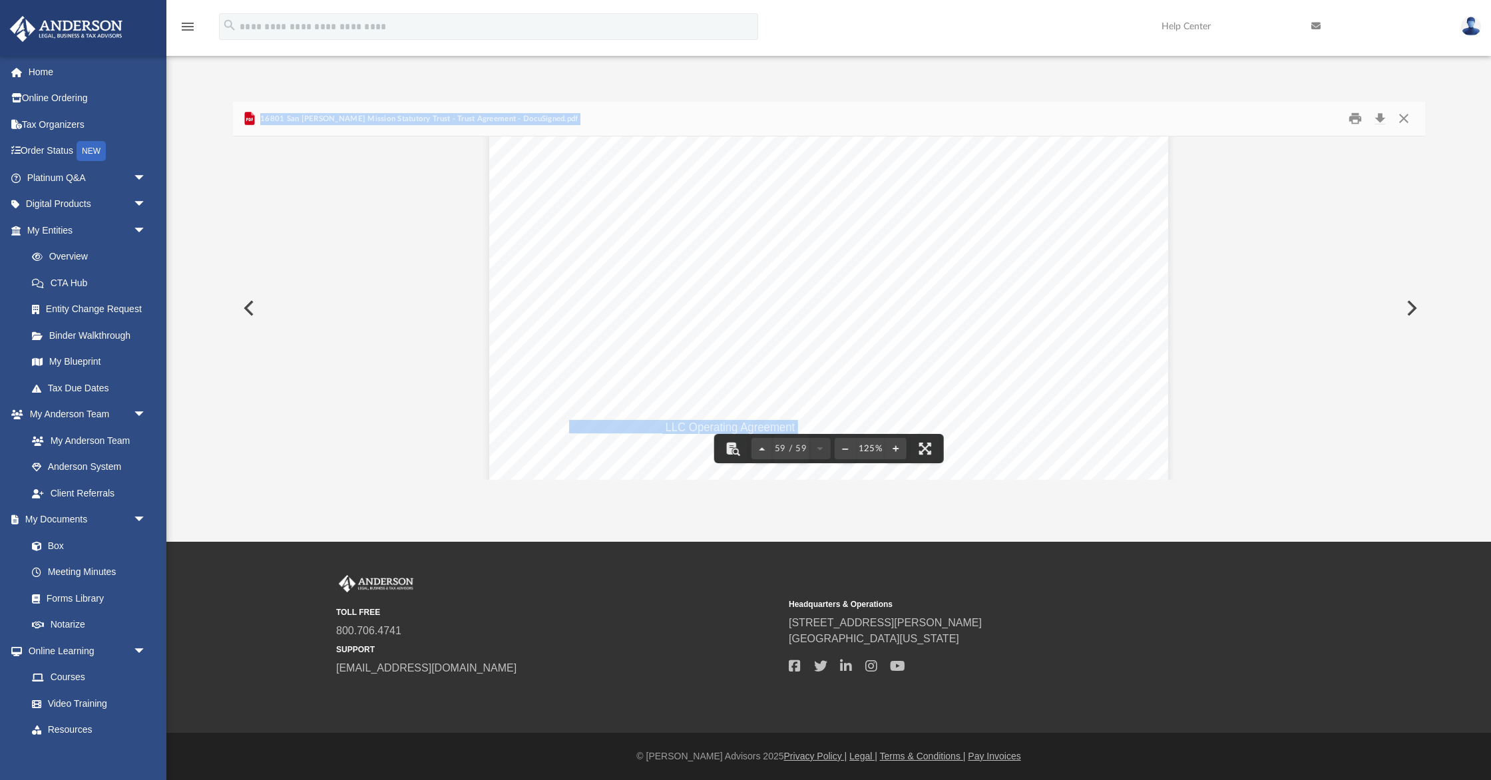
scroll to position [52673, 0]
click at [1402, 116] on button "Close" at bounding box center [1404, 118] width 24 height 21
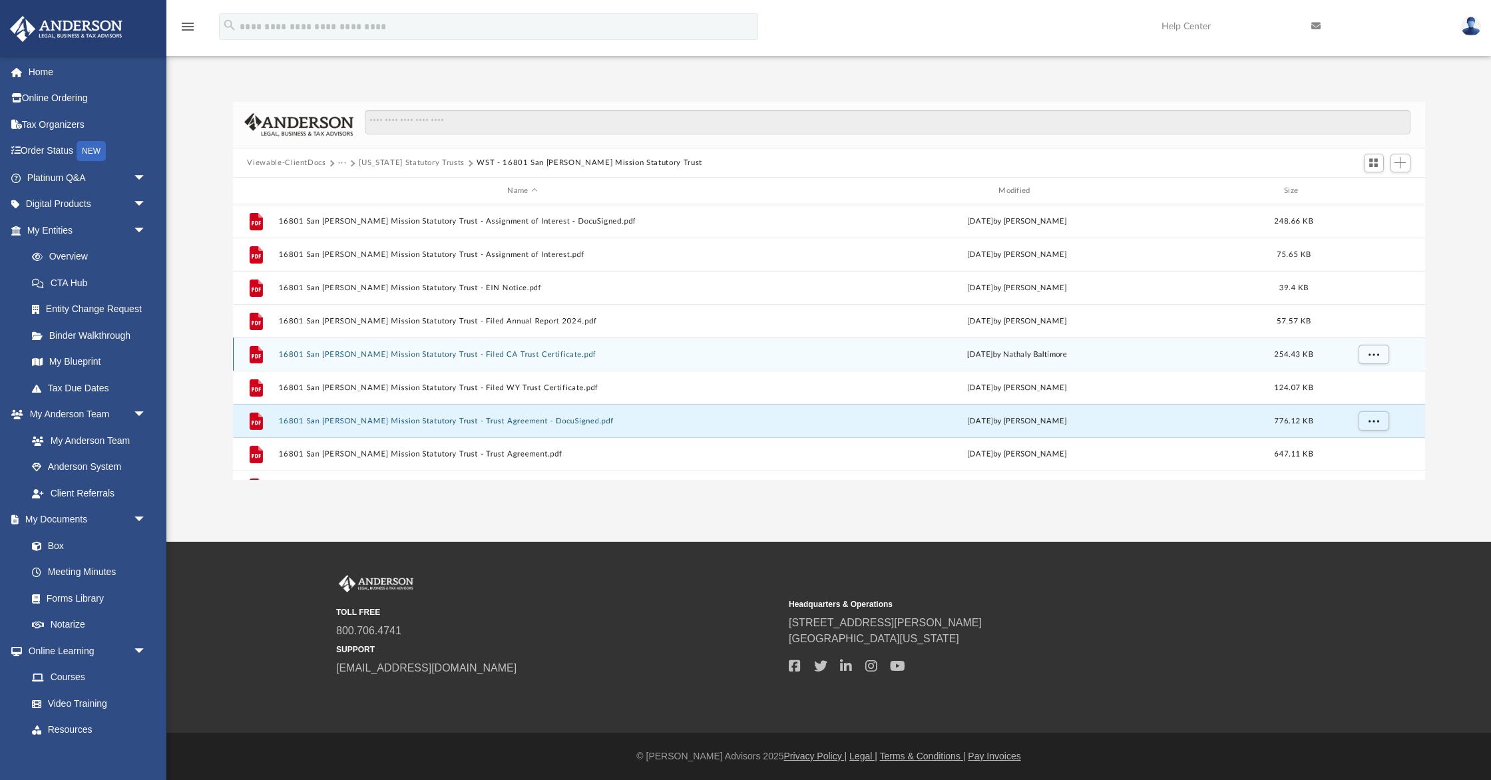
scroll to position [23, 0]
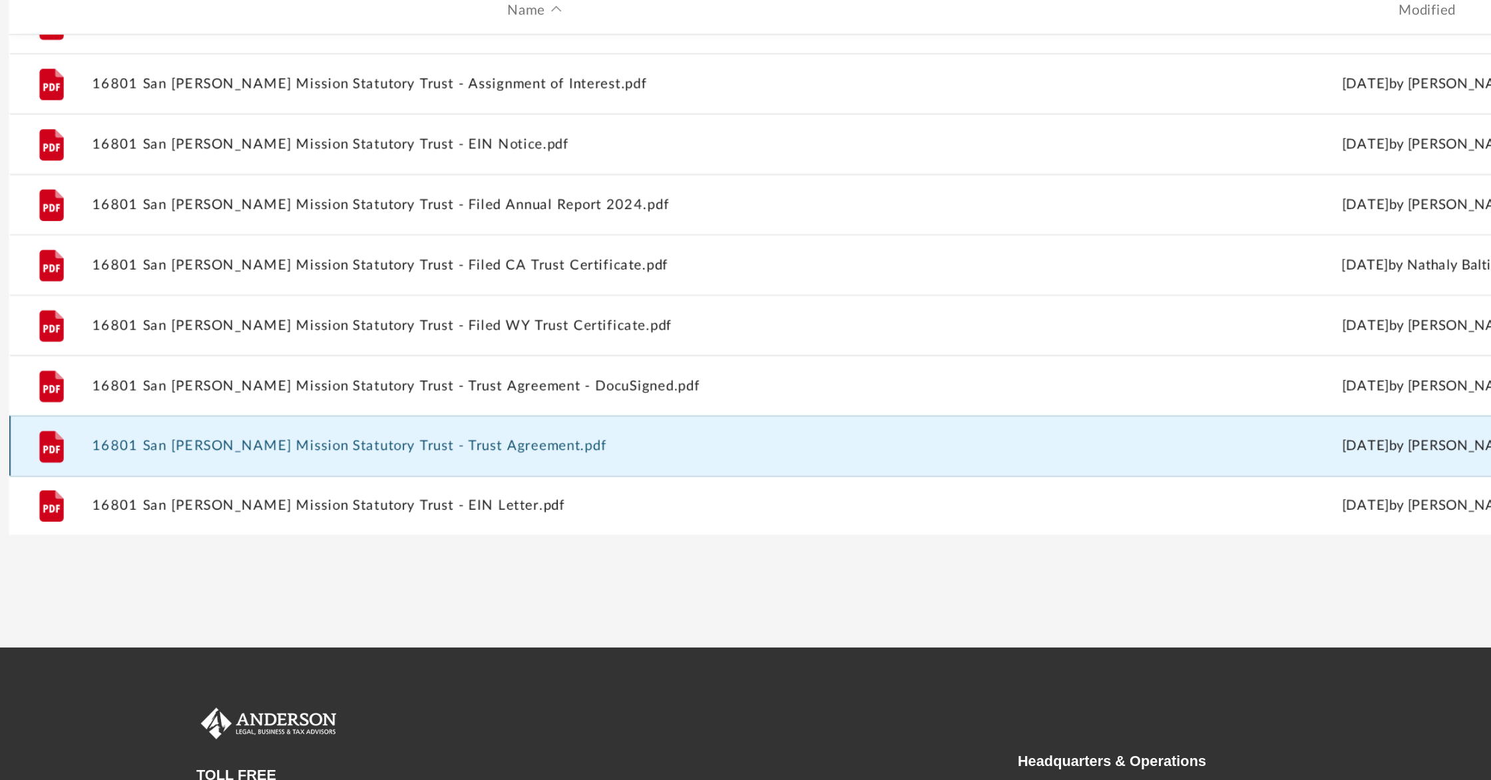
click at [484, 429] on button "16801 San [PERSON_NAME] Mission Statutory Trust - Trust Agreement.pdf" at bounding box center [522, 431] width 489 height 9
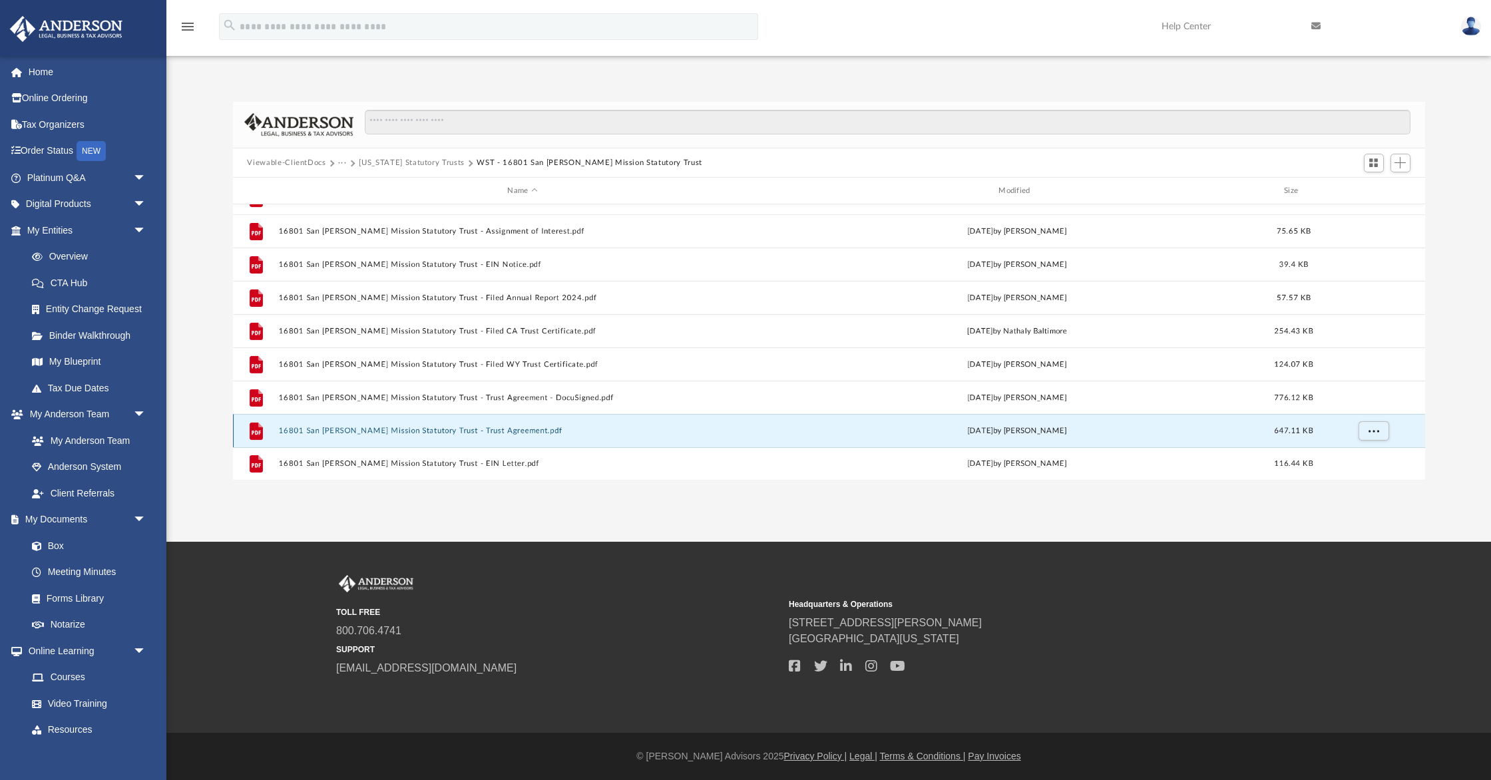
scroll to position [0, 0]
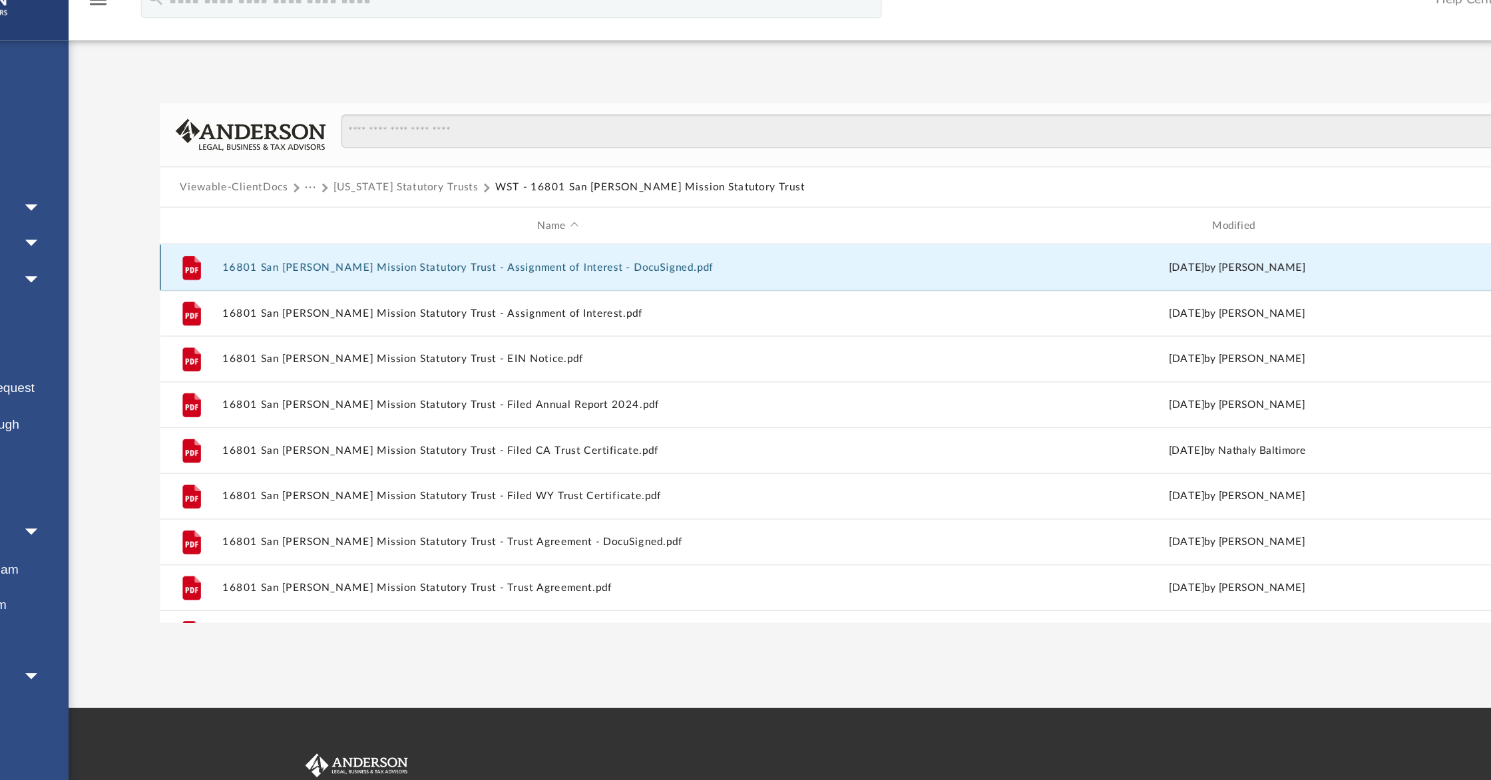
click at [384, 222] on button "16801 San [PERSON_NAME] Mission Statutory Trust - Assignment of Interest - Docu…" at bounding box center [522, 221] width 489 height 9
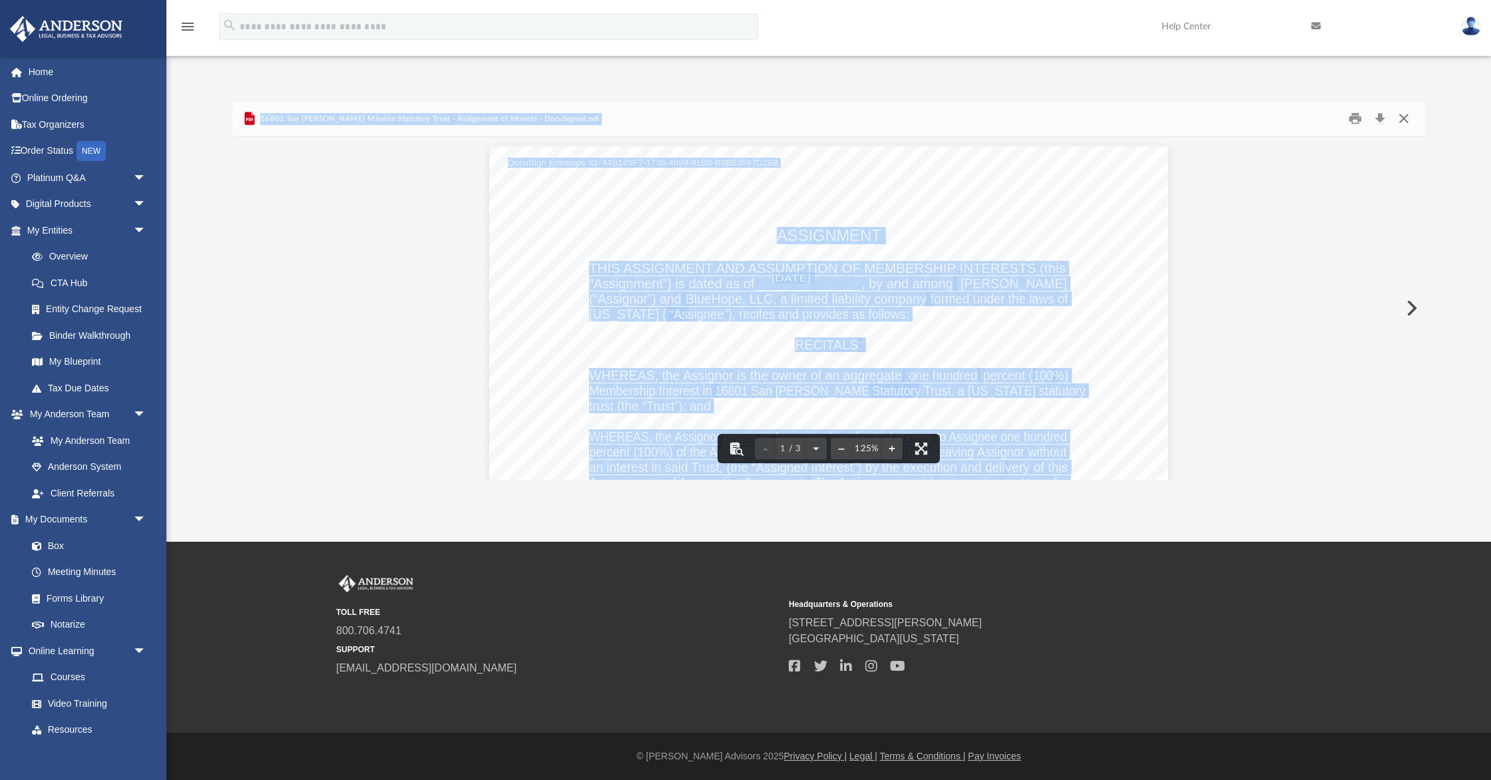
click at [1405, 112] on button "Close" at bounding box center [1404, 118] width 24 height 21
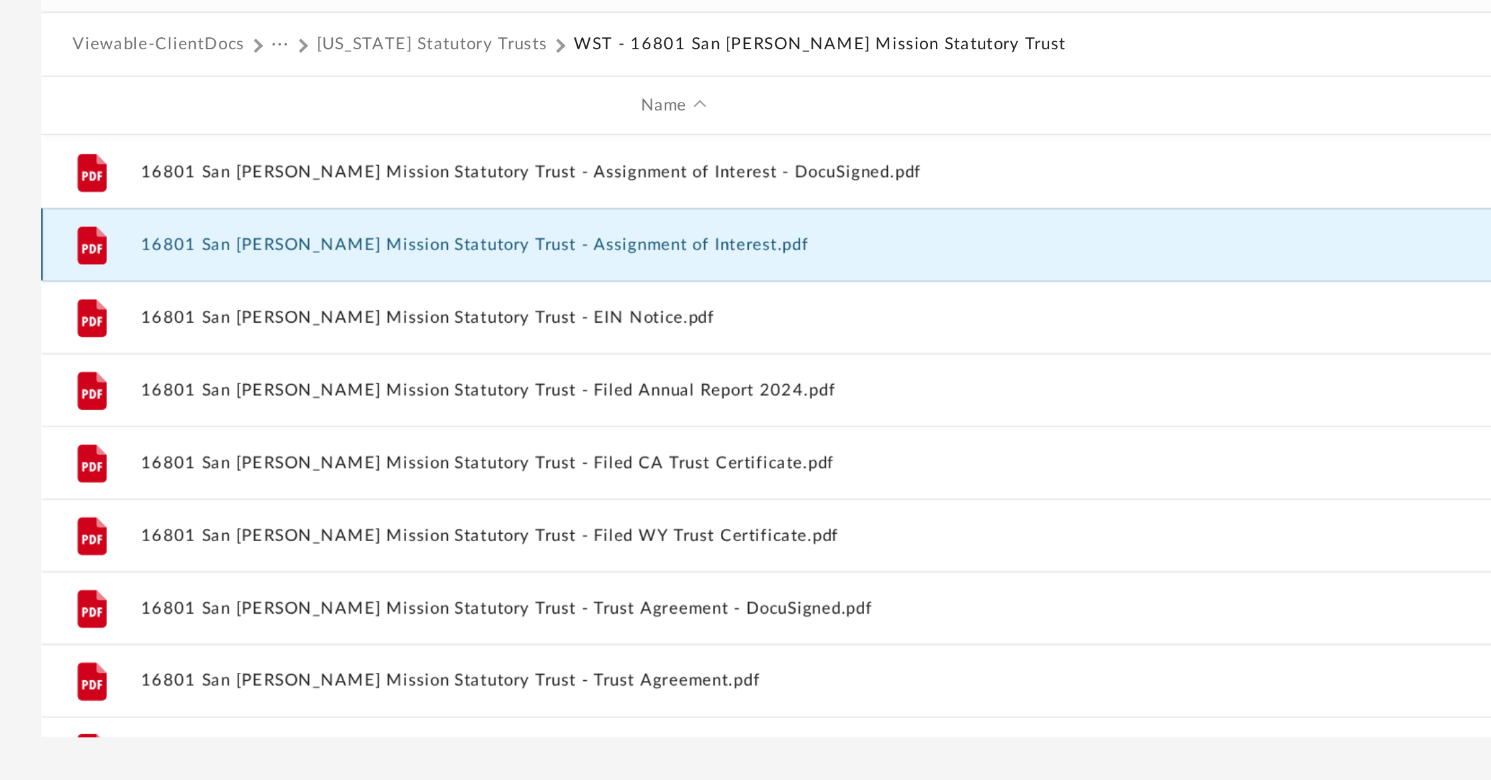
click at [395, 252] on button "16801 San [PERSON_NAME] Mission Statutory Trust - Assignment of Interest.pdf" at bounding box center [522, 254] width 489 height 9
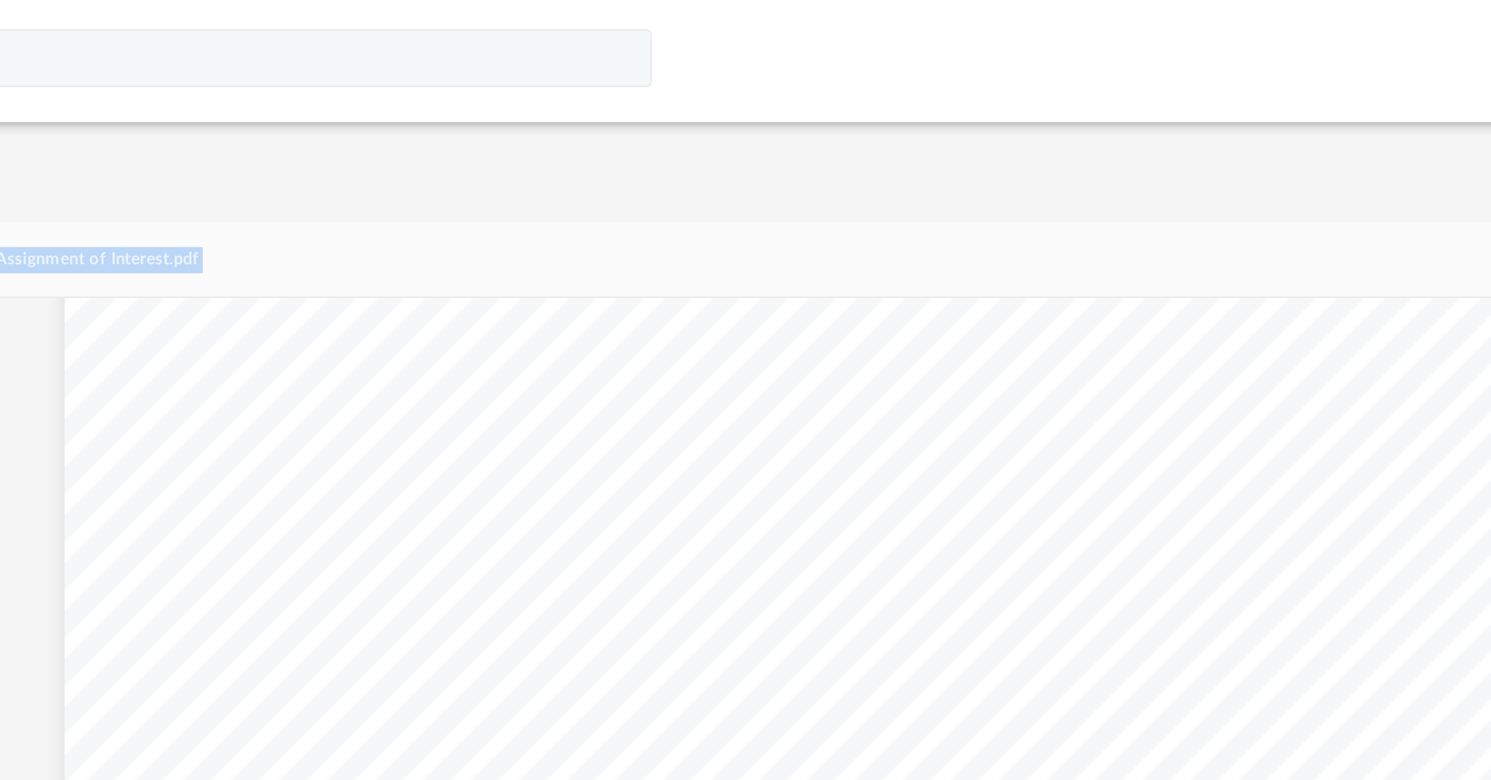
scroll to position [2352, 0]
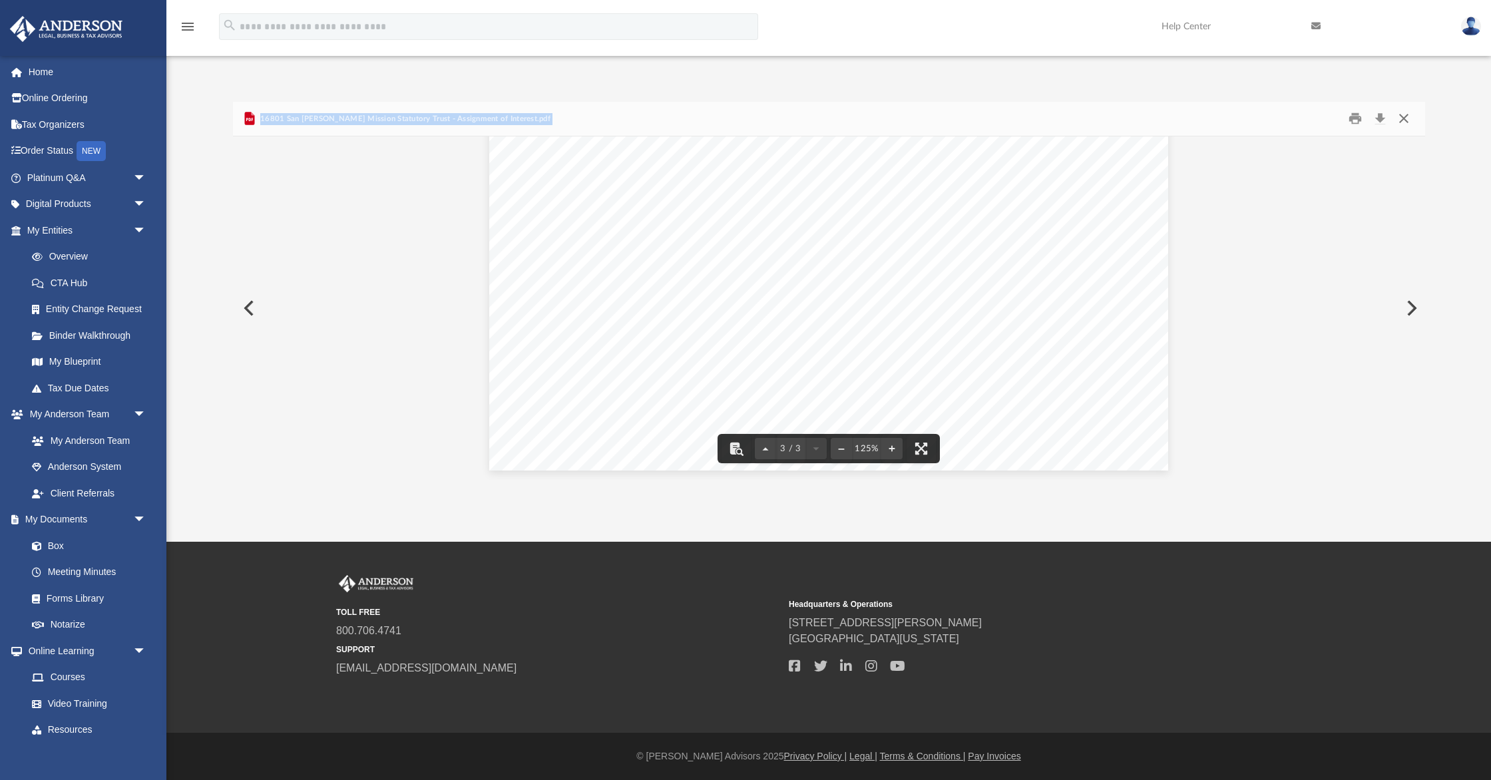
click at [1406, 116] on button "Close" at bounding box center [1404, 118] width 24 height 21
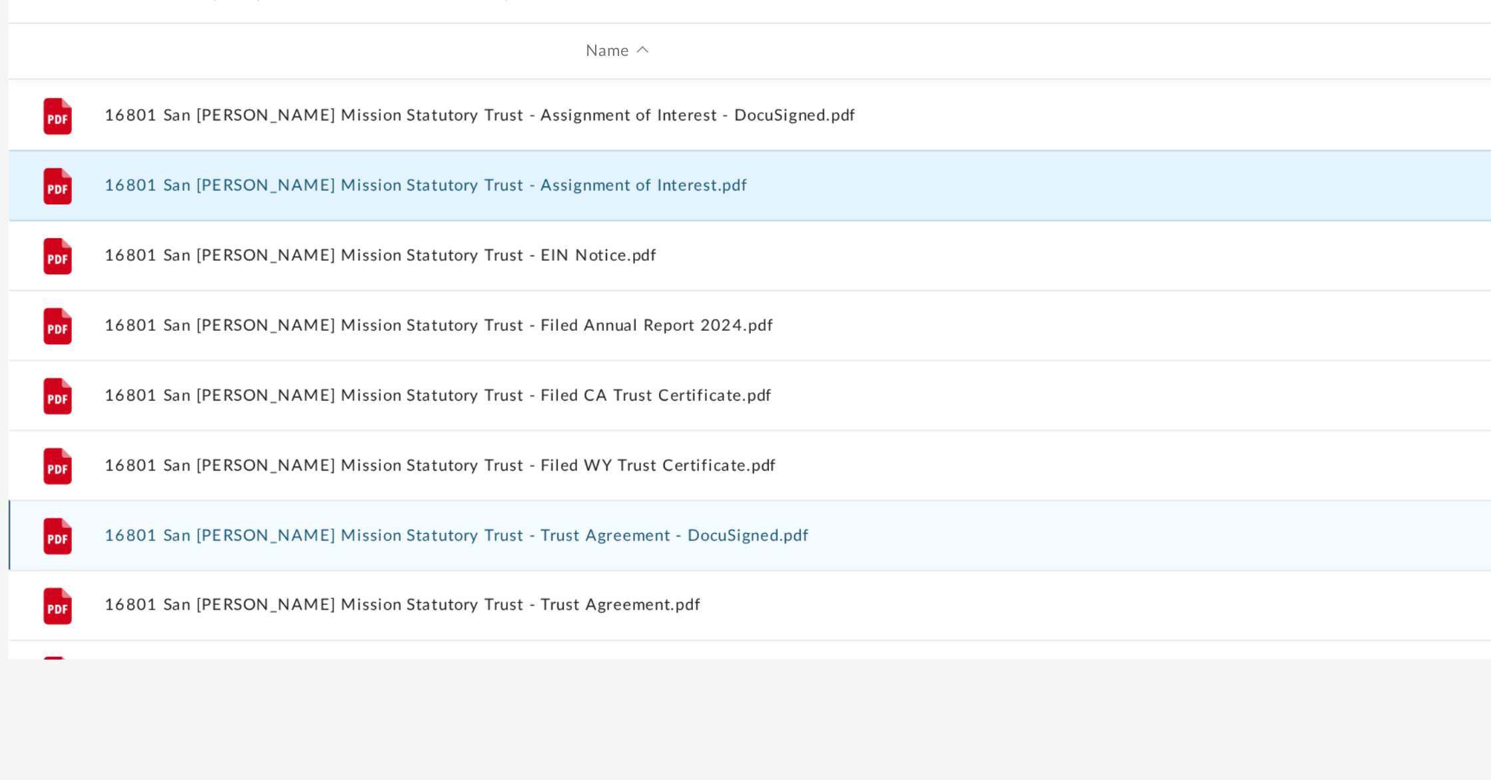
click at [429, 415] on div "File 16801 San [PERSON_NAME] Mission Statutory Trust - Trust Agreement - DocuSi…" at bounding box center [829, 420] width 1192 height 33
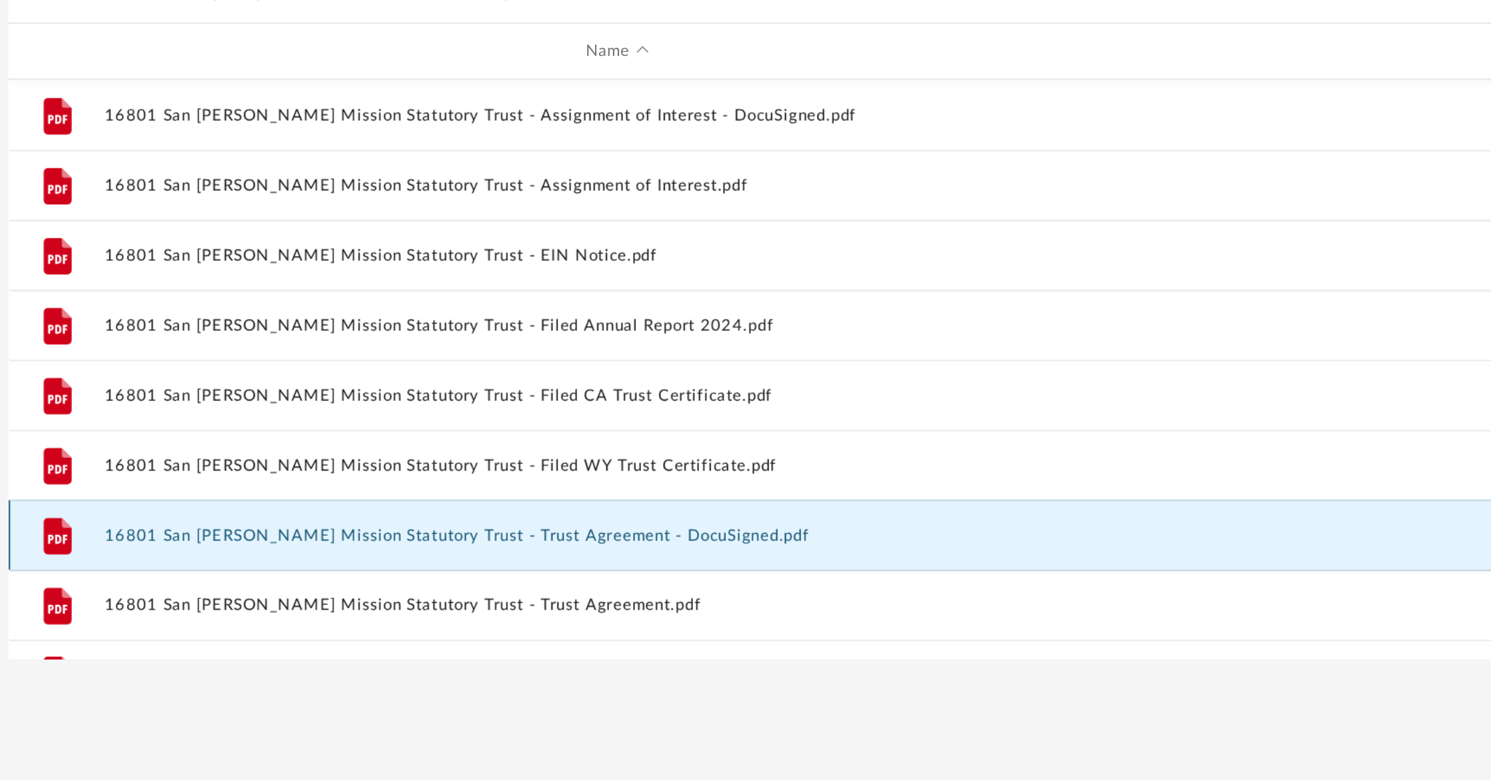
click at [426, 419] on button "16801 San [PERSON_NAME] Mission Statutory Trust - Trust Agreement - DocuSigned.…" at bounding box center [522, 421] width 489 height 9
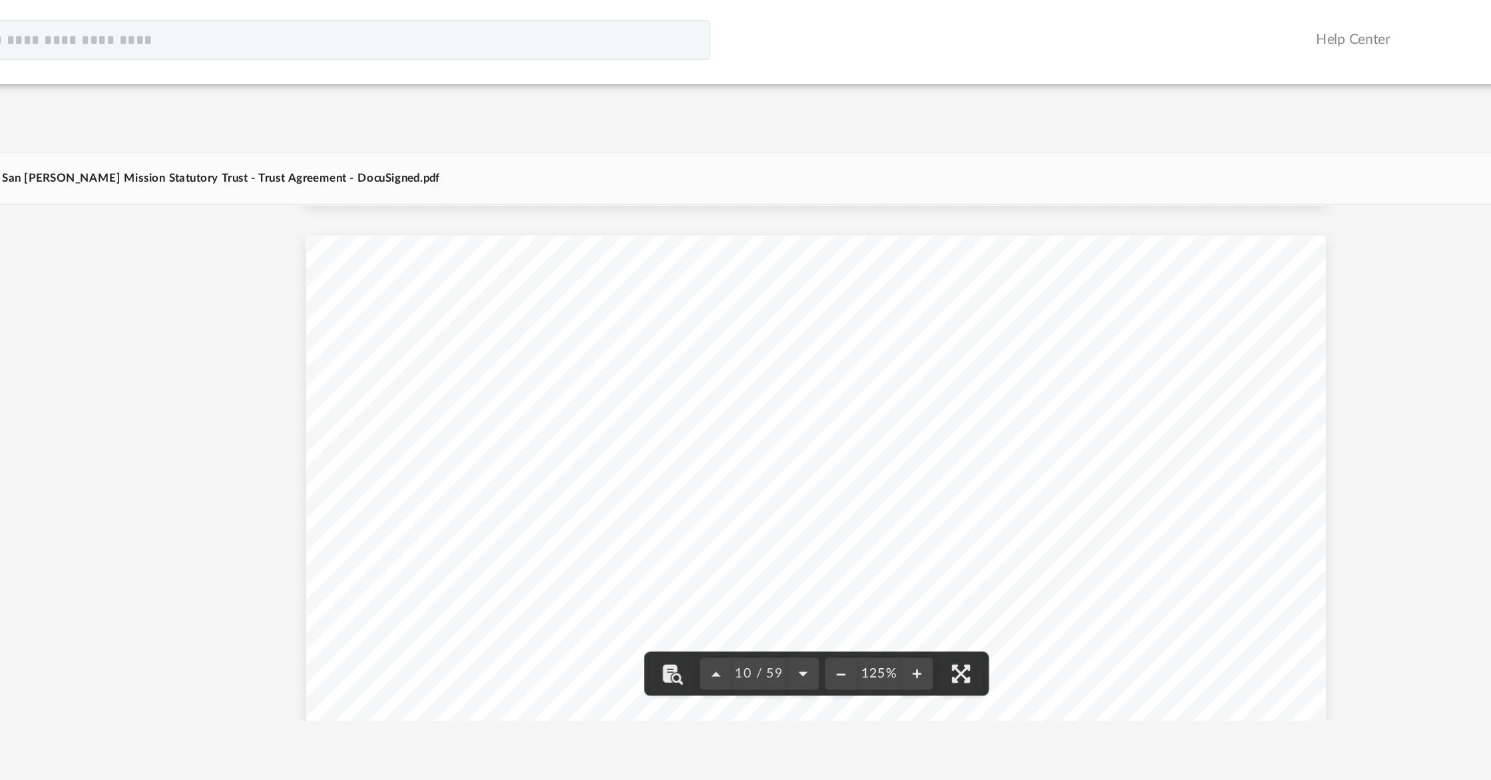
scroll to position [8039, 0]
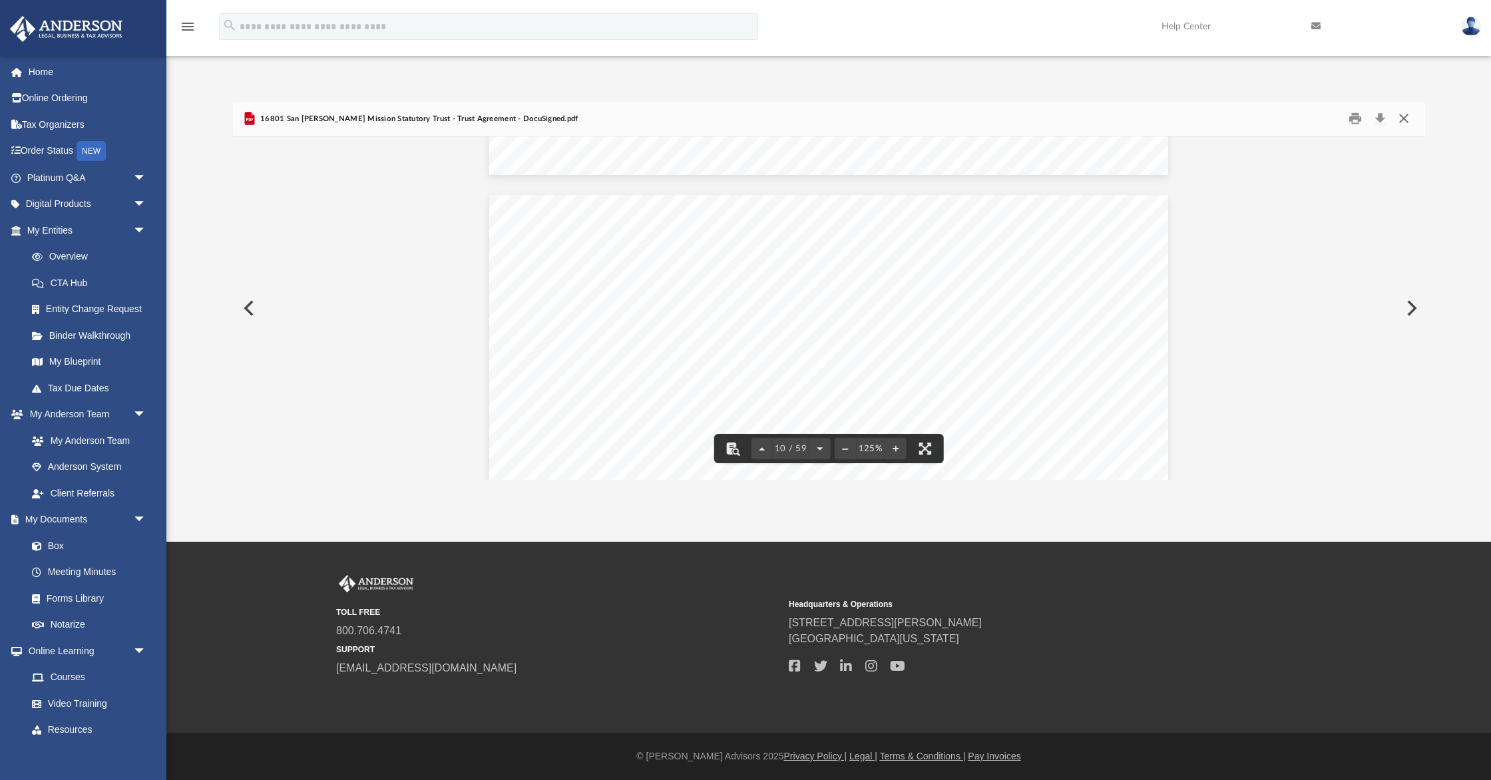
click at [1401, 117] on button "Close" at bounding box center [1404, 118] width 24 height 21
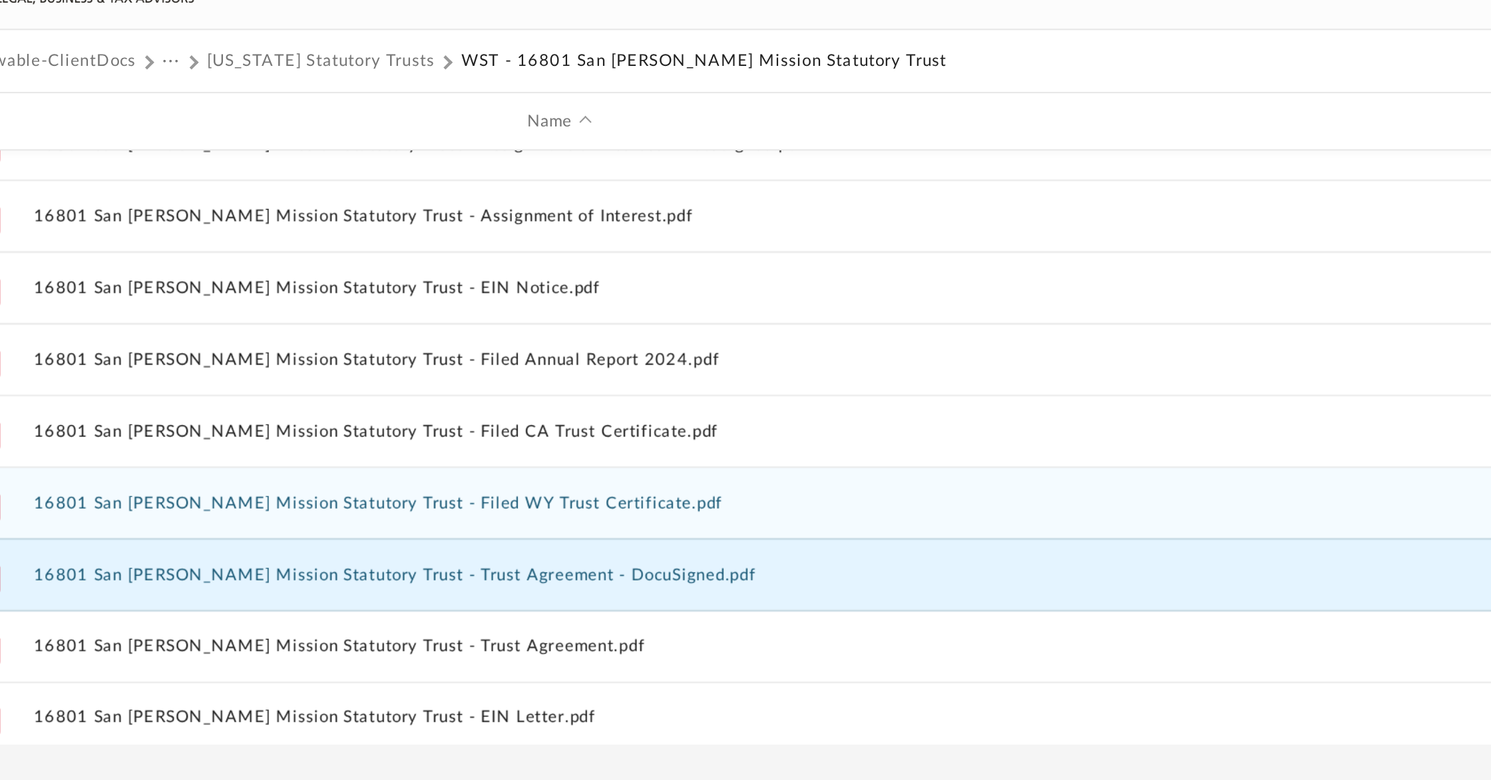
scroll to position [23, 0]
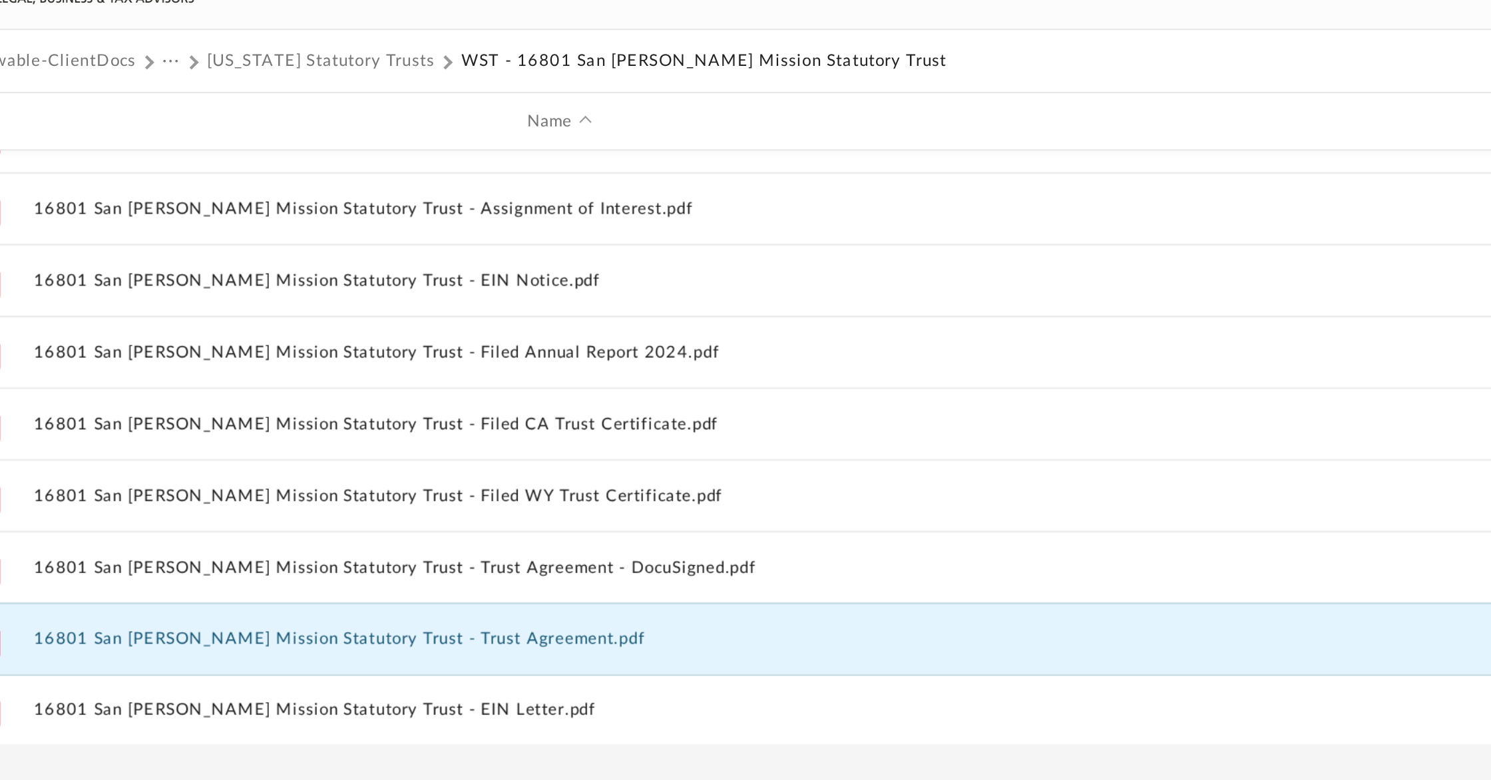
click at [487, 429] on button "16801 San [PERSON_NAME] Mission Statutory Trust - Trust Agreement.pdf" at bounding box center [522, 431] width 489 height 9
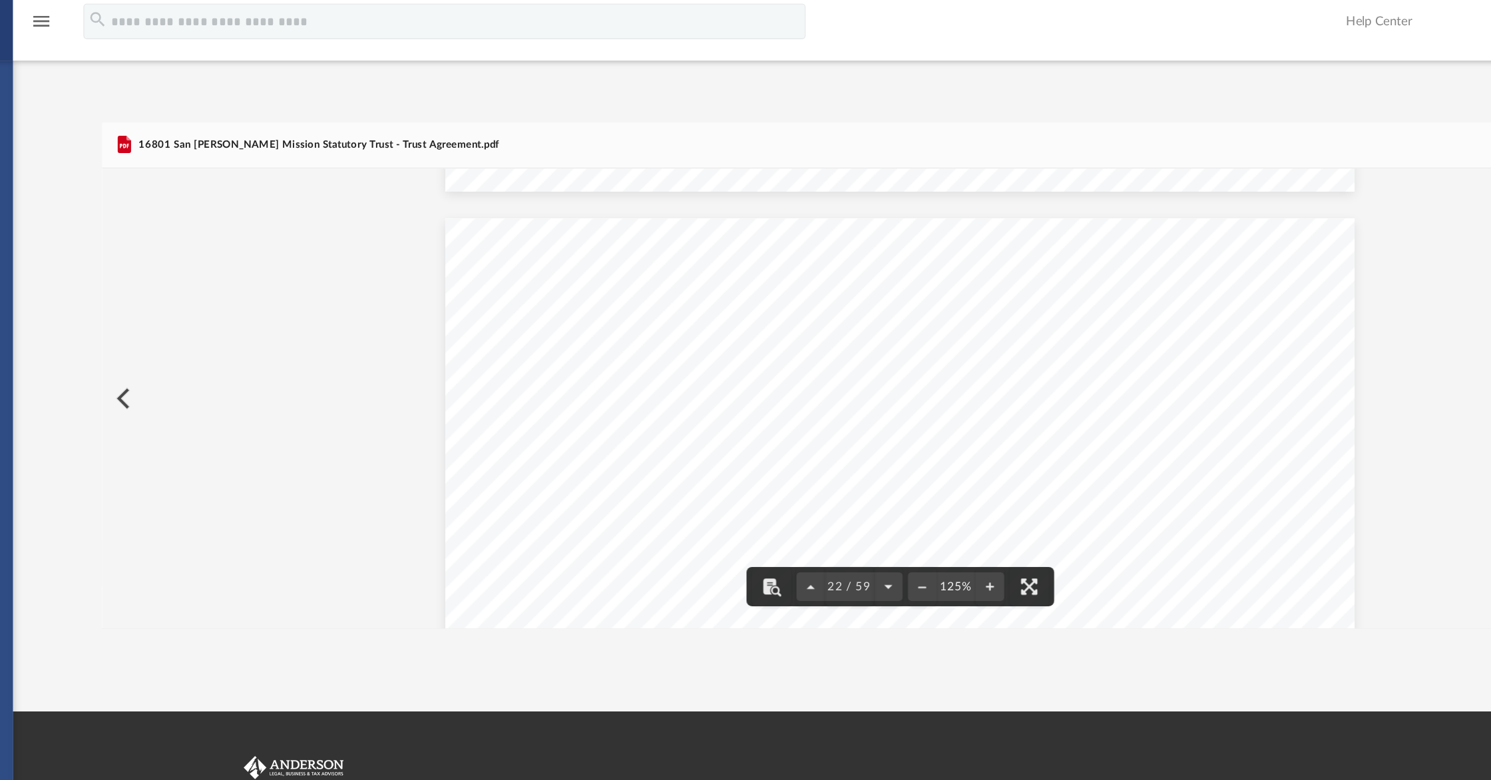
scroll to position [18797, 0]
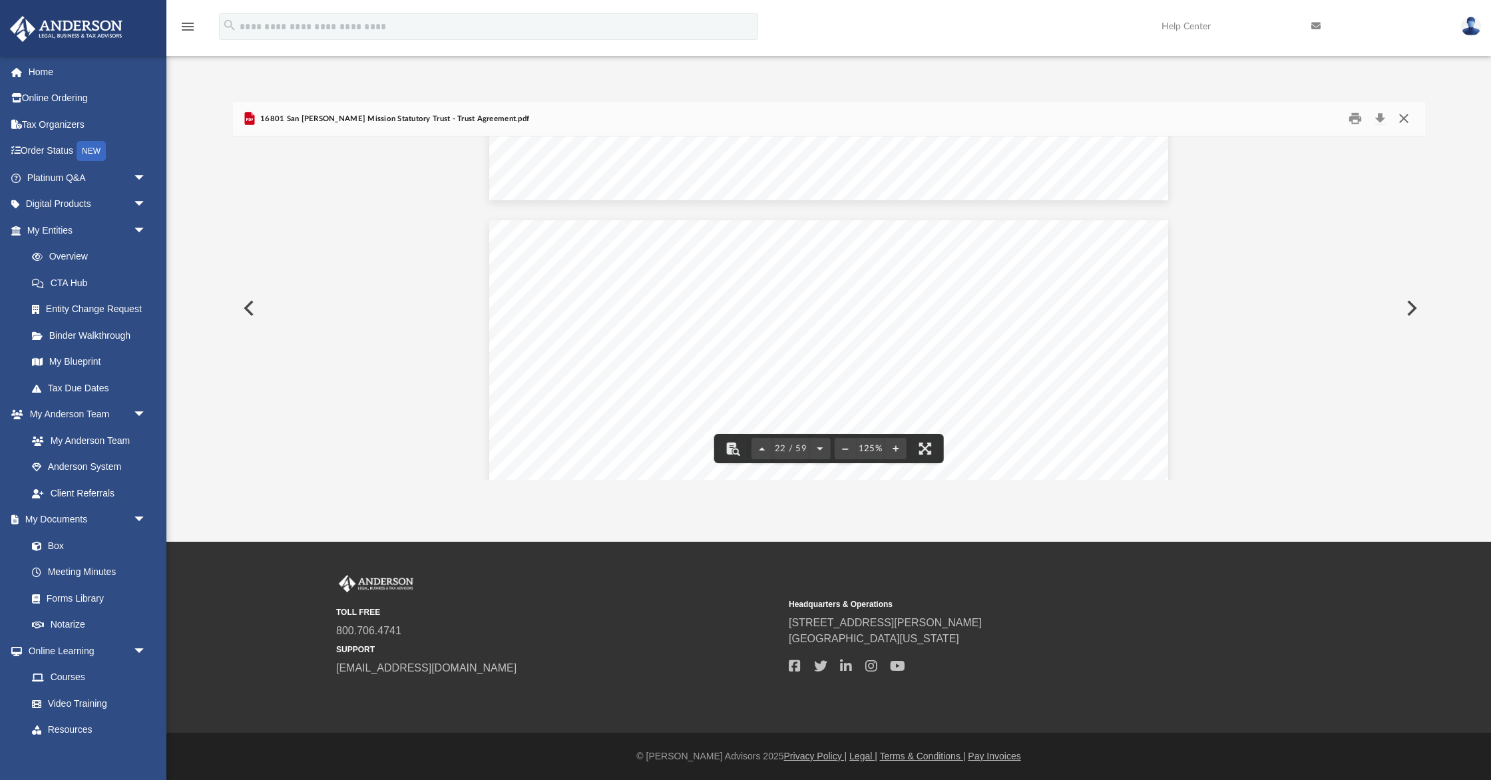
click at [1404, 119] on button "Close" at bounding box center [1404, 118] width 24 height 21
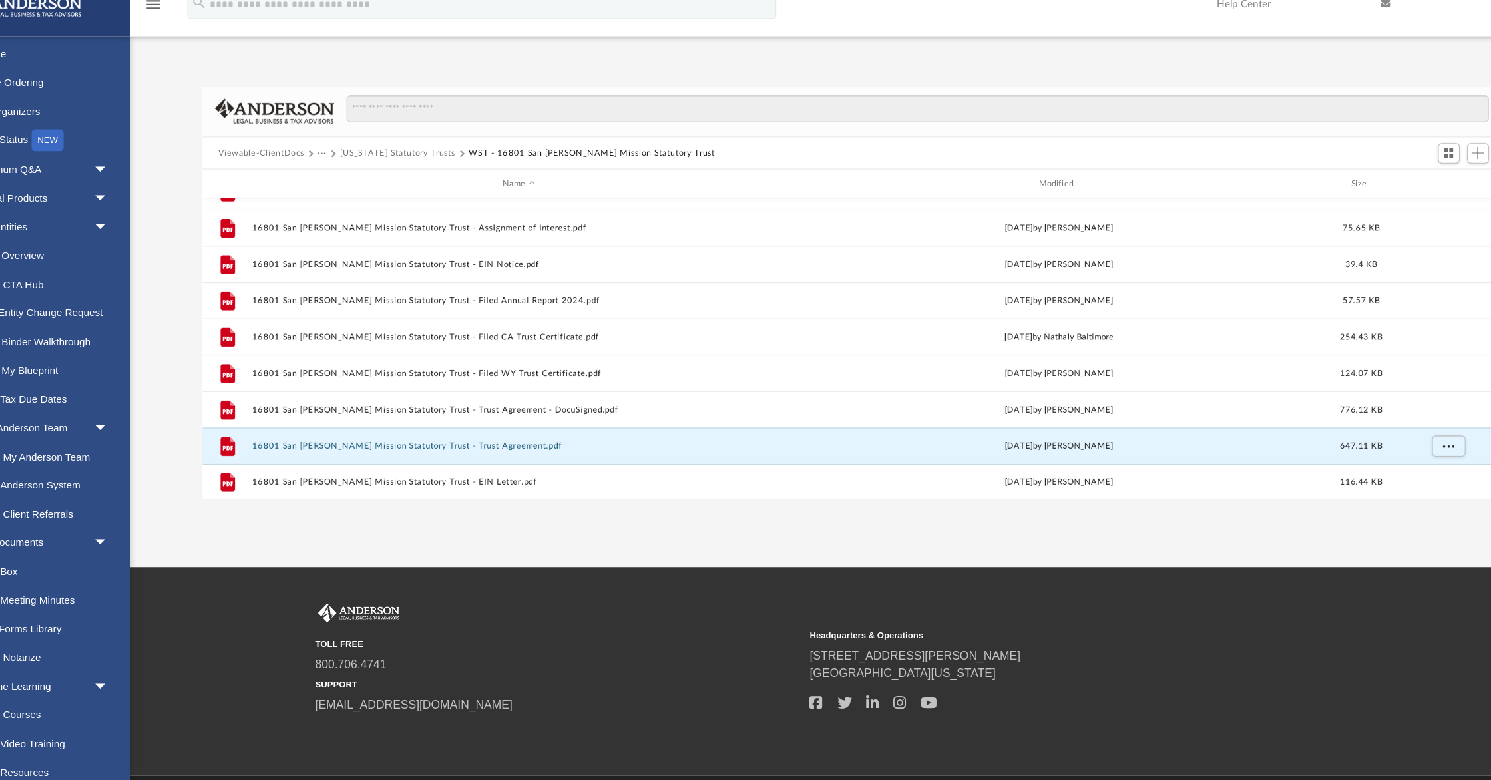
click at [296, 162] on button "Viewable-ClientDocs" at bounding box center [286, 163] width 79 height 12
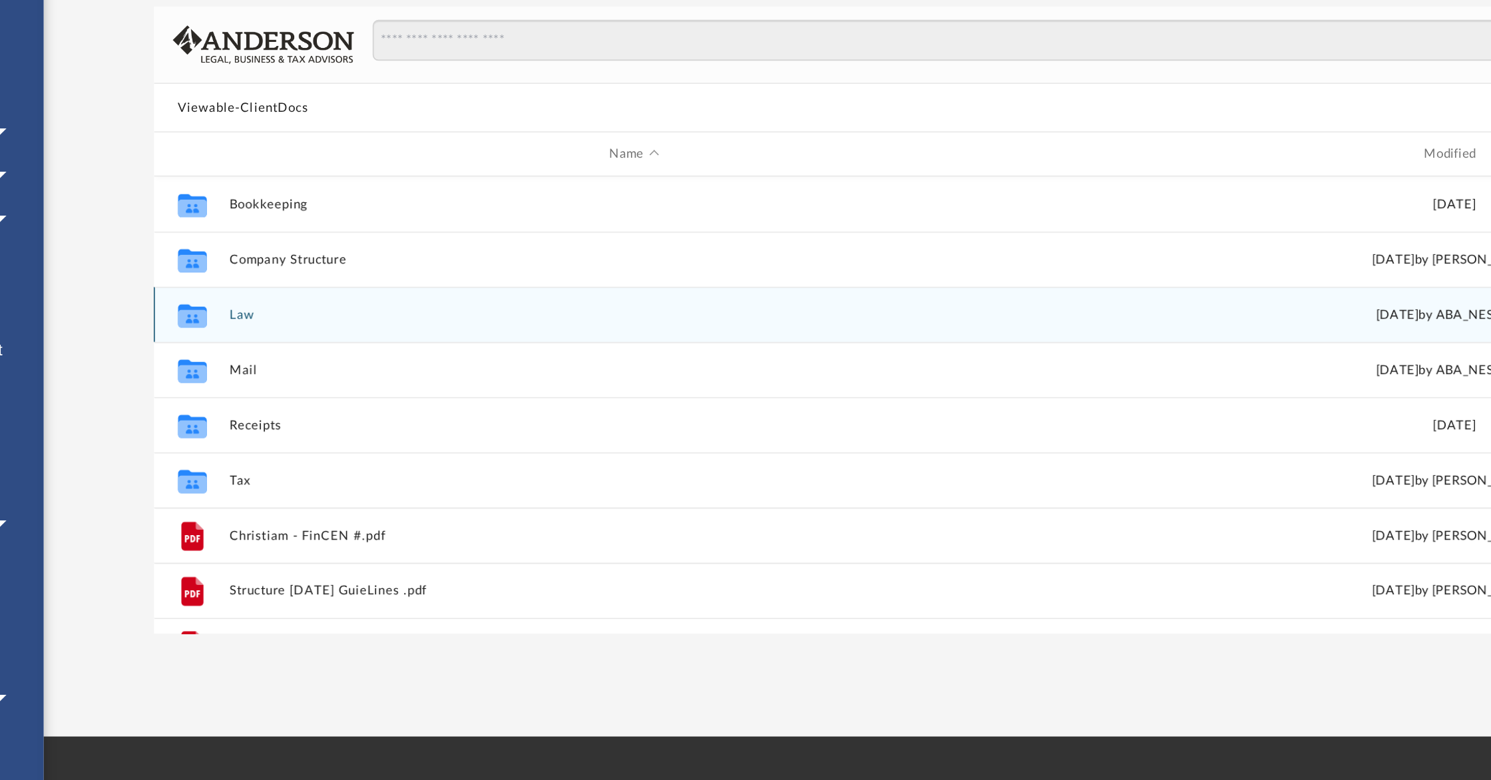
click at [289, 286] on button "Law" at bounding box center [522, 288] width 489 height 9
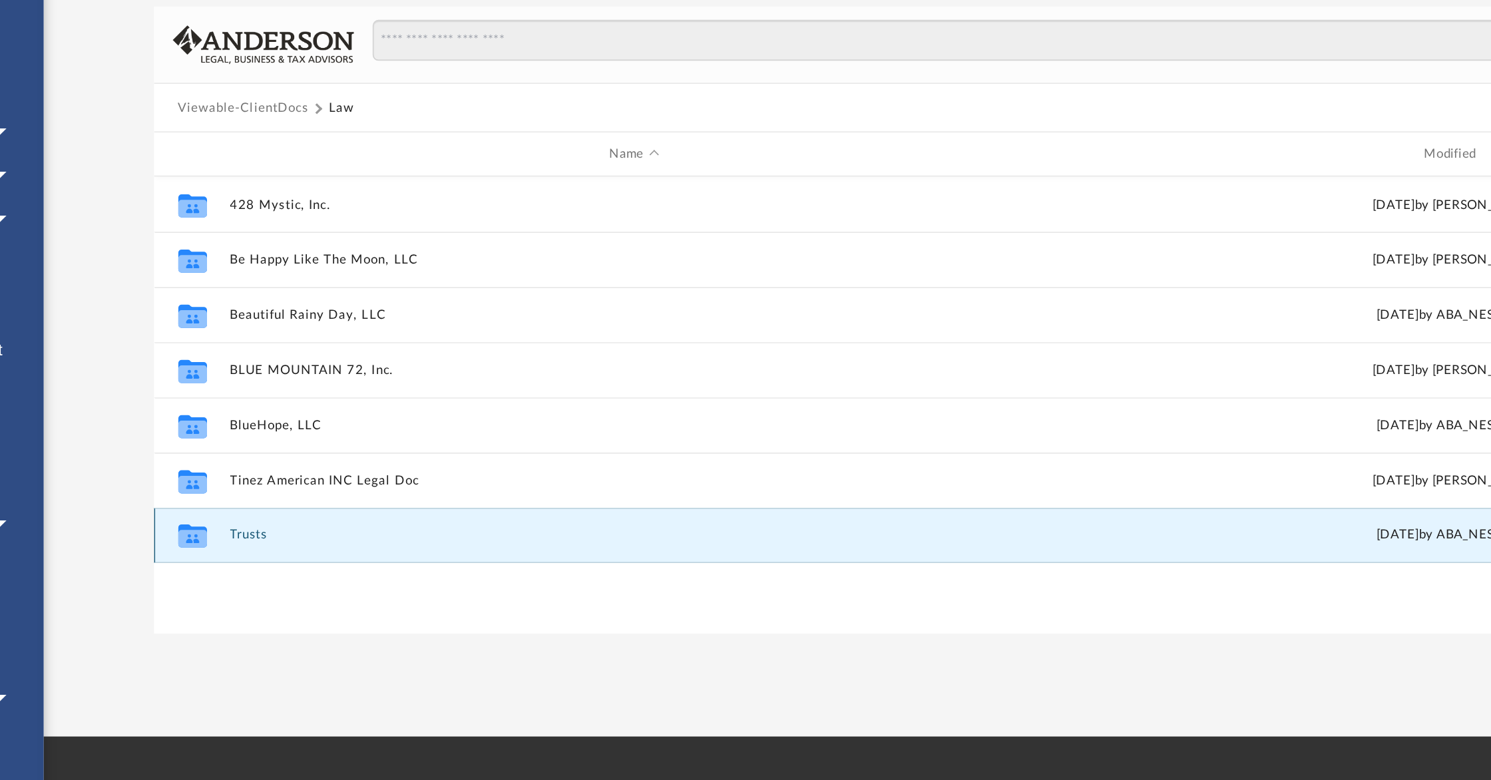
click at [296, 419] on button "Trusts" at bounding box center [522, 421] width 489 height 9
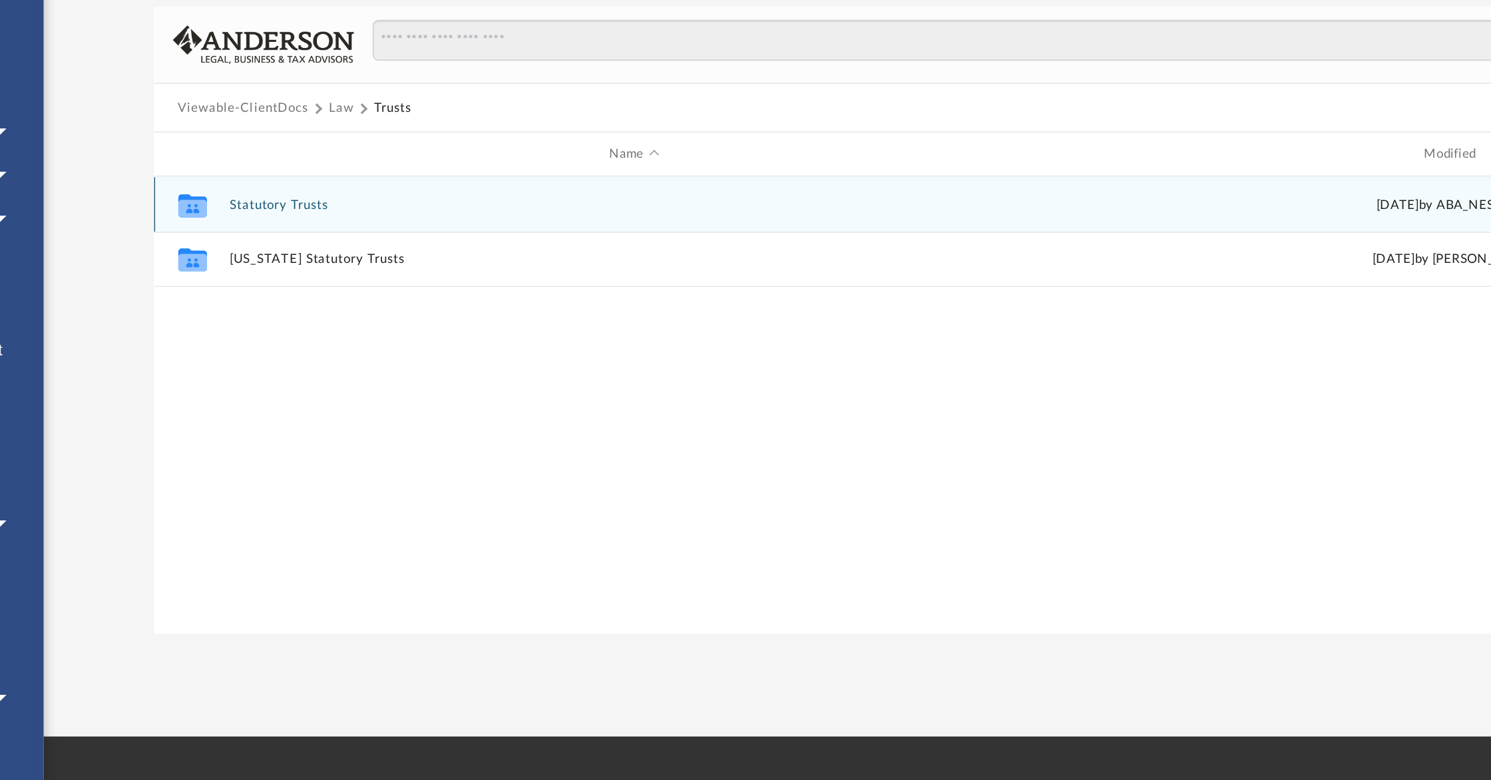
click at [325, 219] on button "Statutory Trusts" at bounding box center [522, 221] width 489 height 9
click at [333, 219] on button "16801 San [PERSON_NAME] Mission Statutory Trust" at bounding box center [522, 221] width 489 height 9
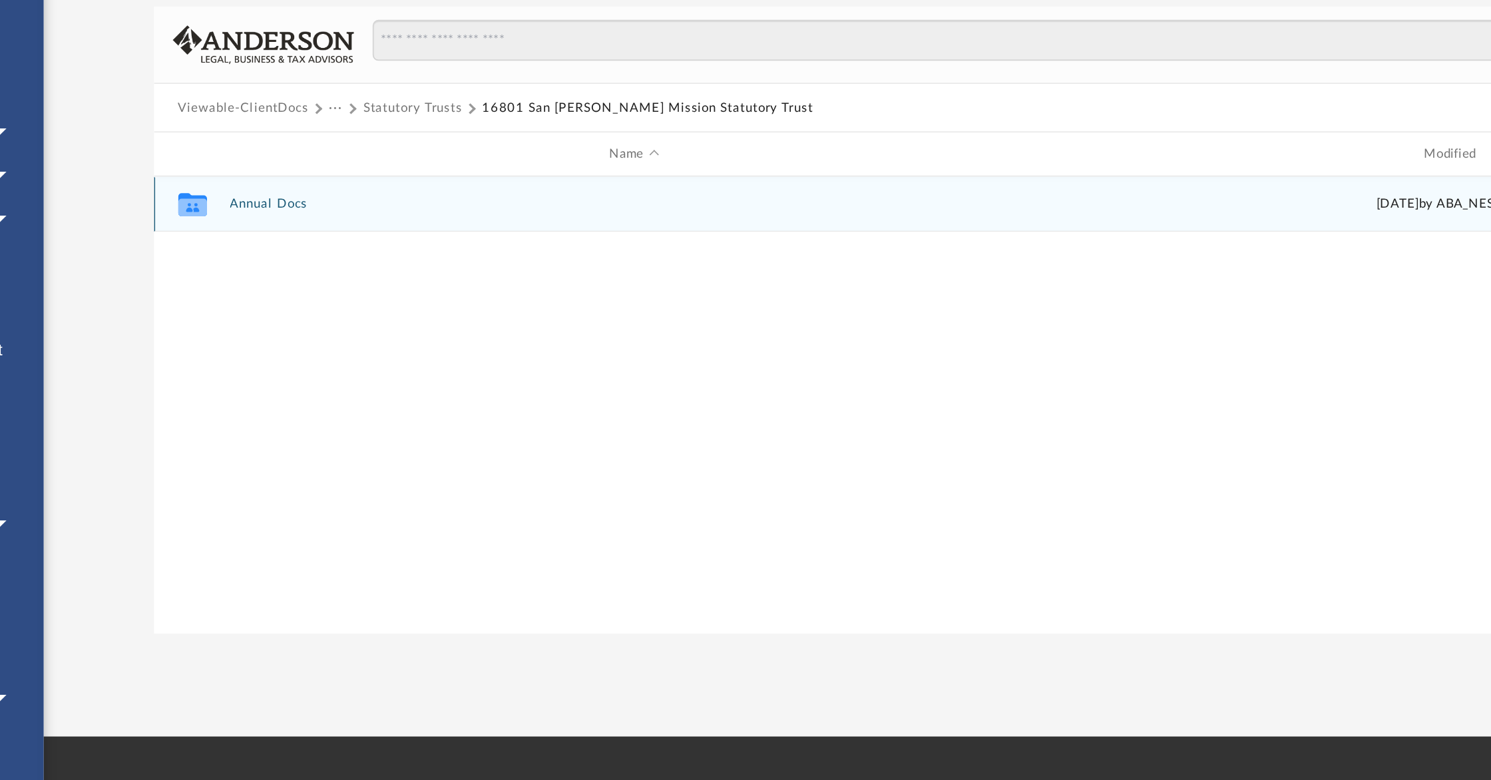
click at [314, 220] on button "Annual Docs" at bounding box center [522, 221] width 489 height 9
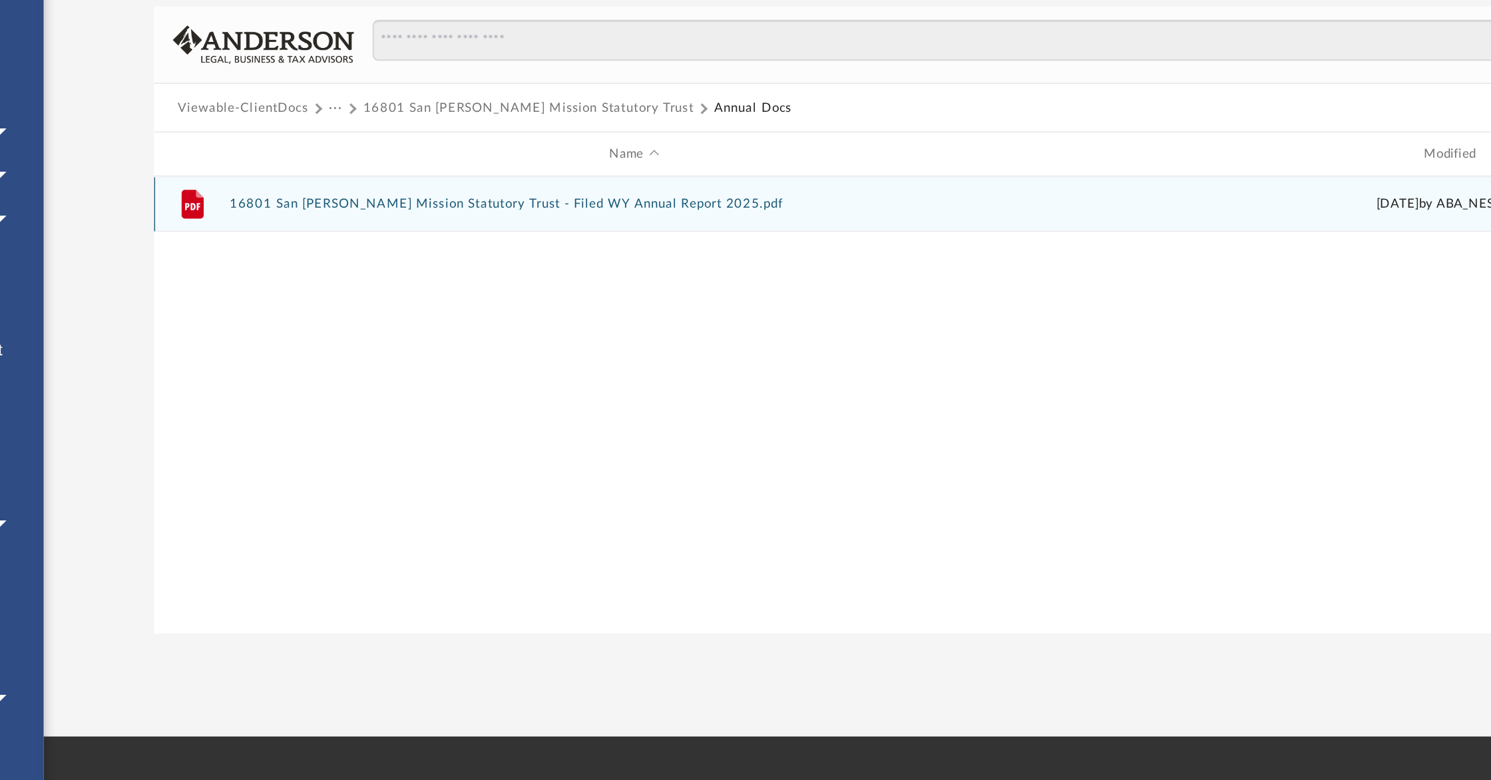
click at [402, 218] on button "16801 San [PERSON_NAME] Mission Statutory Trust - Filed WY Annual Report 2025.p…" at bounding box center [522, 221] width 489 height 9
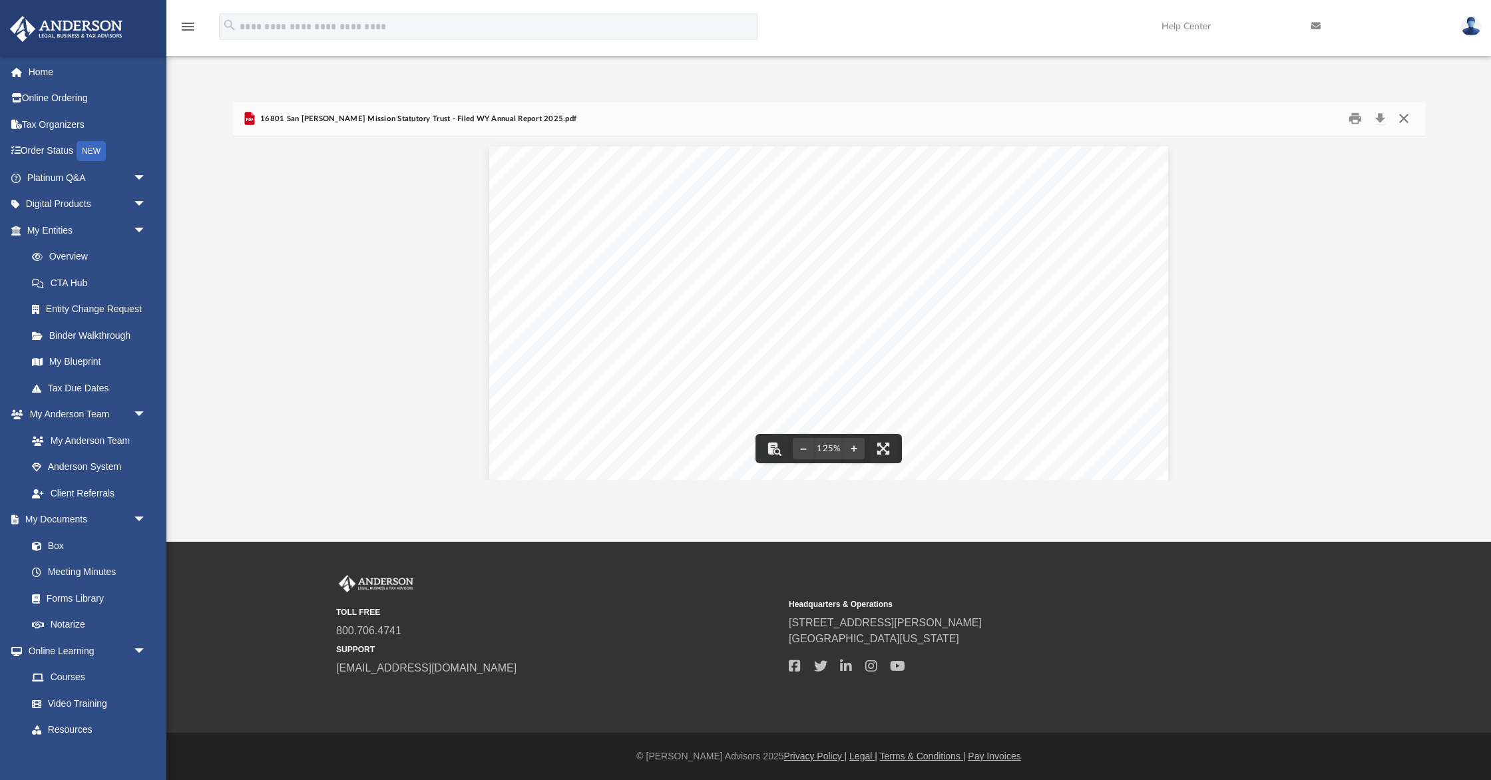
click at [1402, 118] on button "Close" at bounding box center [1404, 118] width 24 height 21
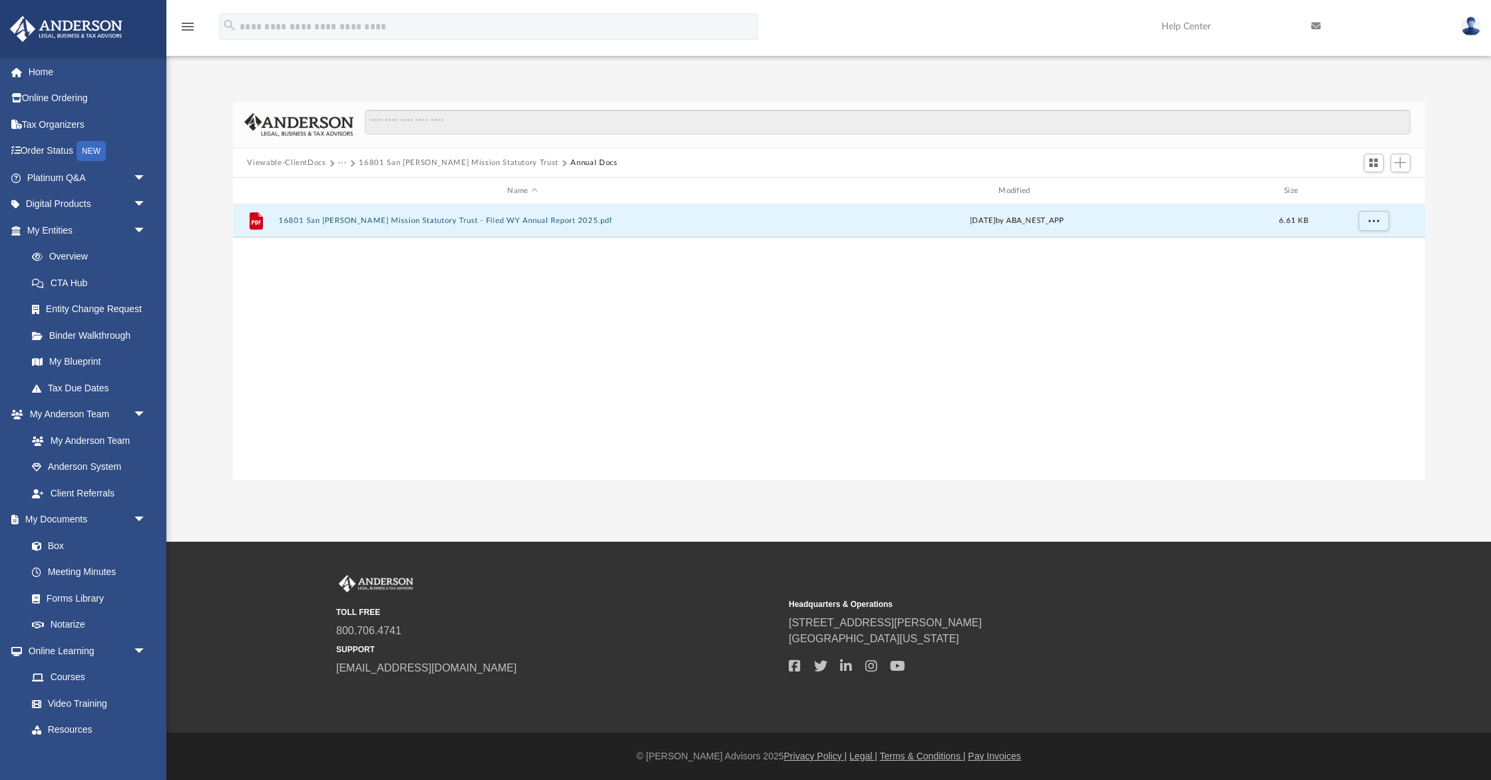
click at [314, 160] on button "Viewable-ClientDocs" at bounding box center [286, 163] width 79 height 12
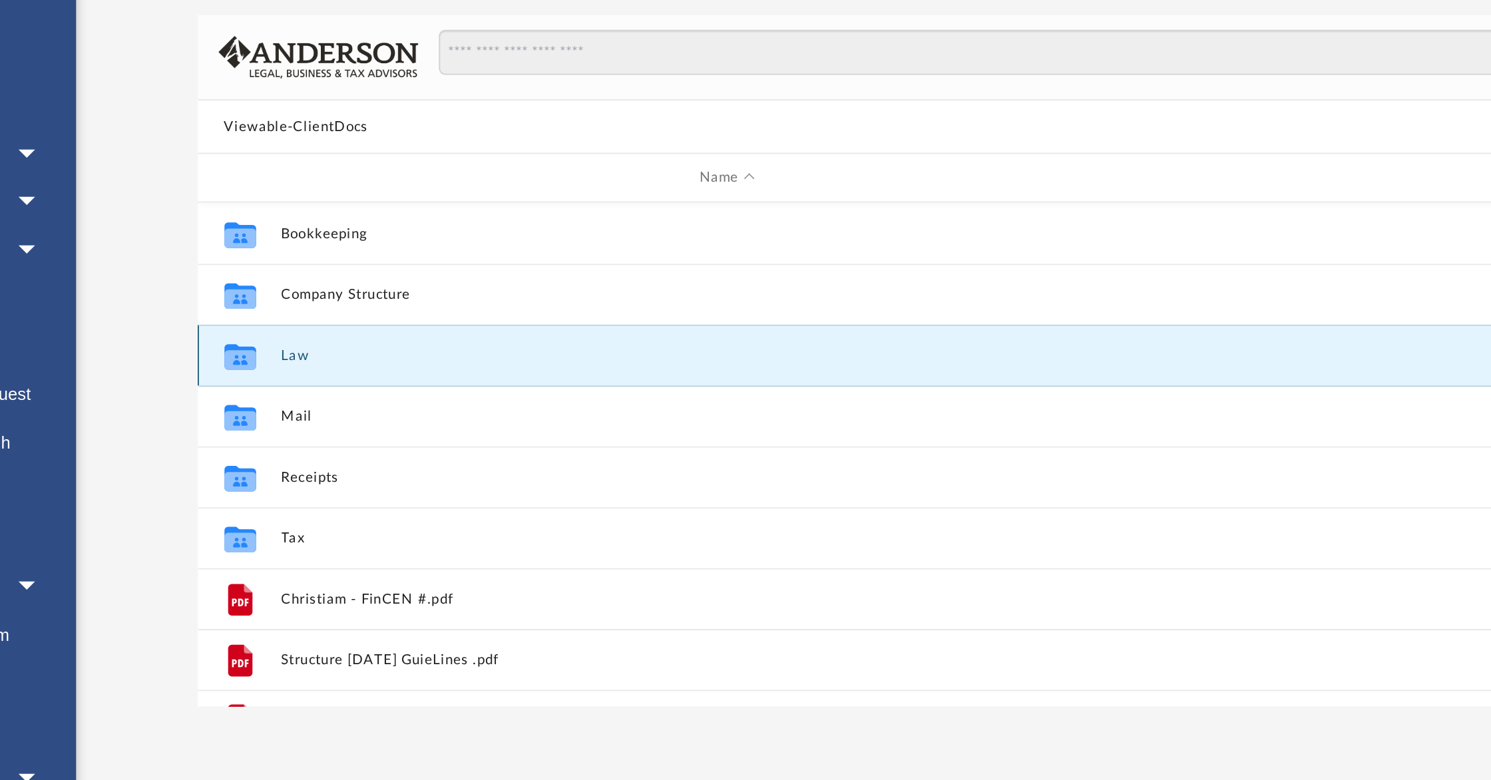
click at [290, 288] on button "Law" at bounding box center [522, 288] width 489 height 9
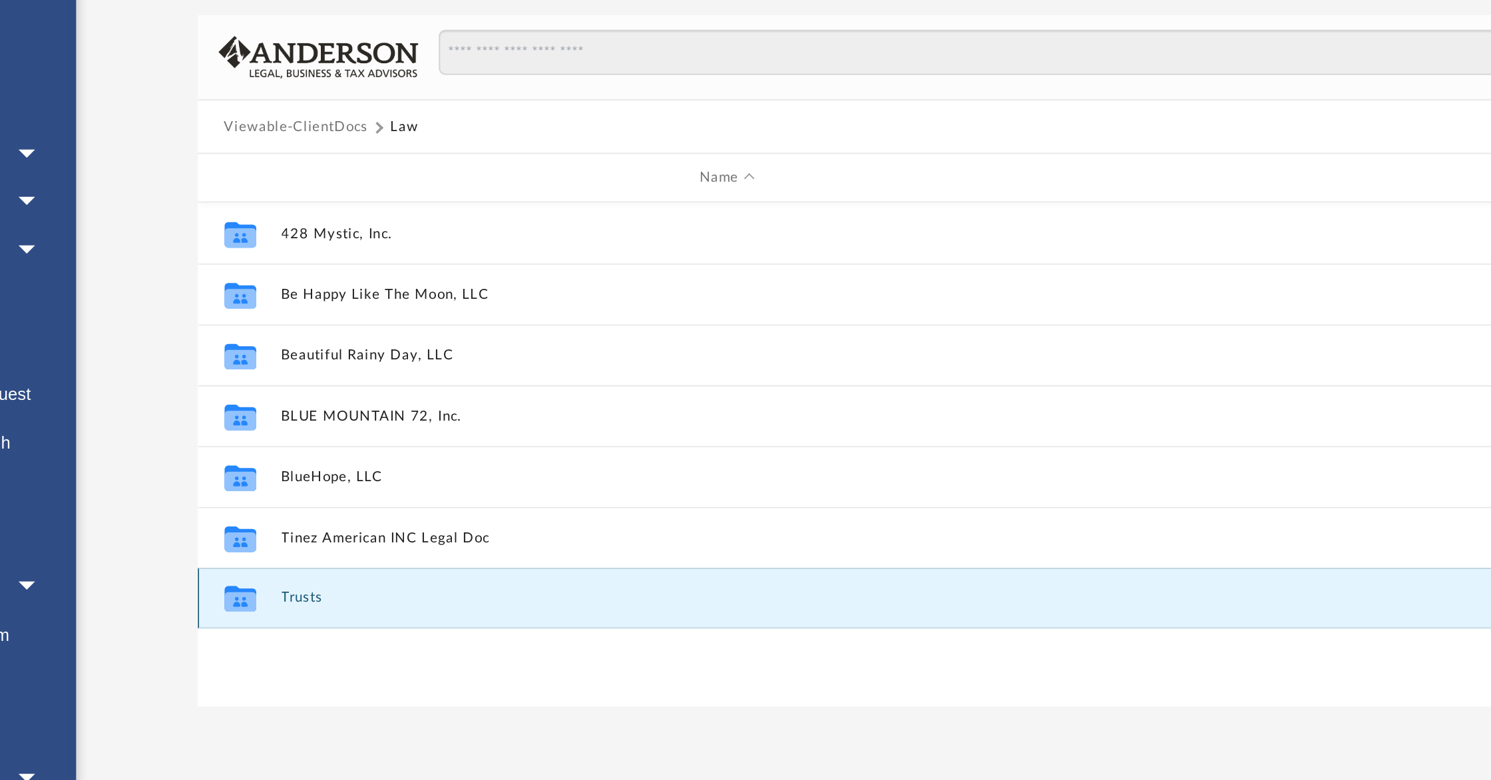
click at [291, 423] on button "Trusts" at bounding box center [522, 421] width 489 height 9
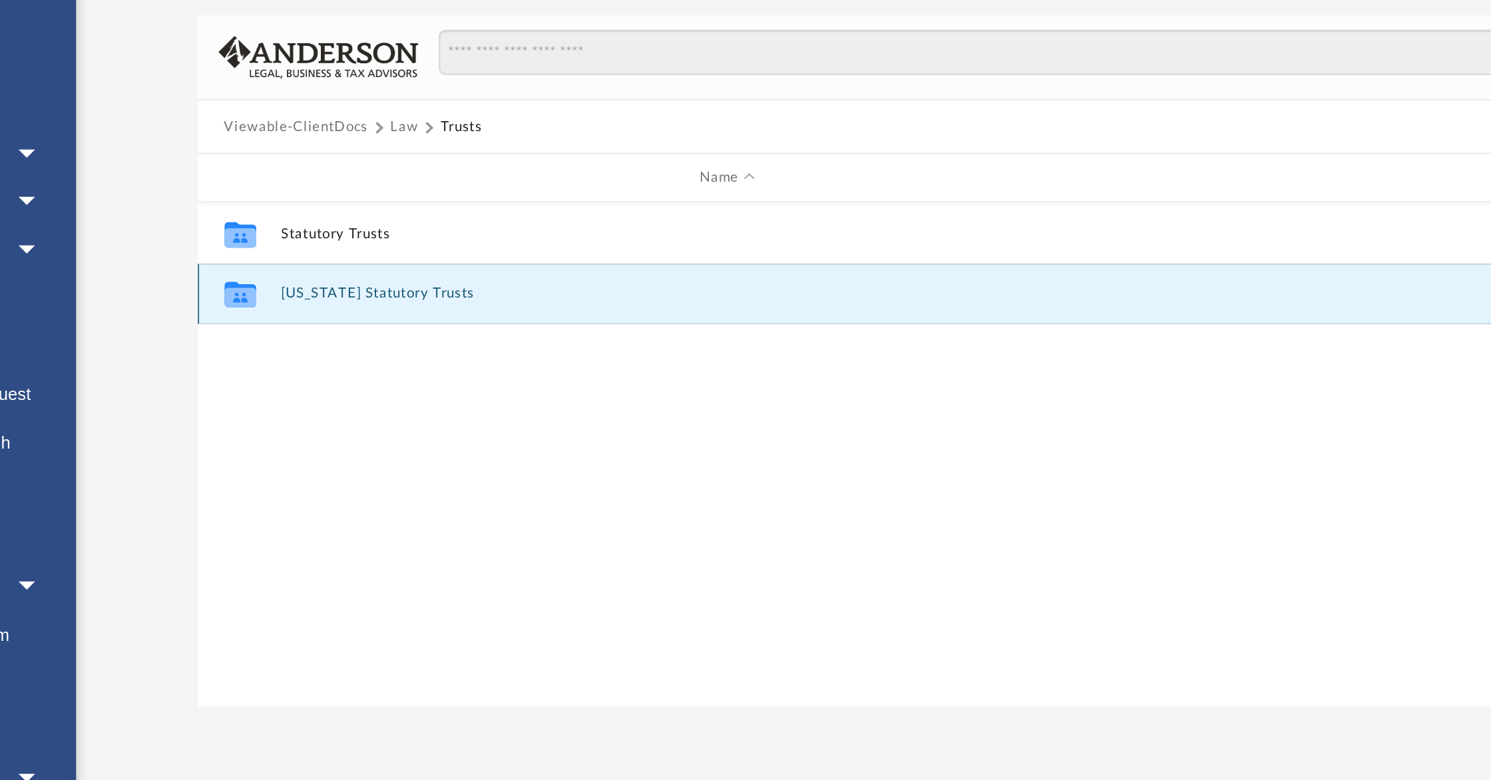
click at [319, 256] on button "[US_STATE] Statutory Trusts" at bounding box center [522, 254] width 489 height 9
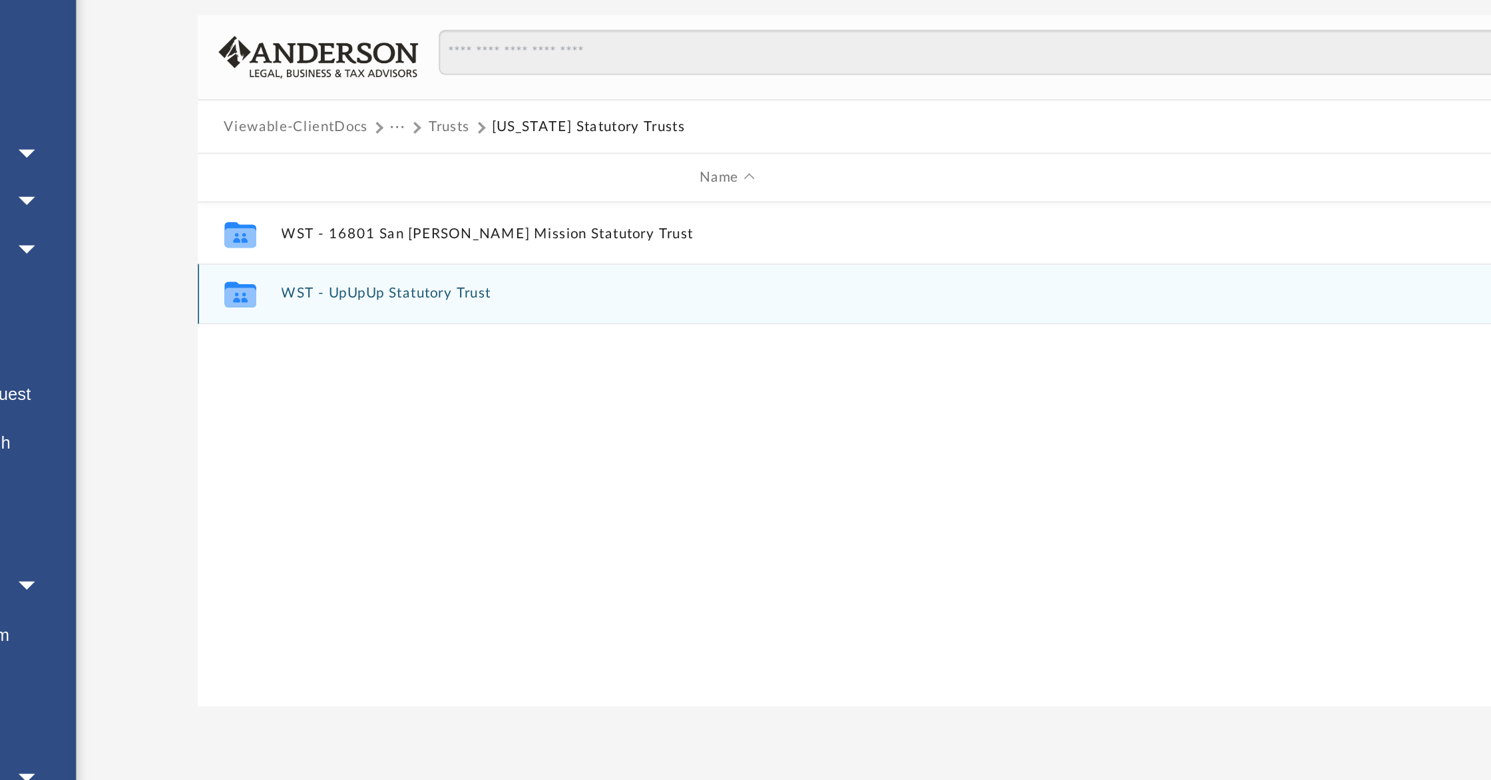
click at [341, 254] on button "WST - UpUpUp Statutory Trust" at bounding box center [522, 254] width 489 height 9
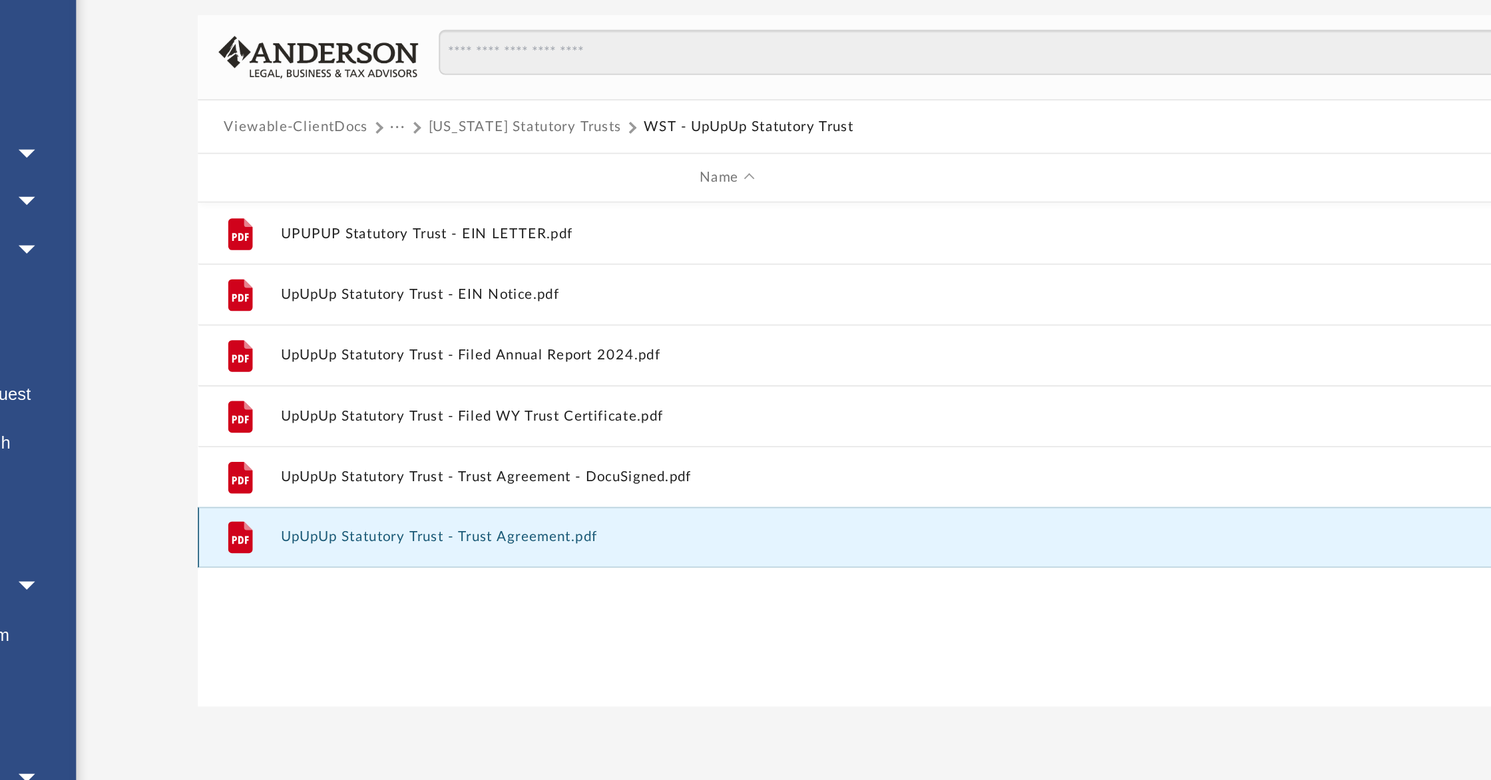
click at [427, 385] on button "UpUpUp Statutory Trust - Trust Agreement.pdf" at bounding box center [522, 387] width 489 height 9
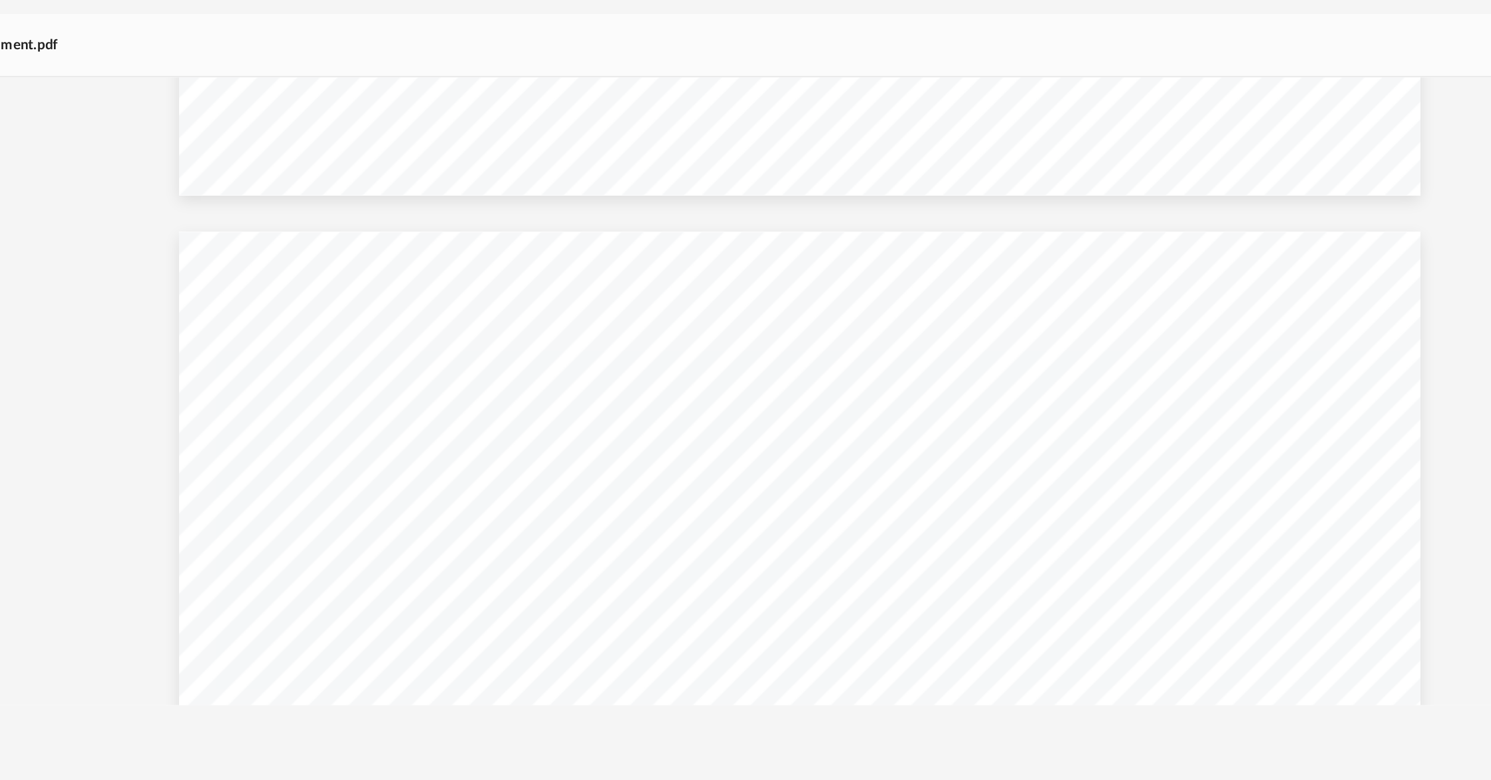
scroll to position [14325, 0]
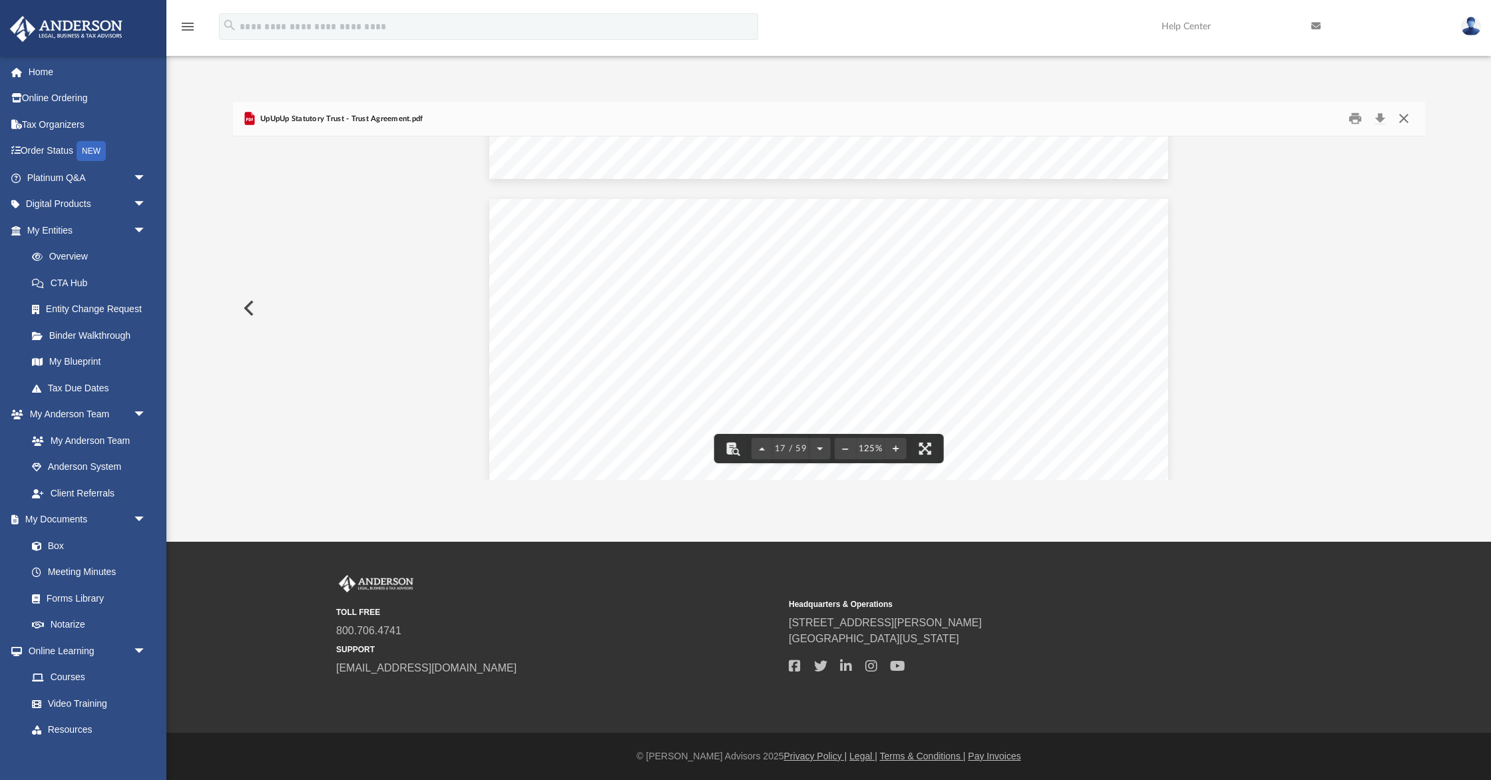
click at [1400, 117] on button "Close" at bounding box center [1404, 118] width 24 height 21
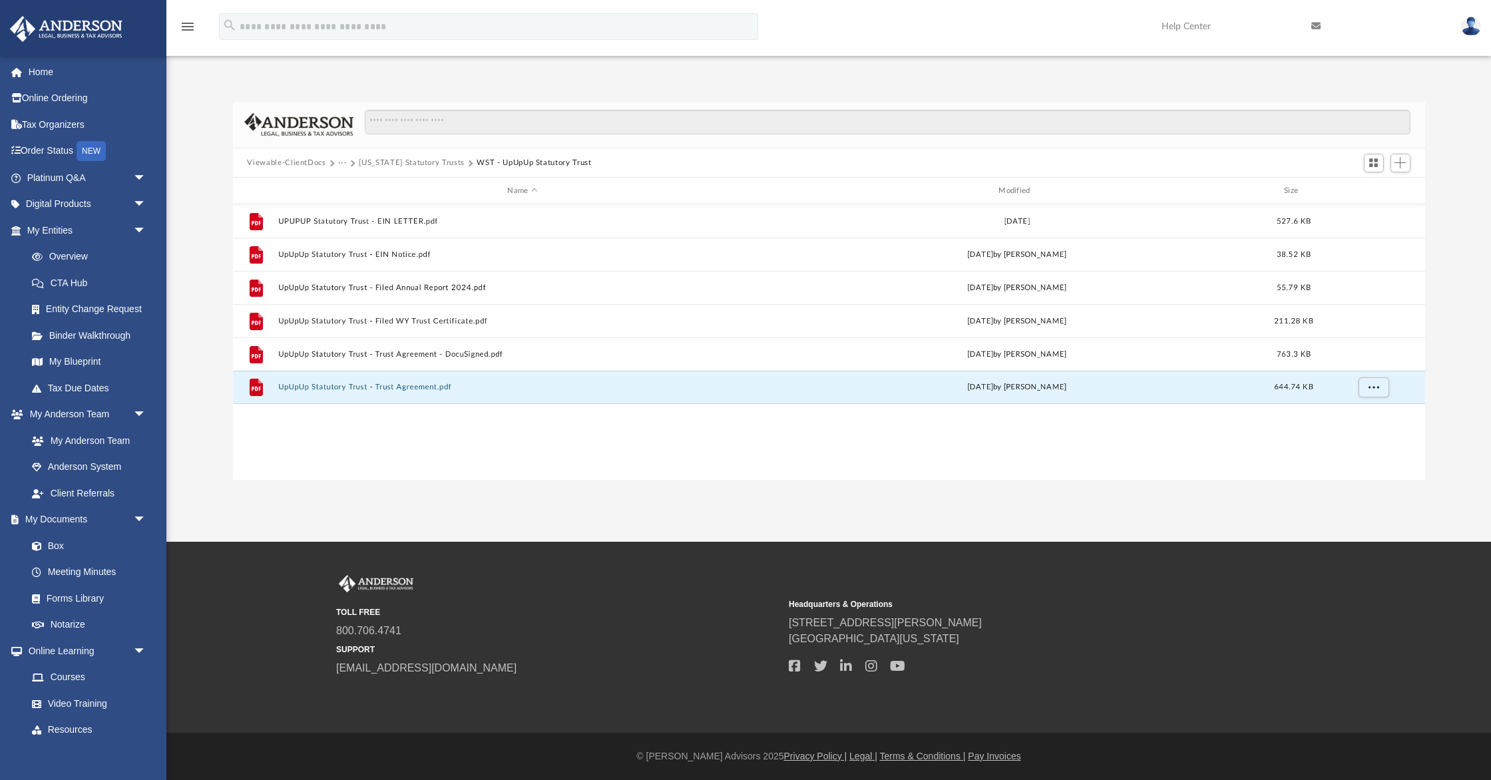
click at [293, 161] on button "Viewable-ClientDocs" at bounding box center [286, 163] width 79 height 12
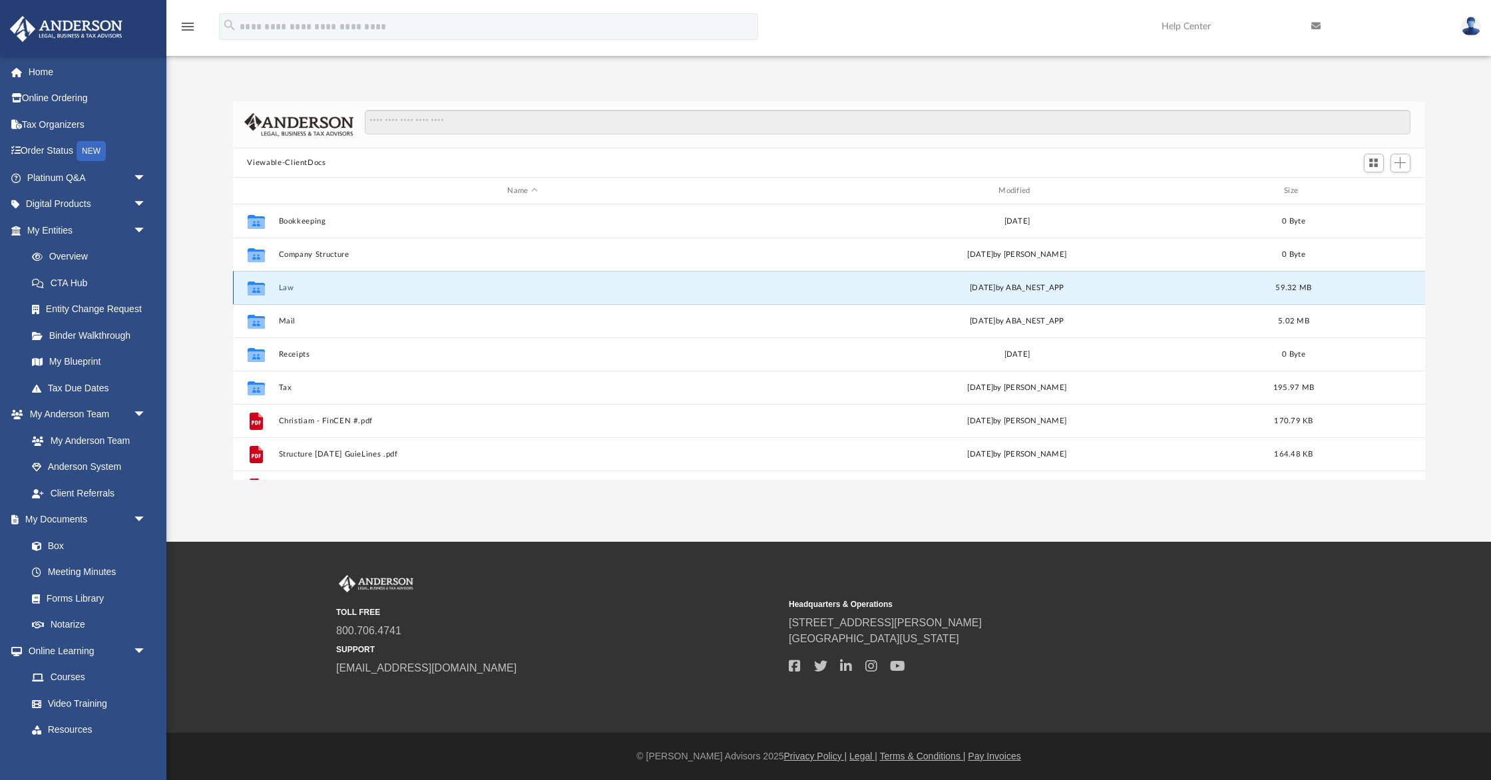
click at [291, 284] on button "Law" at bounding box center [522, 288] width 489 height 9
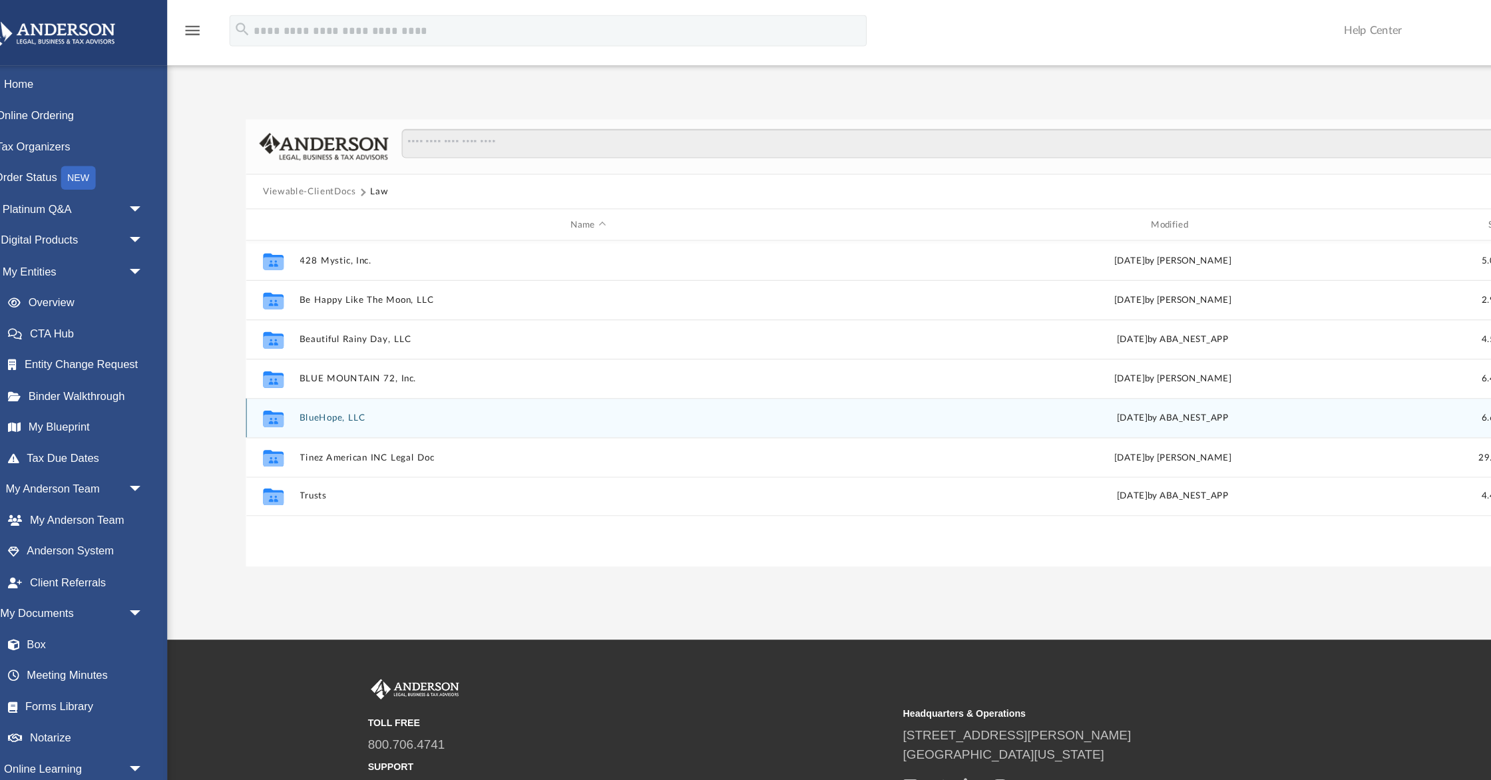
click at [292, 355] on button "BlueHope, LLC" at bounding box center [522, 354] width 489 height 9
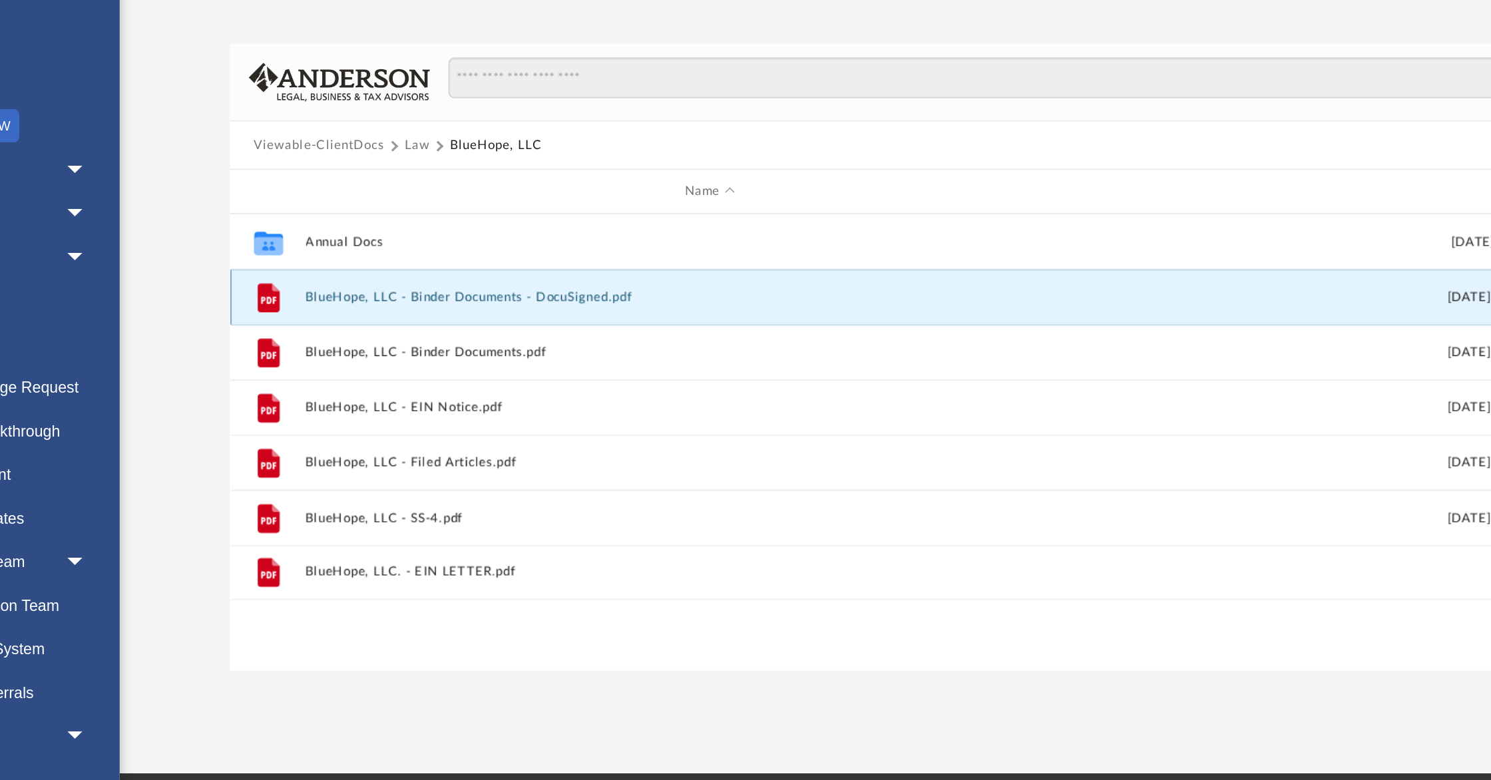
click at [307, 253] on button "BlueHope, LLC - Binder Documents - DocuSigned.pdf" at bounding box center [522, 254] width 489 height 9
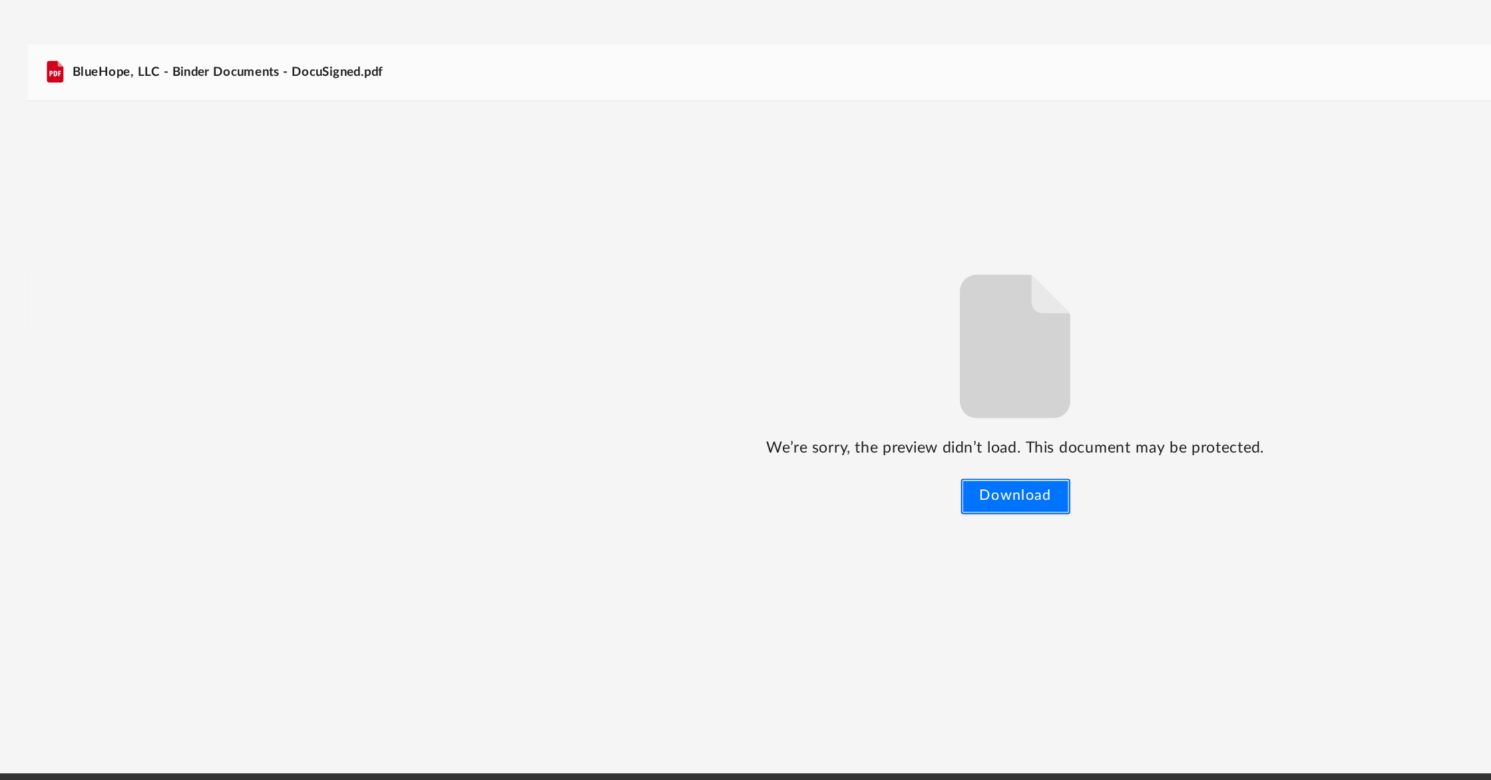
click at [822, 371] on button "Download" at bounding box center [829, 374] width 66 height 21
